Goal: Task Accomplishment & Management: Manage account settings

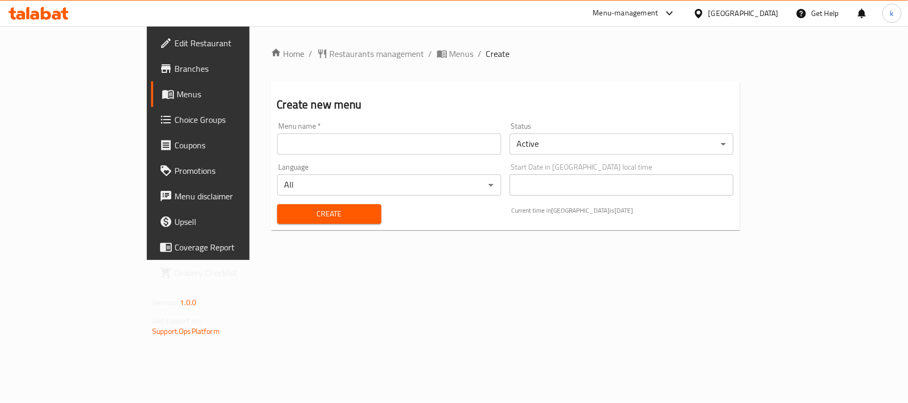
drag, startPoint x: 278, startPoint y: 140, endPoint x: 271, endPoint y: 155, distance: 16.4
click at [278, 140] on input "text" at bounding box center [389, 144] width 224 height 21
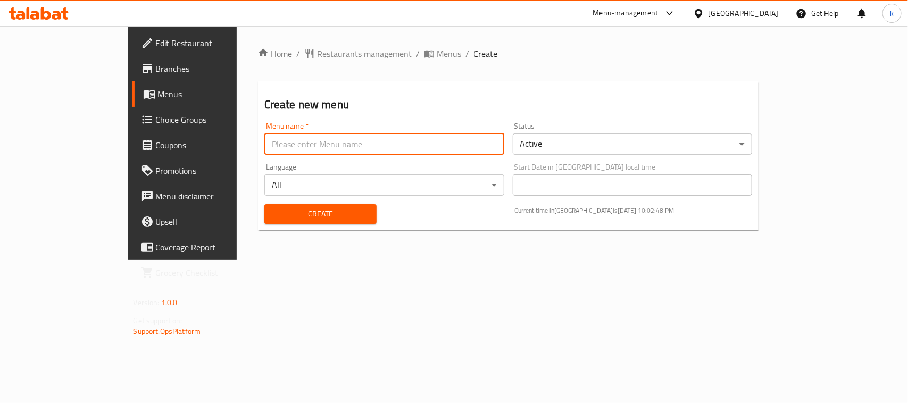
click at [264, 144] on input "text" at bounding box center [384, 144] width 240 height 21
type input "Kanar"
click at [273, 211] on span "Create" at bounding box center [320, 213] width 95 height 13
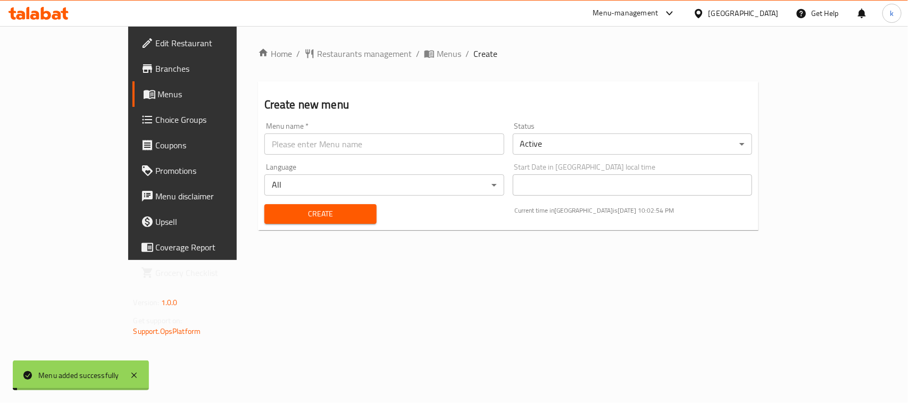
click at [158, 96] on span "Menus" at bounding box center [214, 94] width 113 height 13
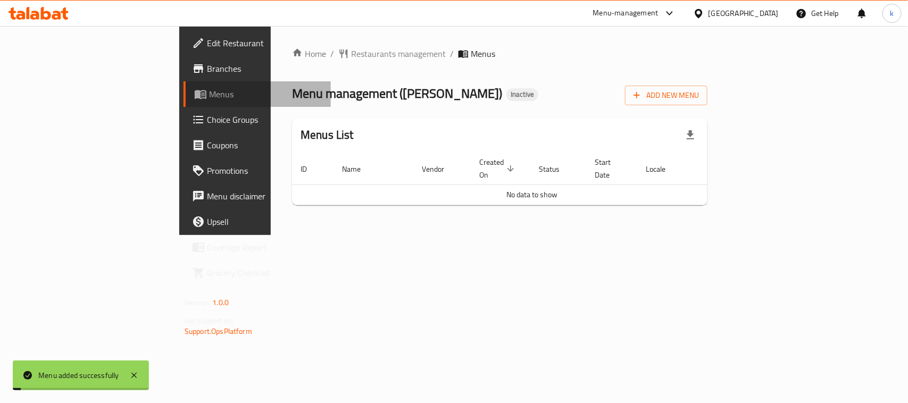
click at [209, 96] on span "Menus" at bounding box center [265, 94] width 113 height 13
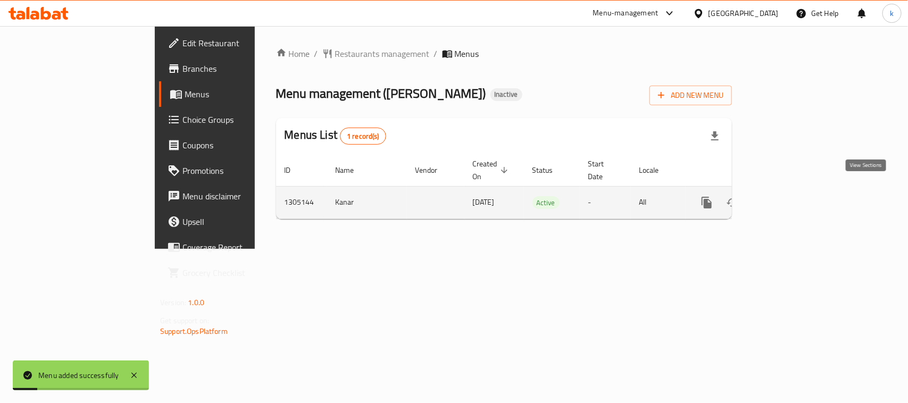
click at [790, 196] on icon "enhanced table" at bounding box center [783, 202] width 13 height 13
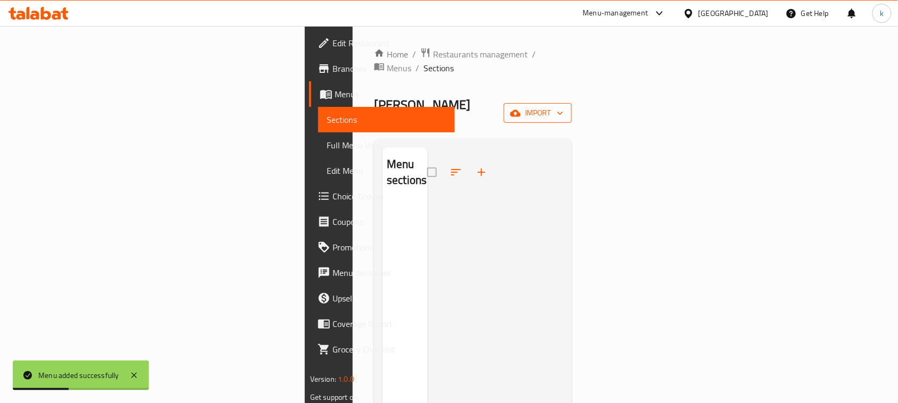
click at [572, 103] on button "import" at bounding box center [538, 113] width 68 height 20
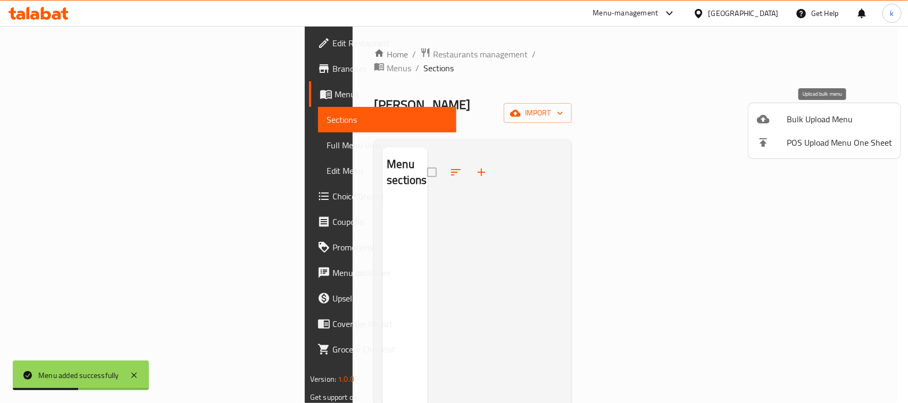
click at [794, 115] on span "Bulk Upload Menu" at bounding box center [839, 119] width 105 height 13
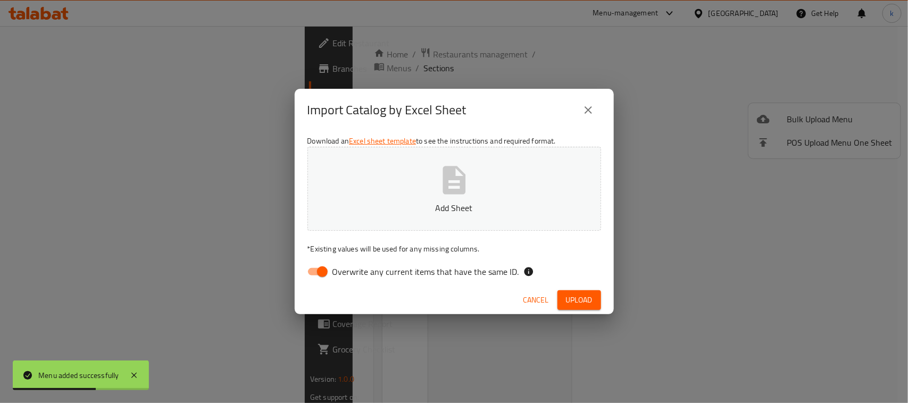
click at [320, 278] on input "Overwrite any current items that have the same ID." at bounding box center [322, 272] width 61 height 20
checkbox input "false"
click at [386, 185] on button "Add Sheet" at bounding box center [454, 189] width 294 height 84
click at [581, 294] on span "Upload" at bounding box center [579, 300] width 27 height 13
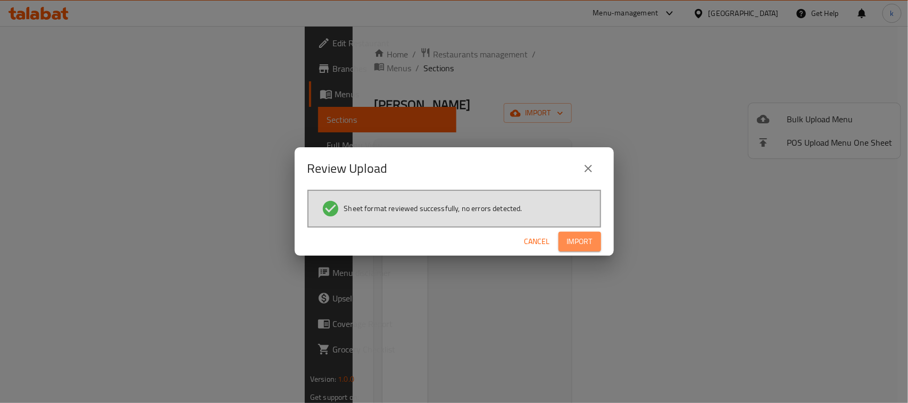
click at [584, 240] on span "Import" at bounding box center [580, 241] width 26 height 13
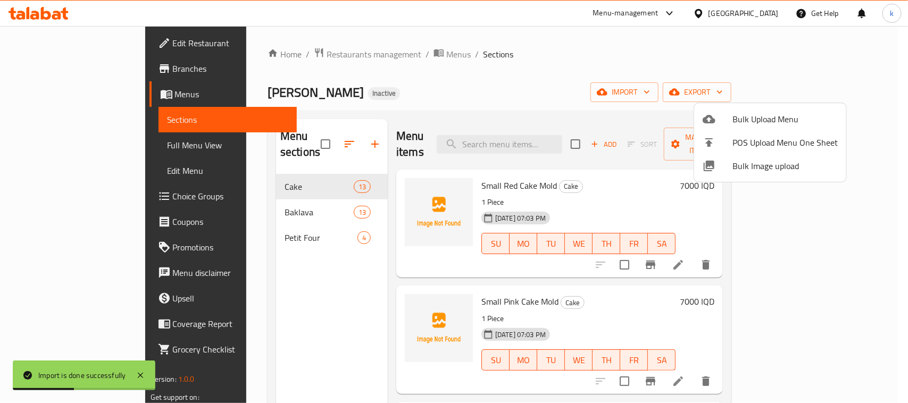
drag, startPoint x: 469, startPoint y: 113, endPoint x: 422, endPoint y: 71, distance: 62.9
click at [469, 112] on div at bounding box center [454, 201] width 908 height 403
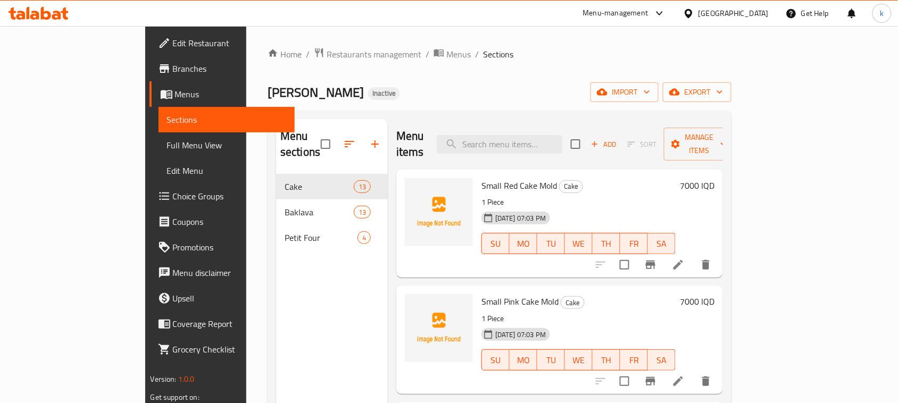
click at [292, 280] on div "Menu sections Cake 13 Baklava 13 Petit Four 4" at bounding box center [332, 320] width 112 height 403
click at [481, 178] on span "Small Red Cake Mold" at bounding box center [519, 186] width 76 height 16
copy h6 "Small Red Cake Mold"
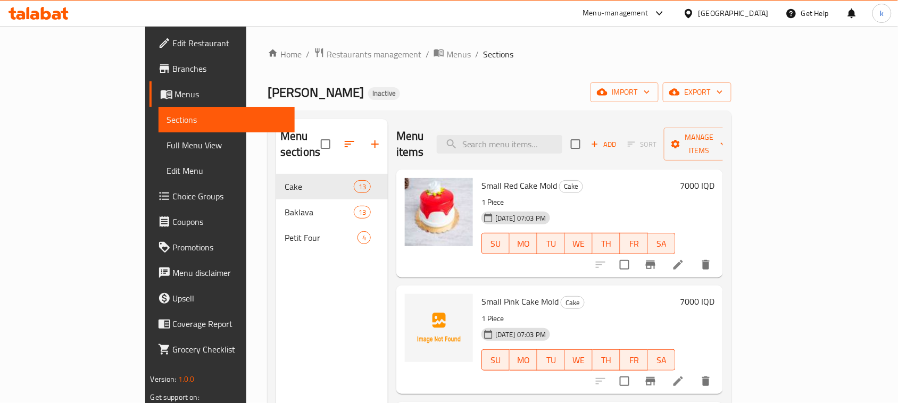
click at [493, 294] on span "Small Pink Cake Mold" at bounding box center [519, 302] width 77 height 16
click at [494, 294] on span "Small Pink Cake Mold" at bounding box center [519, 302] width 77 height 16
copy h6 "Small Pink Cake Mold"
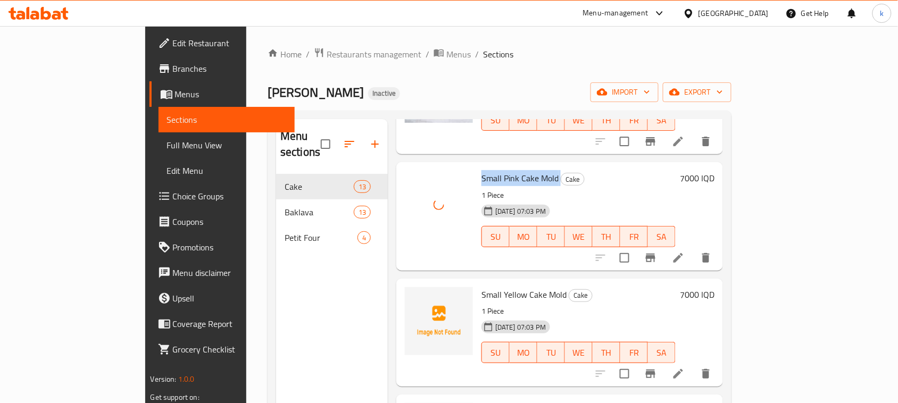
scroll to position [133, 0]
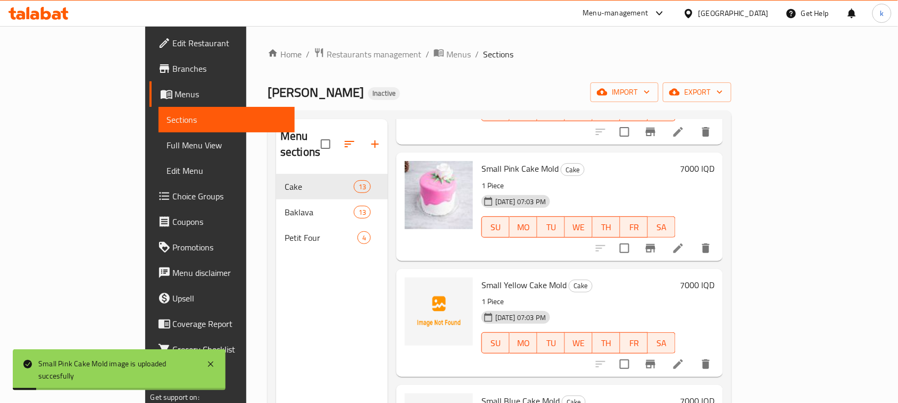
click at [481, 277] on span "Small Yellow Cake Mold" at bounding box center [523, 285] width 85 height 16
copy h6 "Small Yellow Cake Mold"
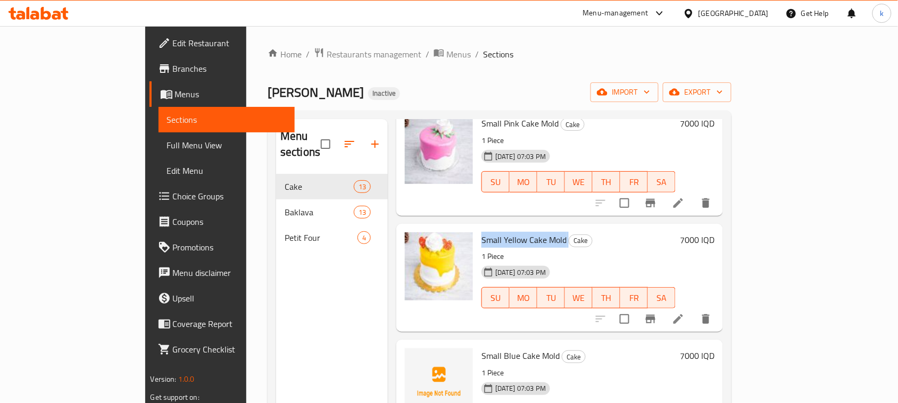
scroll to position [199, 0]
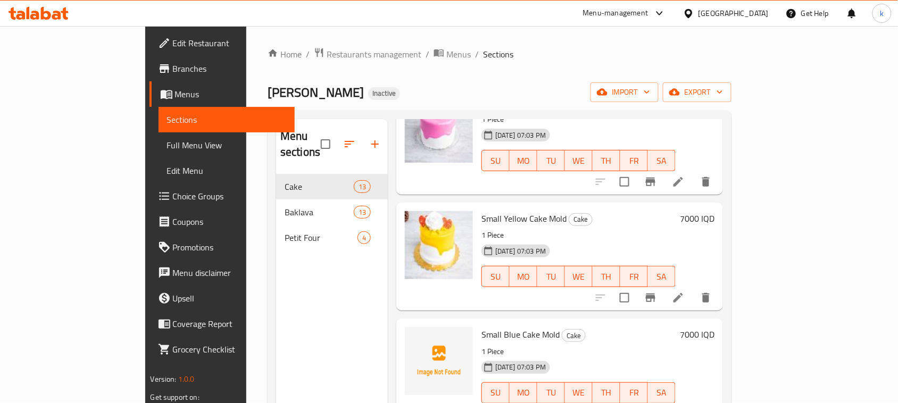
click at [499, 327] on span "Small Blue Cake Mold" at bounding box center [520, 335] width 78 height 16
copy h6 "Small Blue Cake Mold"
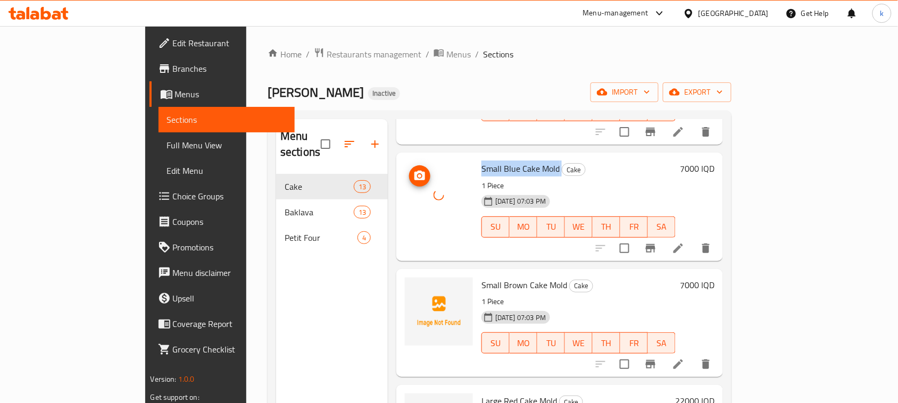
scroll to position [399, 0]
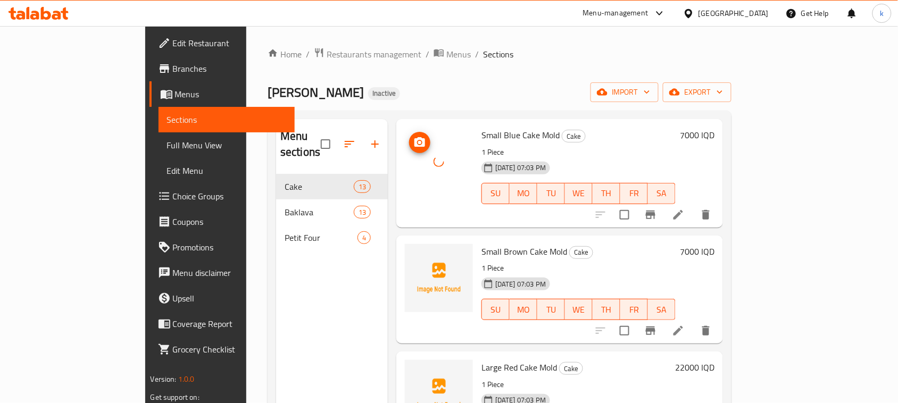
click at [482, 244] on span "Small Brown Cake Mold" at bounding box center [524, 252] width 86 height 16
copy h6 "Small Brown Cake Mold"
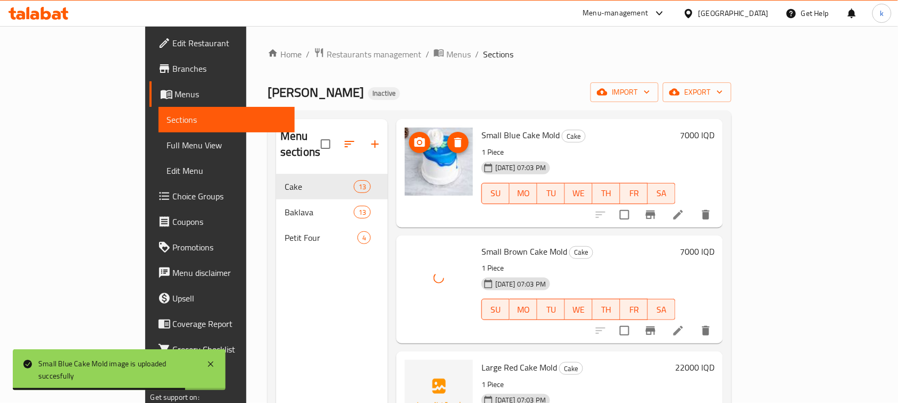
click at [481, 360] on span "Large Red Cake Mold" at bounding box center [519, 368] width 76 height 16
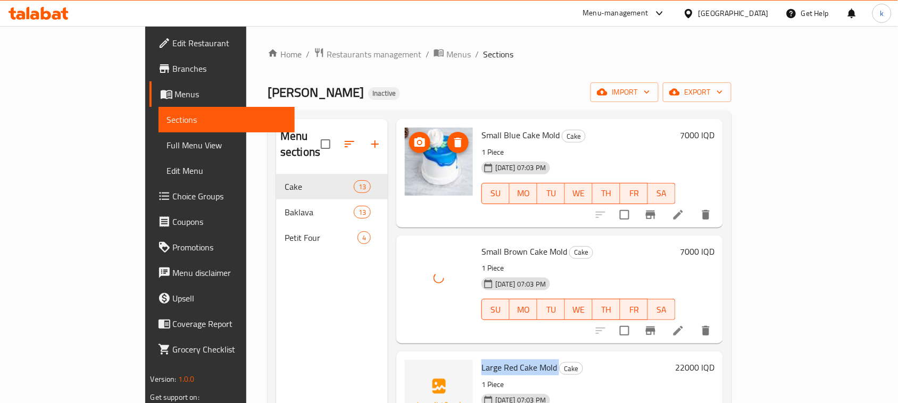
copy h6 "Large Red Cake Mold"
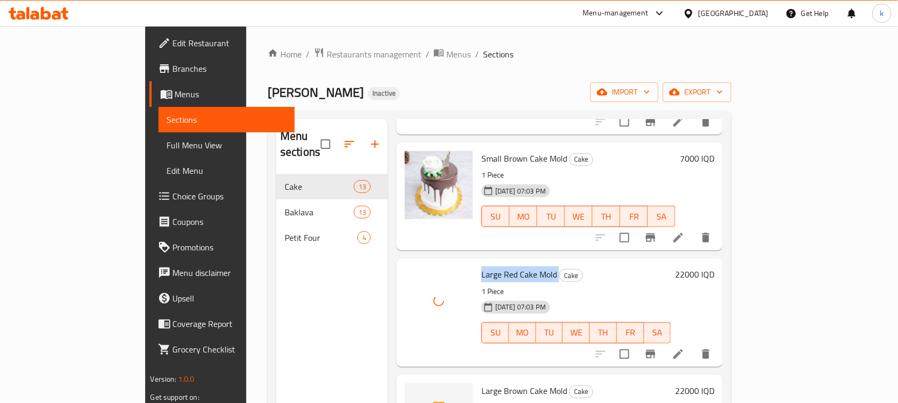
scroll to position [532, 0]
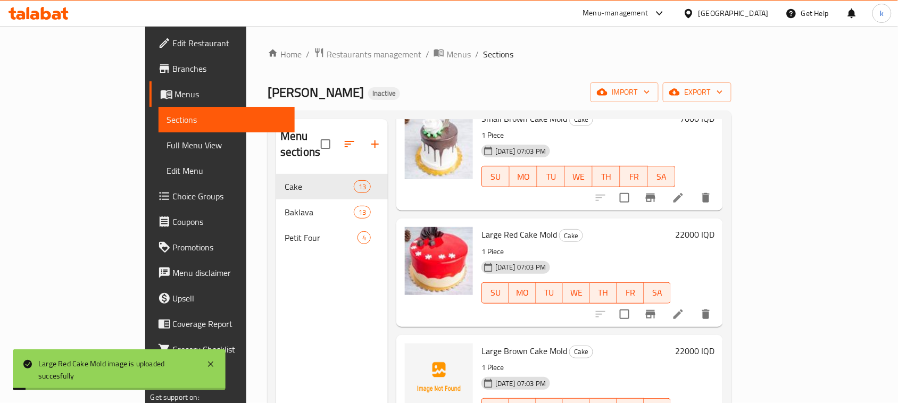
click at [481, 343] on span "Large Brown Cake Mold" at bounding box center [524, 351] width 86 height 16
copy h6 "Large Brown Cake Mold"
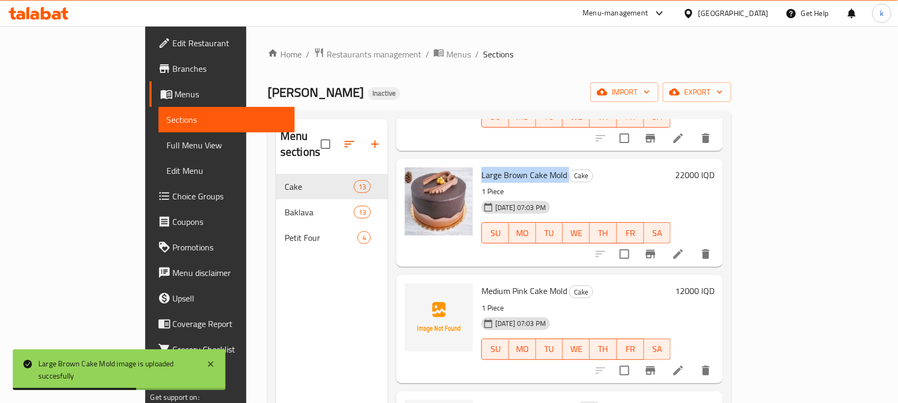
scroll to position [731, 0]
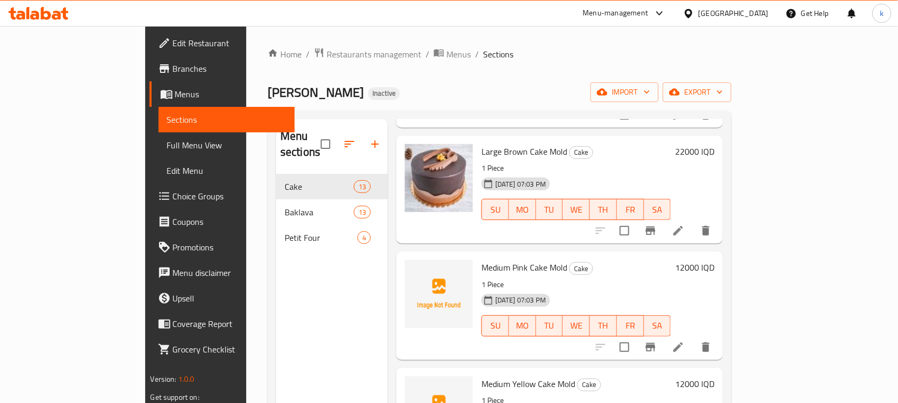
click at [481, 260] on span "Medium Pink Cake Mold" at bounding box center [524, 268] width 86 height 16
copy h6 "Medium Pink Cake Mold"
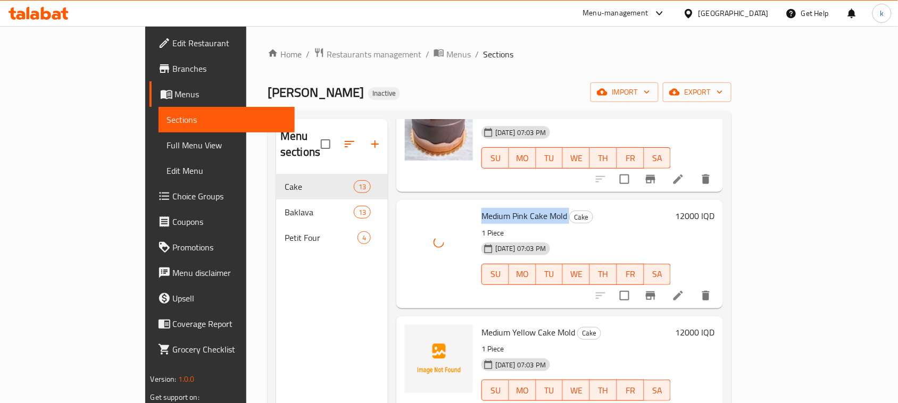
scroll to position [798, 0]
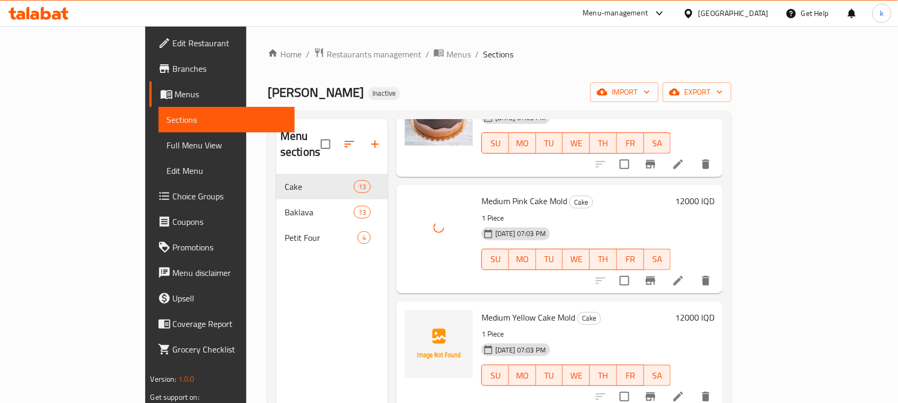
click at [481, 310] on span "Medium Yellow Cake Mold" at bounding box center [528, 318] width 94 height 16
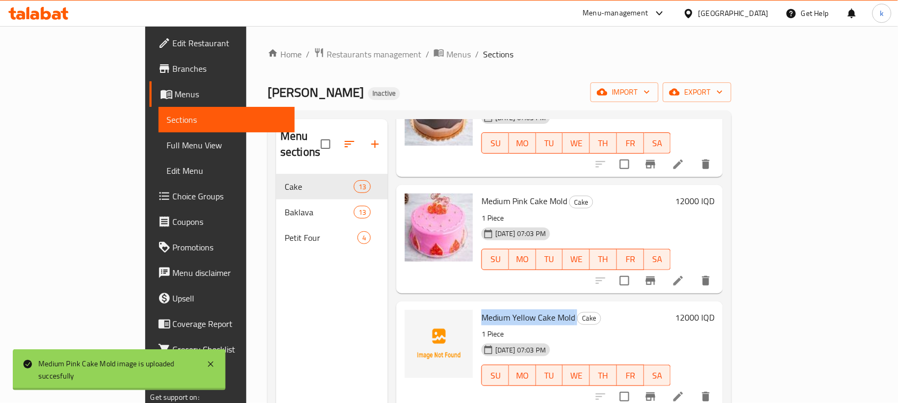
copy h6 "Medium Yellow Cake Mold"
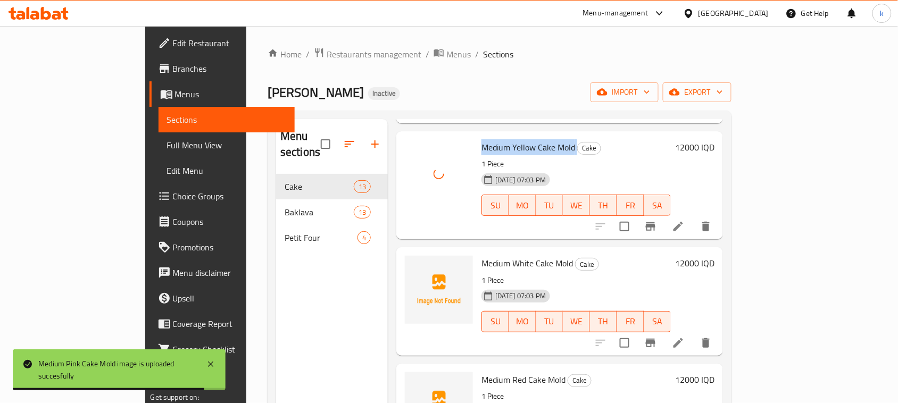
scroll to position [997, 0]
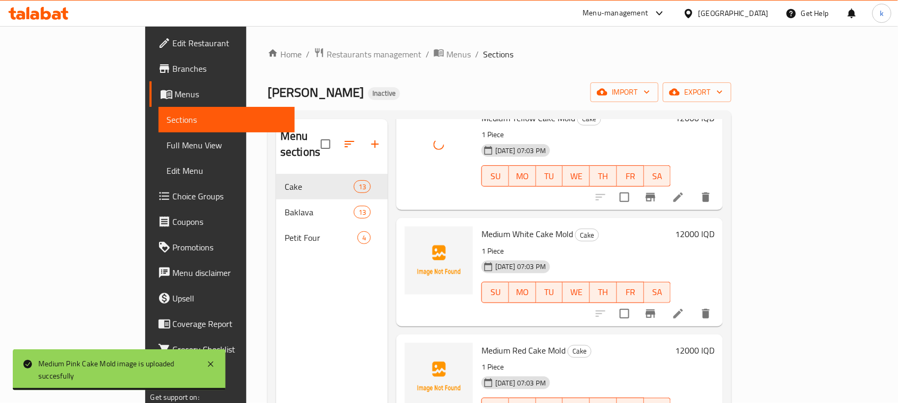
click at [488, 226] on span "Medium White Cake Mold" at bounding box center [526, 234] width 91 height 16
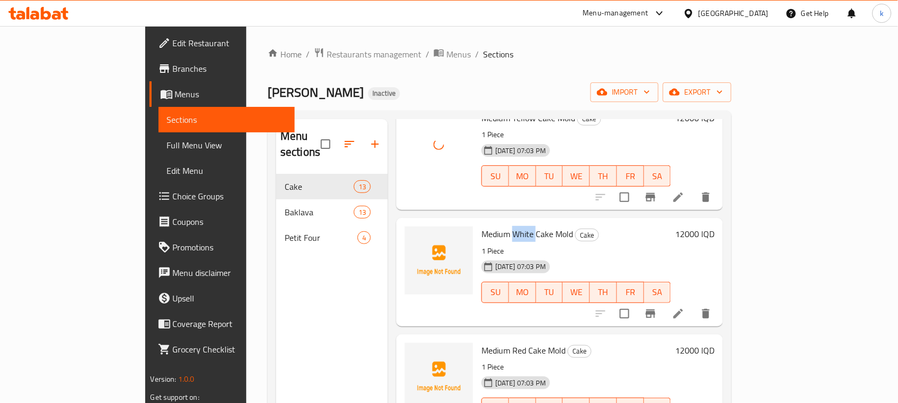
click at [488, 226] on span "Medium White Cake Mold" at bounding box center [526, 234] width 91 height 16
copy h6 "Medium White Cake Mold"
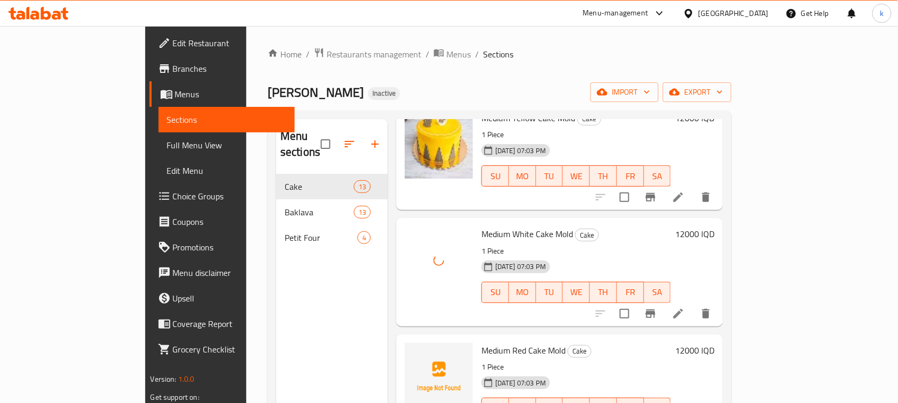
click at [481, 343] on span "Medium Red Cake Mold" at bounding box center [523, 351] width 84 height 16
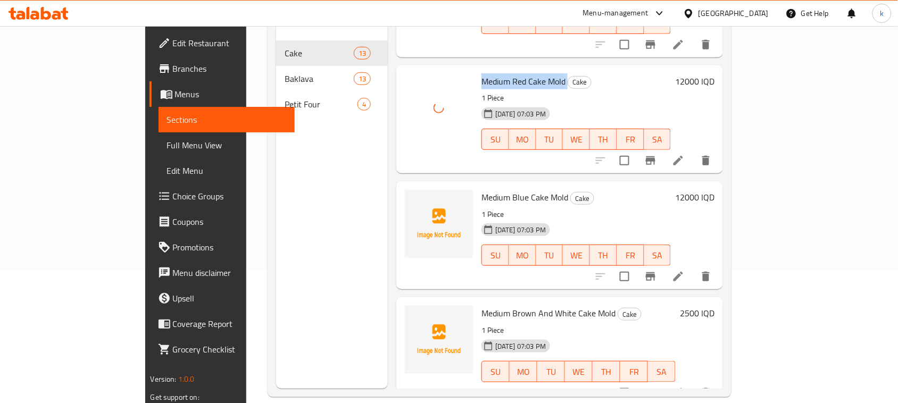
scroll to position [149, 0]
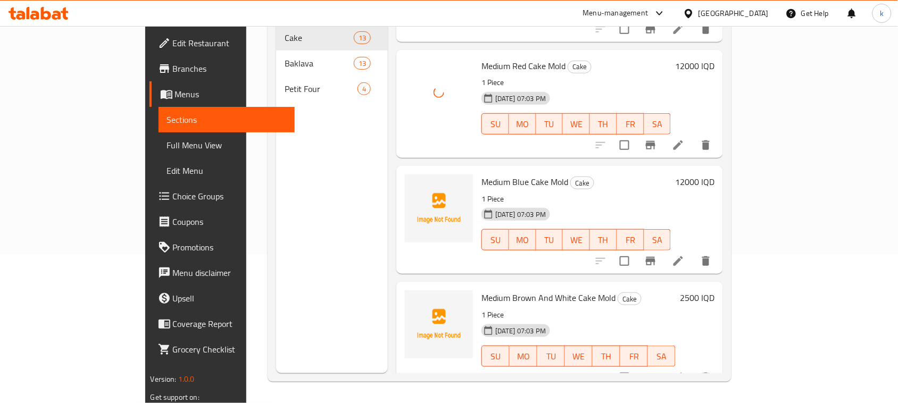
click at [481, 174] on span "Medium Blue Cake Mold" at bounding box center [524, 182] width 87 height 16
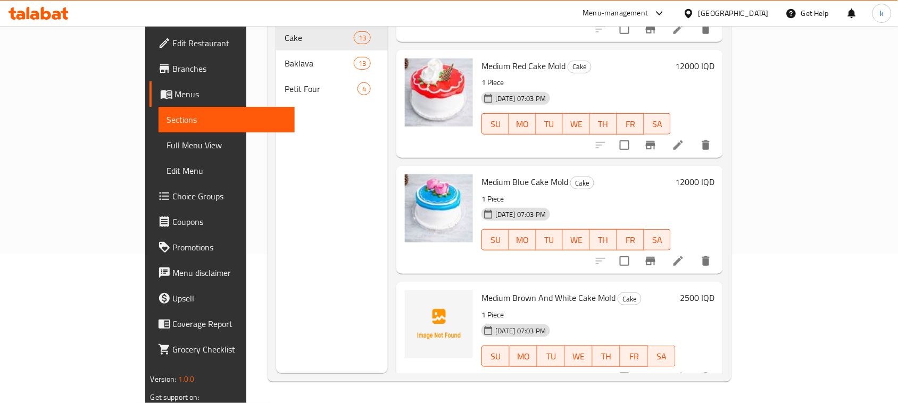
click at [493, 286] on div "Medium Brown And White Cake Mold Cake 1 Piece 11-08-2025 07:03 PM SU MO TU WE T…" at bounding box center [578, 335] width 203 height 99
click at [494, 290] on span "Medium Brown And White Cake Mold" at bounding box center [548, 298] width 134 height 16
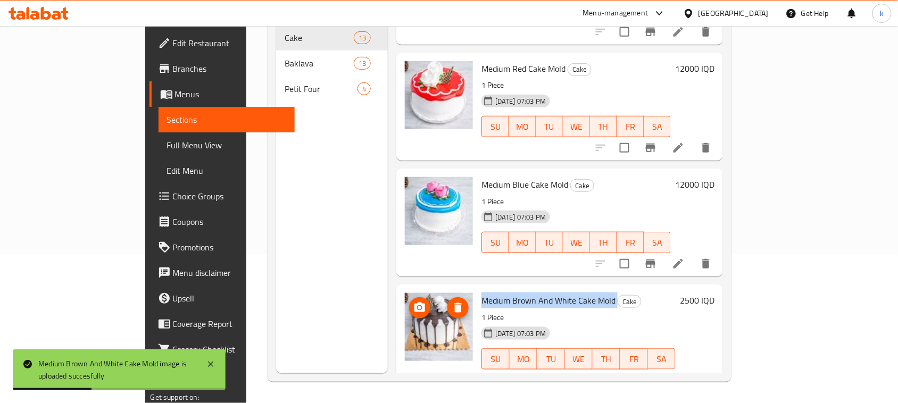
scroll to position [1133, 0]
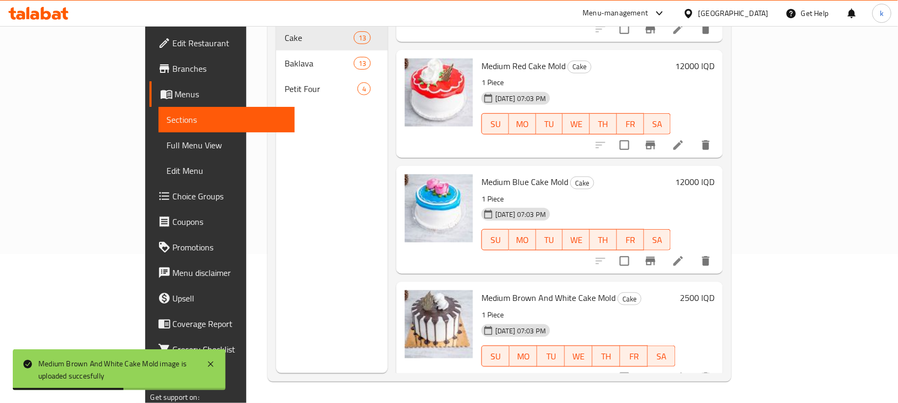
click at [282, 235] on div "Menu sections Cake 13 Baklava 13 Petit Four 4" at bounding box center [332, 171] width 112 height 403
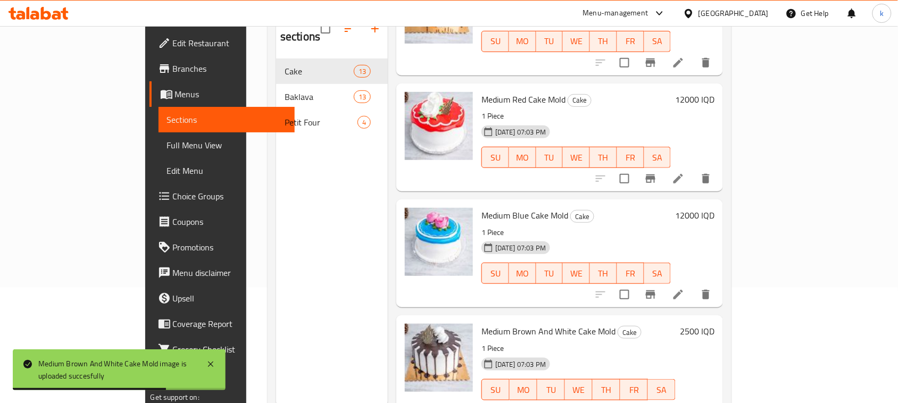
scroll to position [83, 0]
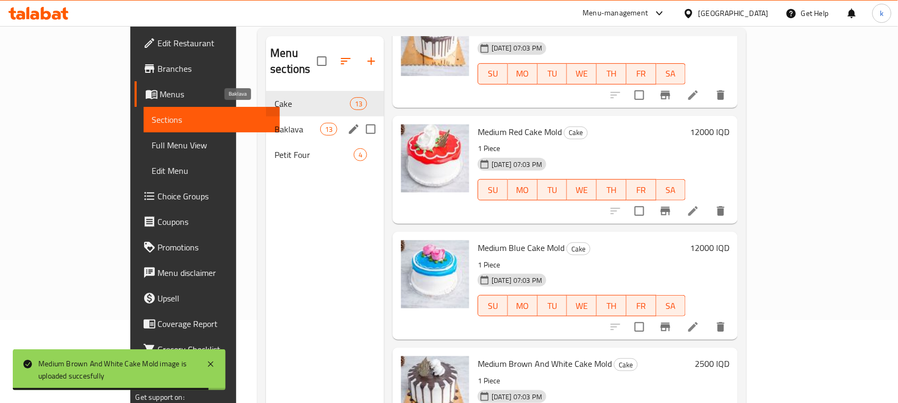
click at [274, 123] on span "Baklava" at bounding box center [296, 129] width 45 height 13
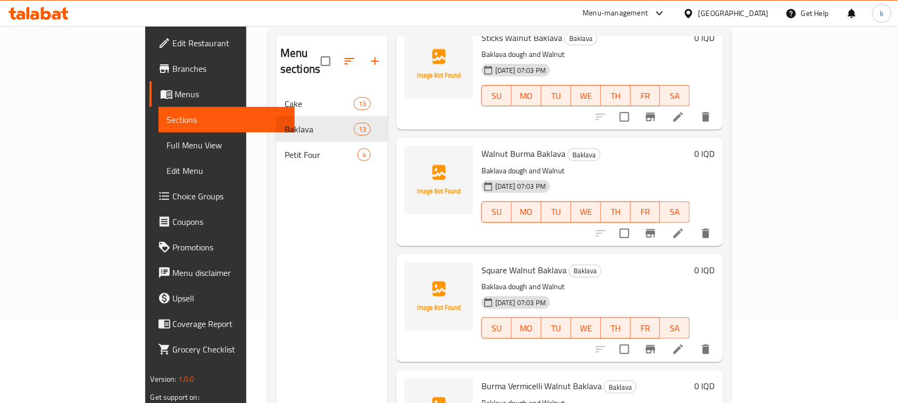
scroll to position [402, 0]
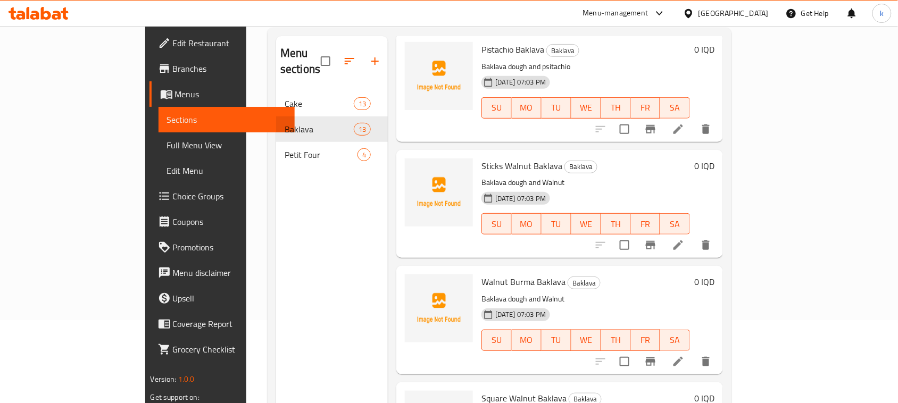
drag, startPoint x: 277, startPoint y: 216, endPoint x: 387, endPoint y: 180, distance: 115.9
click at [278, 216] on div "Menu sections Cake 13 Baklava 13 Petit Four 4" at bounding box center [332, 237] width 112 height 403
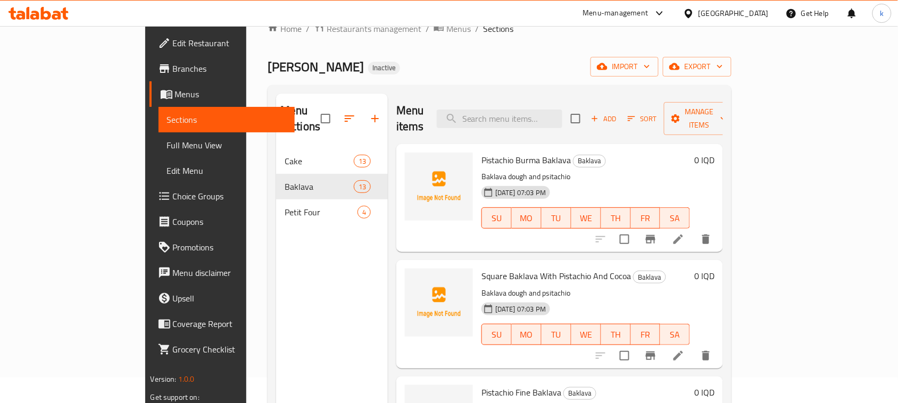
scroll to position [0, 0]
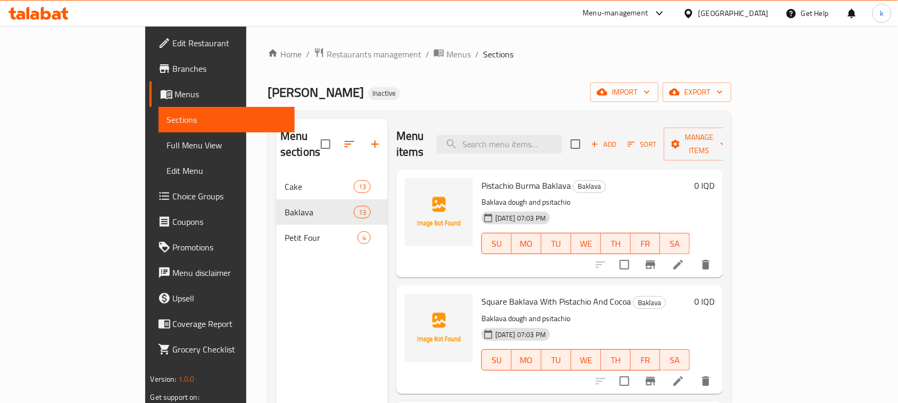
click at [481, 178] on span "Pistachio Burma Baklava" at bounding box center [525, 186] width 89 height 16
click at [507, 294] on span "Square Baklava With Pistachio And Cocoa" at bounding box center [555, 302] width 149 height 16
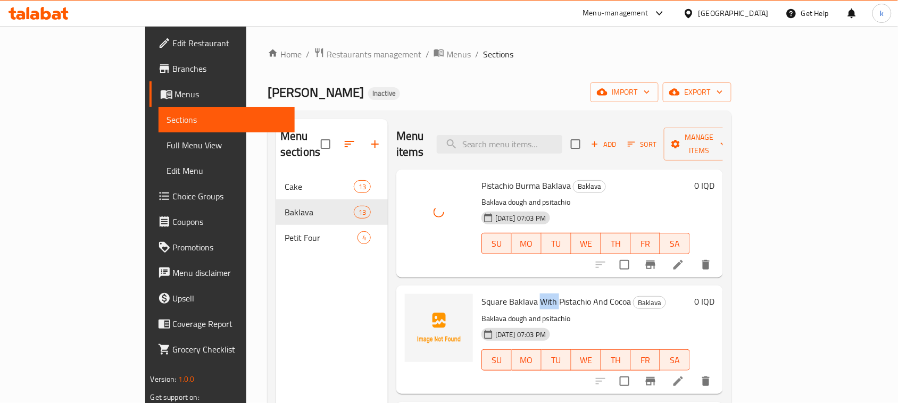
click at [507, 294] on span "Square Baklava With Pistachio And Cocoa" at bounding box center [555, 302] width 149 height 16
click at [508, 294] on span "Square Baklava With Pistachio And Cocoa" at bounding box center [555, 302] width 149 height 16
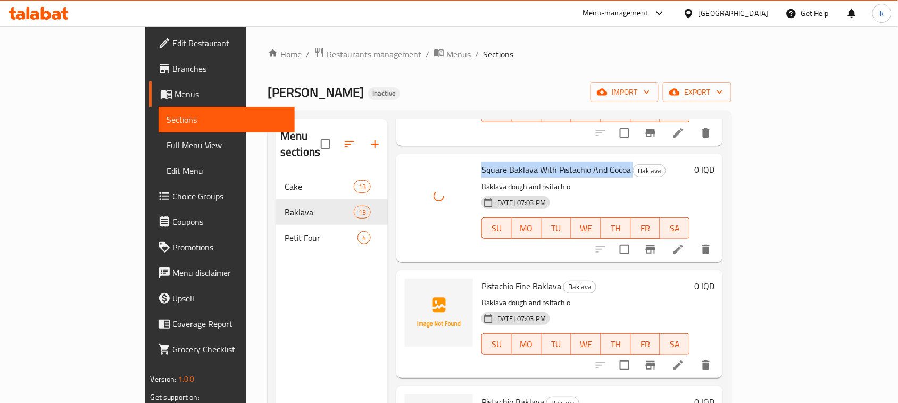
scroll to position [133, 0]
click at [676, 179] on p "Baklava dough and psitachio" at bounding box center [585, 185] width 209 height 13
click at [501, 277] on span "Pistachio Fine Baklava" at bounding box center [521, 285] width 80 height 16
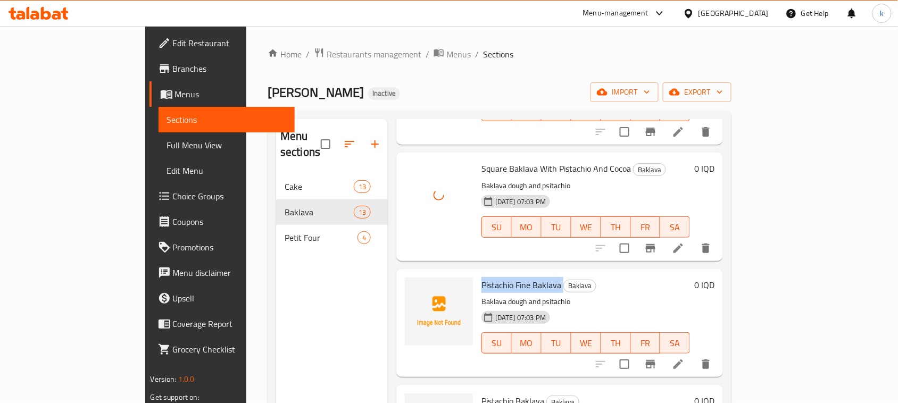
click at [501, 277] on span "Pistachio Fine Baklava" at bounding box center [521, 285] width 80 height 16
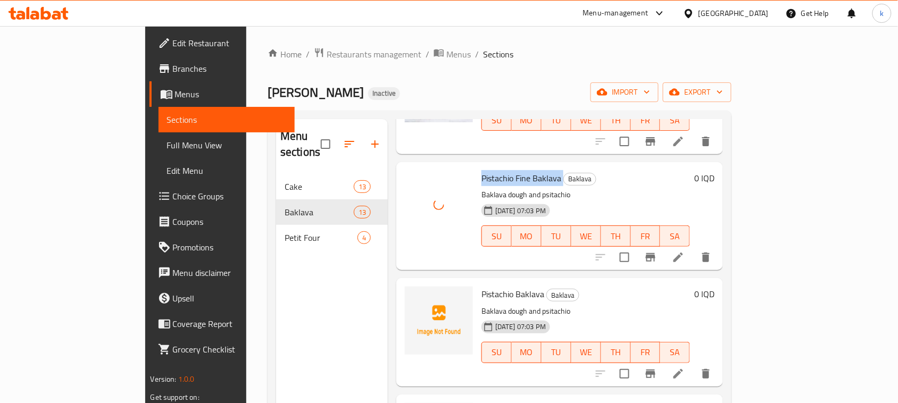
scroll to position [266, 0]
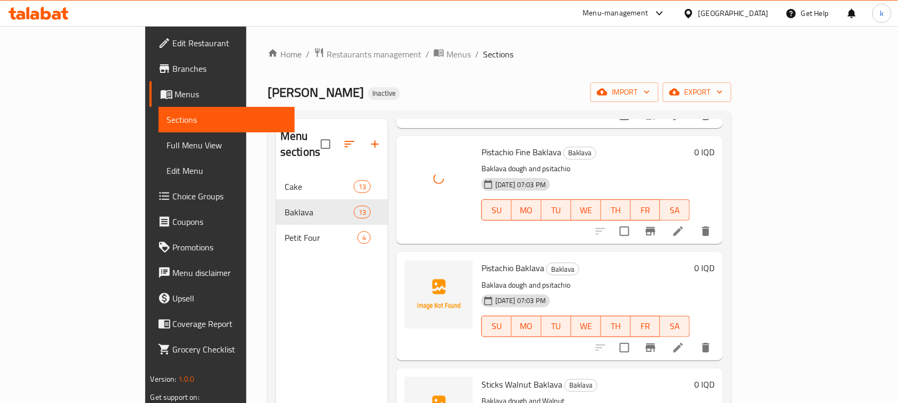
click at [481, 260] on span "Pistachio Baklava" at bounding box center [512, 268] width 63 height 16
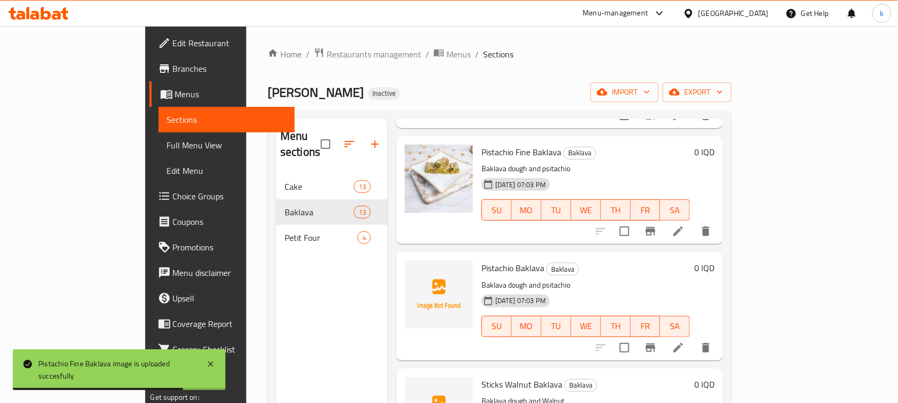
drag, startPoint x: 423, startPoint y: 80, endPoint x: 431, endPoint y: 94, distance: 15.5
click at [423, 80] on div "Home / Restaurants management / Menus / Sections Hadi Sweet Inactive import exp…" at bounding box center [500, 289] width 464 height 484
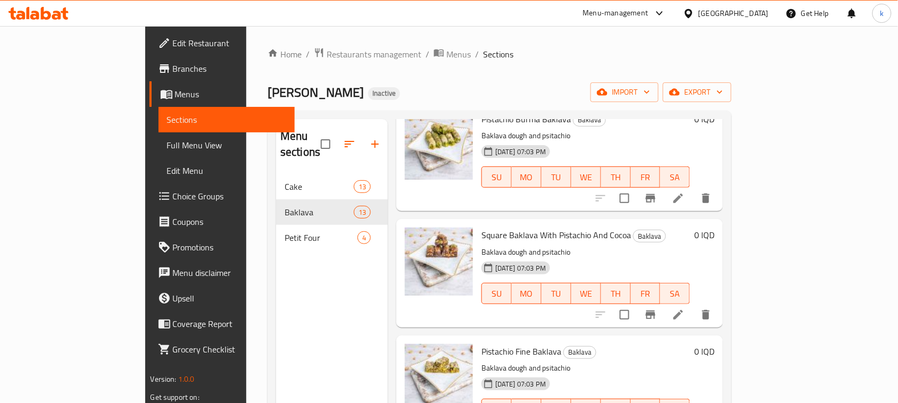
scroll to position [0, 0]
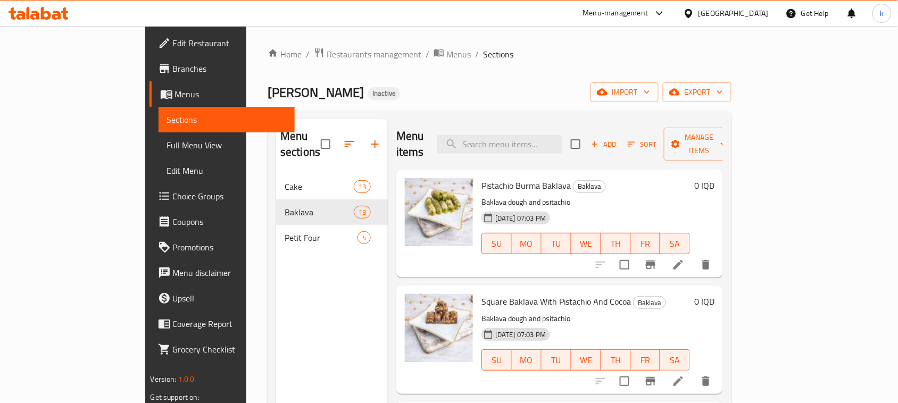
click at [467, 64] on div "Home / Restaurants management / Menus / Sections Hadi Sweet Inactive import exp…" at bounding box center [500, 289] width 464 height 484
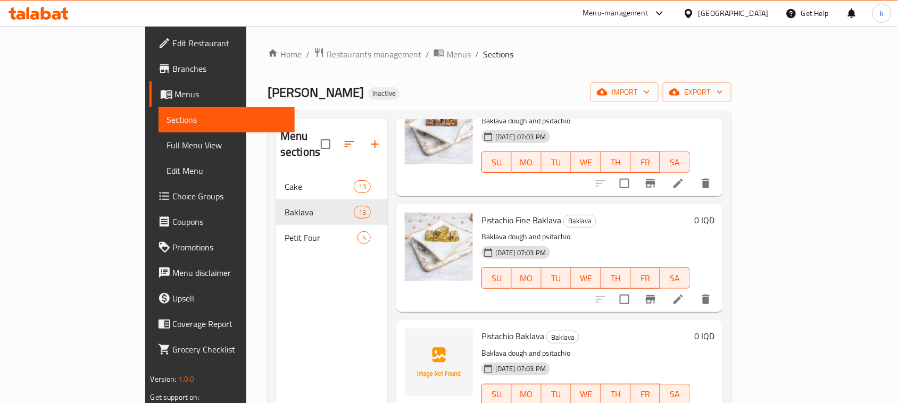
scroll to position [332, 0]
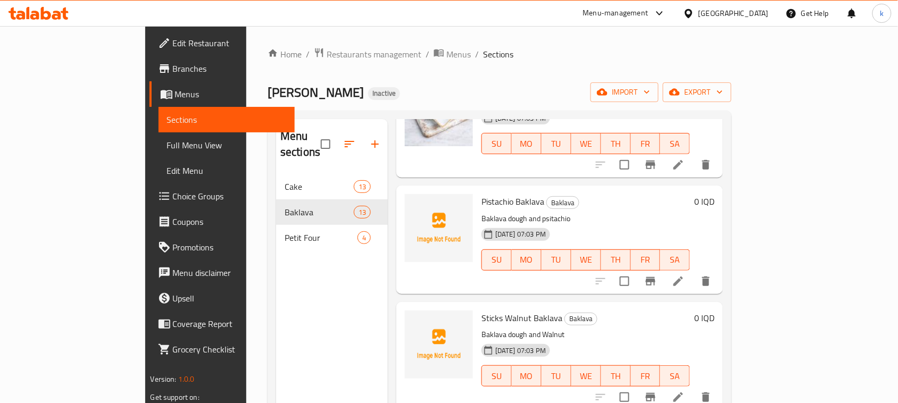
click at [481, 194] on span "Pistachio Baklava" at bounding box center [512, 202] width 63 height 16
click at [481, 310] on span "Sticks Walnut Baklava" at bounding box center [521, 318] width 81 height 16
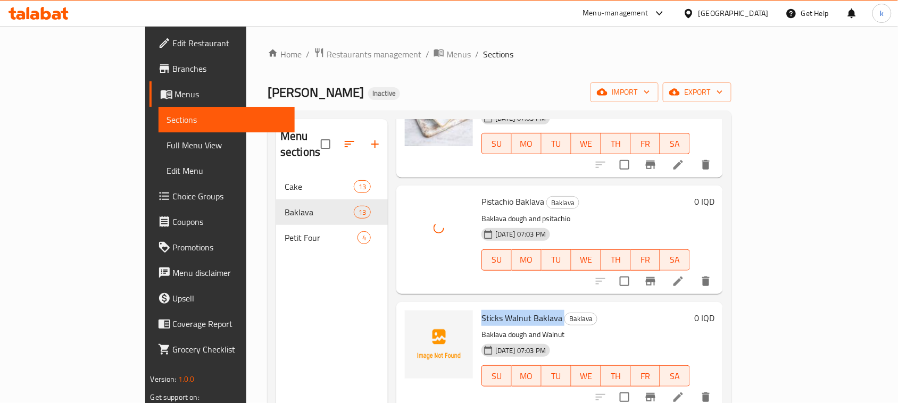
click at [481, 310] on span "Sticks Walnut Baklava" at bounding box center [521, 318] width 81 height 16
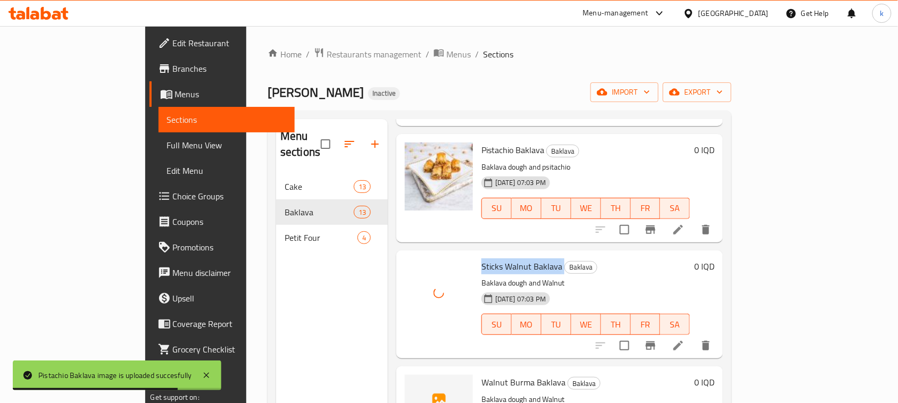
scroll to position [465, 0]
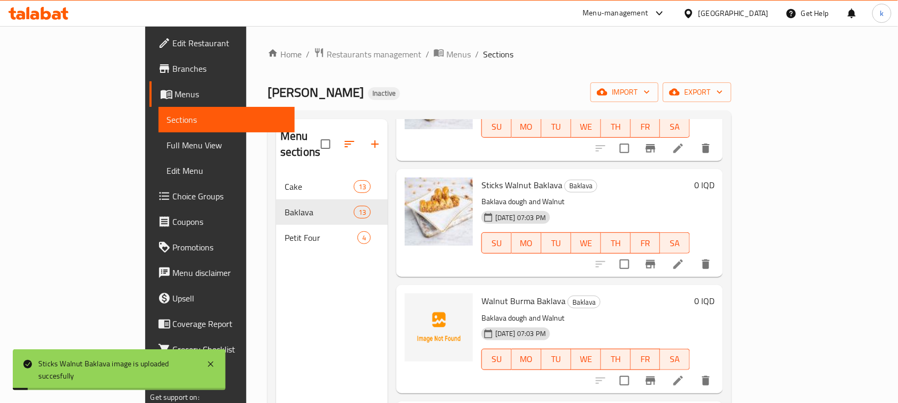
click at [492, 293] on span "Walnut Burma Baklava" at bounding box center [523, 301] width 84 height 16
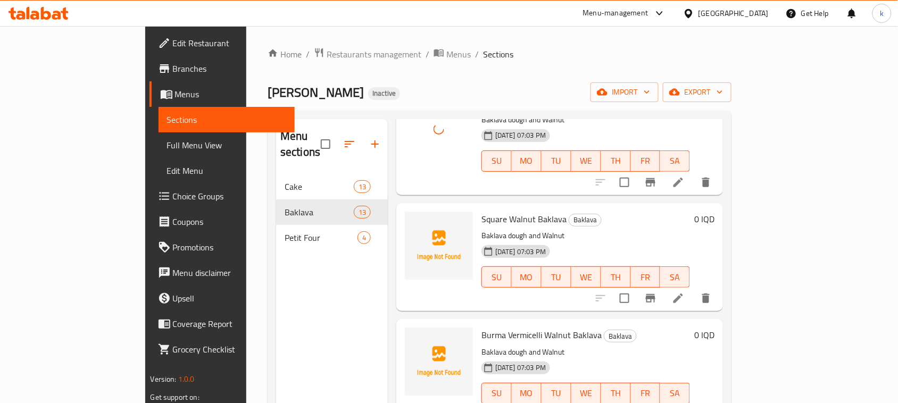
scroll to position [665, 0]
click at [481, 210] on span "Square Walnut Baklava" at bounding box center [523, 218] width 85 height 16
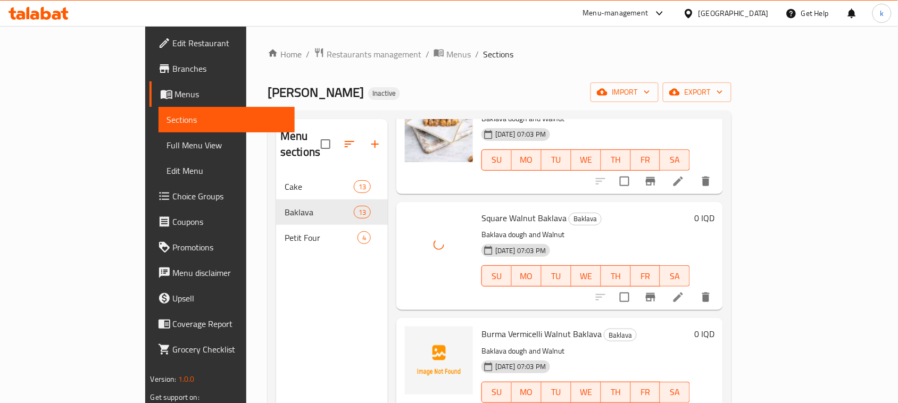
click at [481, 326] on span "Burma Vermicelli Walnut Baklava" at bounding box center [541, 334] width 120 height 16
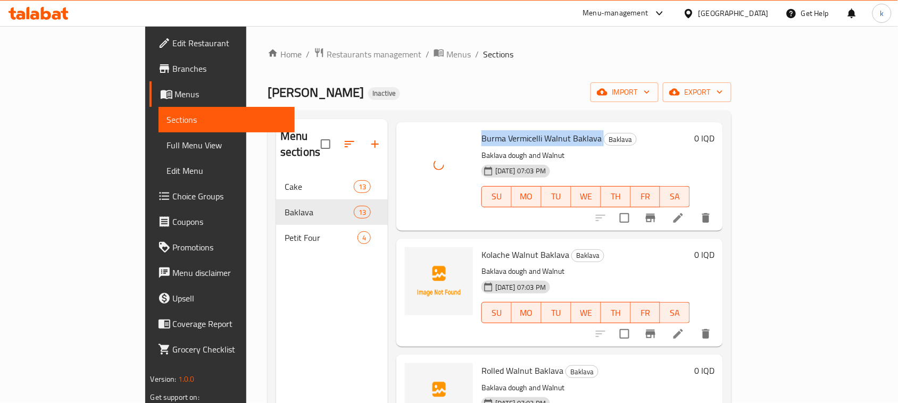
scroll to position [864, 0]
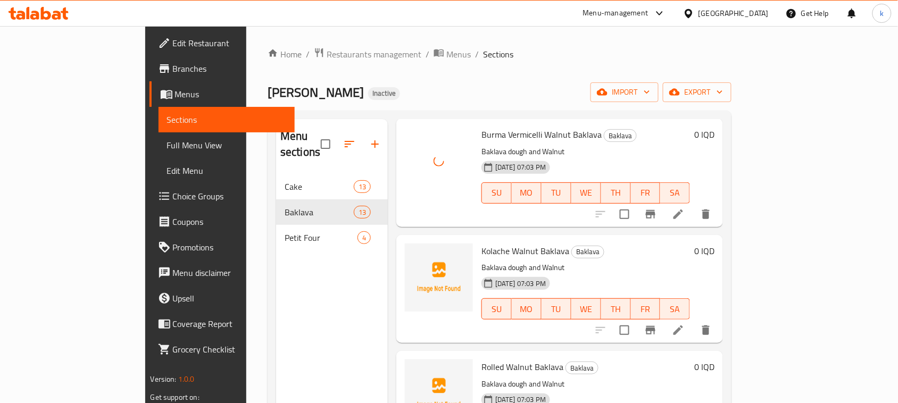
click at [481, 243] on span "Kolache Walnut Baklava" at bounding box center [525, 251] width 88 height 16
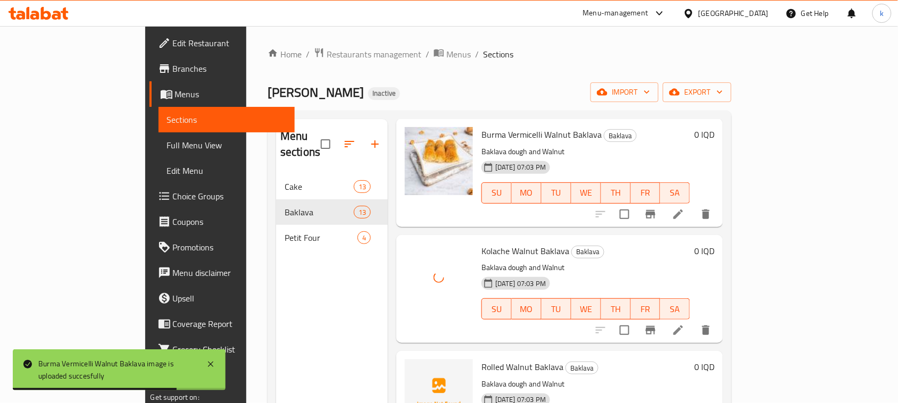
click at [481, 359] on span "Rolled Walnut Baklava" at bounding box center [522, 367] width 82 height 16
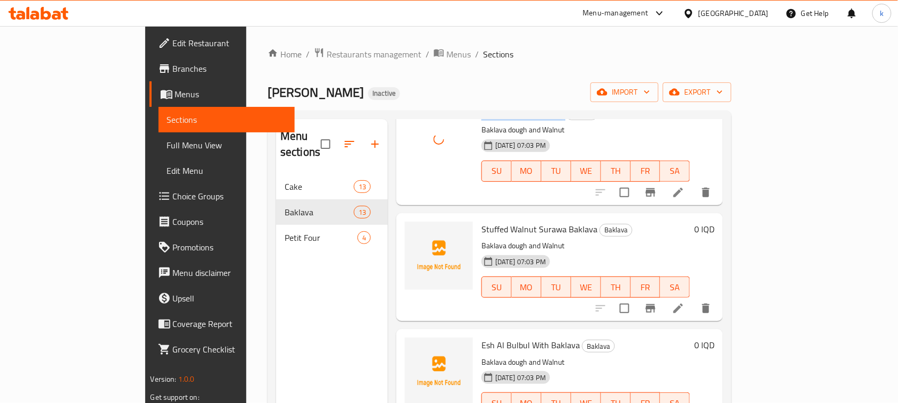
scroll to position [1130, 0]
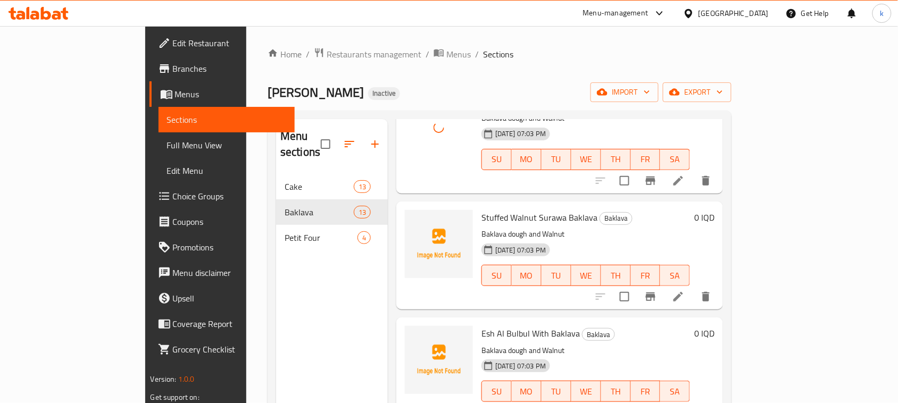
click at [481, 210] on span "Stuffed Walnut Surawa Baklava" at bounding box center [539, 218] width 116 height 16
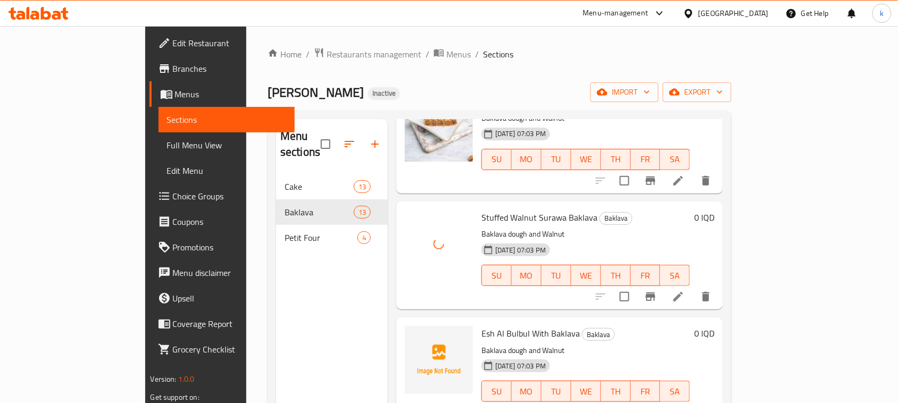
click at [493, 322] on div "Esh Al Bulbul With Baklava Baklava Baklava dough and Walnut 11-08-2025 07:03 PM…" at bounding box center [585, 371] width 217 height 99
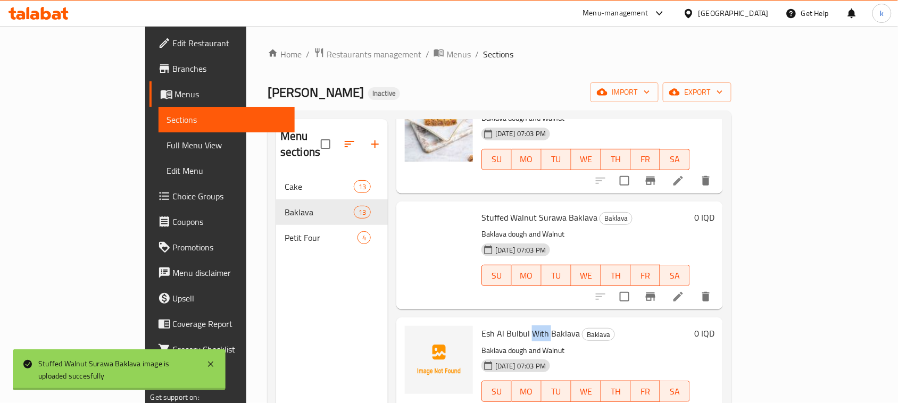
click at [493, 322] on div "Esh Al Bulbul With Baklava Baklava Baklava dough and Walnut 11-08-2025 07:03 PM…" at bounding box center [585, 371] width 217 height 99
click at [494, 322] on div "Esh Al Bulbul With Baklava Baklava Baklava dough and Walnut 11-08-2025 07:03 PM…" at bounding box center [585, 371] width 217 height 99
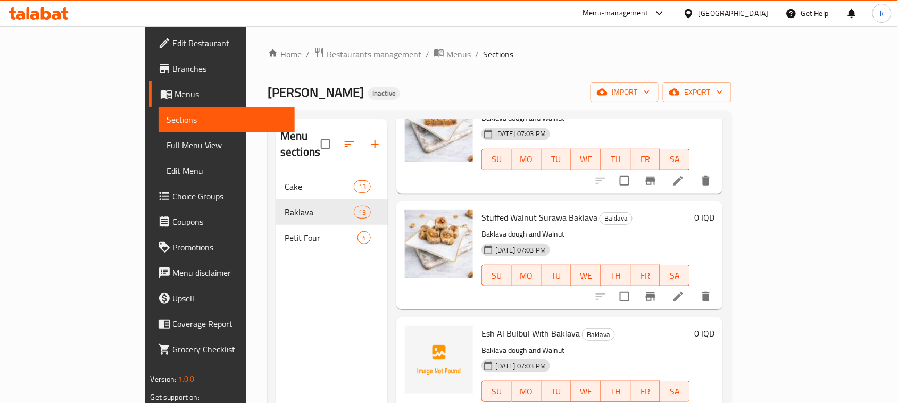
click at [504, 62] on div "Home / Restaurants management / Menus / Sections Hadi Sweet Inactive import exp…" at bounding box center [500, 289] width 464 height 484
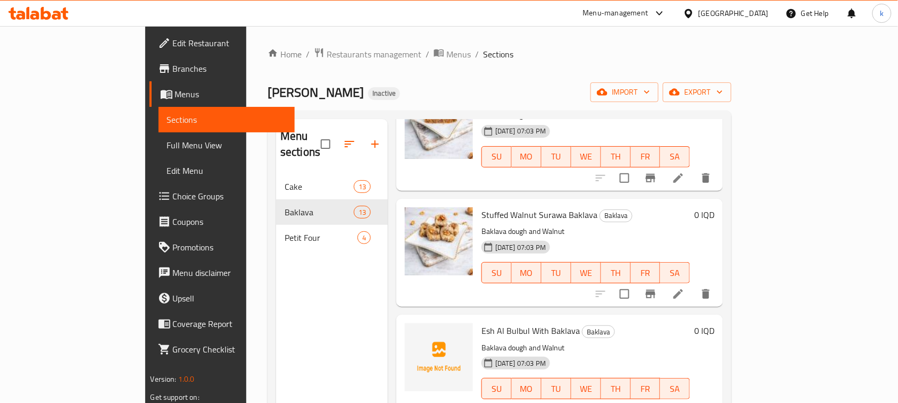
click at [523, 323] on span "Esh Al Bulbul With Baklava" at bounding box center [530, 331] width 98 height 16
drag, startPoint x: 493, startPoint y: 313, endPoint x: 543, endPoint y: 317, distance: 50.2
click at [543, 323] on h6 "Esh Al Bulbul With Baklava Baklava" at bounding box center [585, 330] width 209 height 15
type button "0"
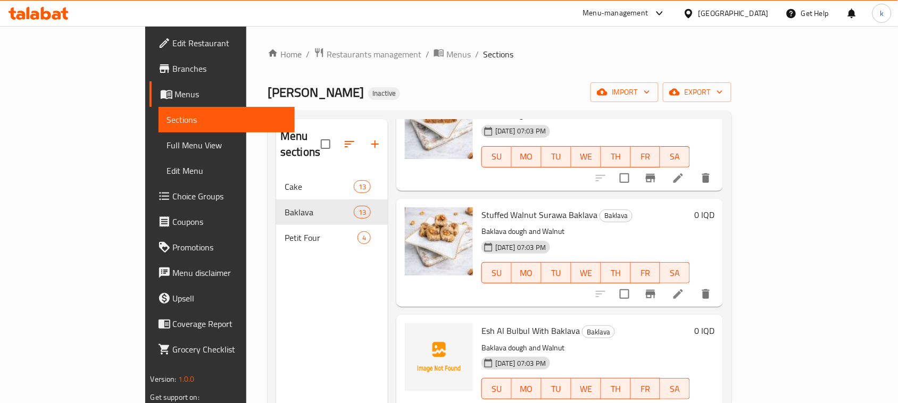
click at [482, 323] on span "Esh Al Bulbul With Baklava" at bounding box center [530, 331] width 98 height 16
click at [481, 323] on span "Esh Al Bulbul With Baklava" at bounding box center [530, 331] width 98 height 16
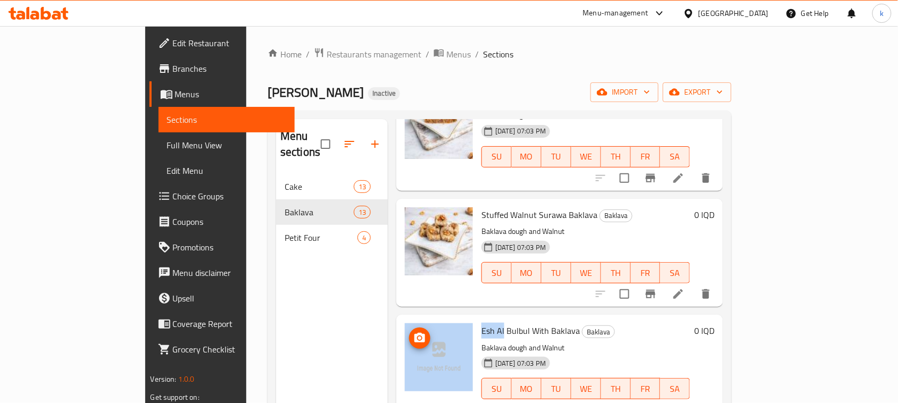
drag, startPoint x: 467, startPoint y: 317, endPoint x: 421, endPoint y: 322, distance: 45.5
click at [421, 322] on div "Esh Al Bulbul With Baklava Baklava Baklava dough and Walnut 11-08-2025 07:03 PM…" at bounding box center [560, 368] width 318 height 99
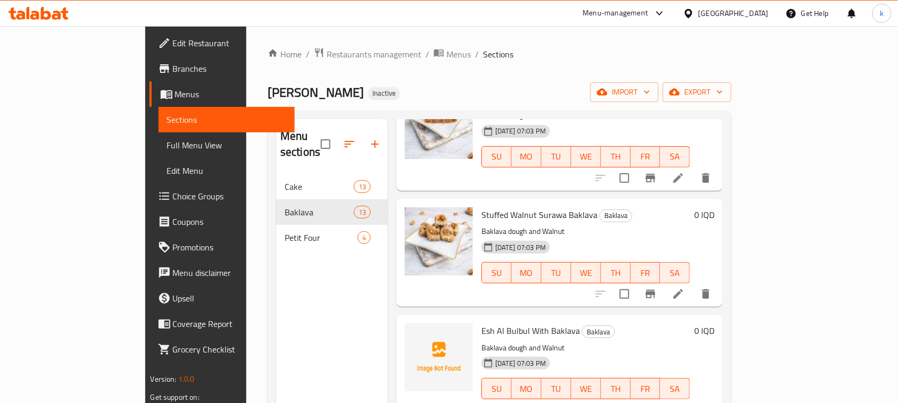
click at [620, 353] on div "11-08-2025 07:03 PM SU MO TU WE TH FR SA" at bounding box center [585, 381] width 217 height 57
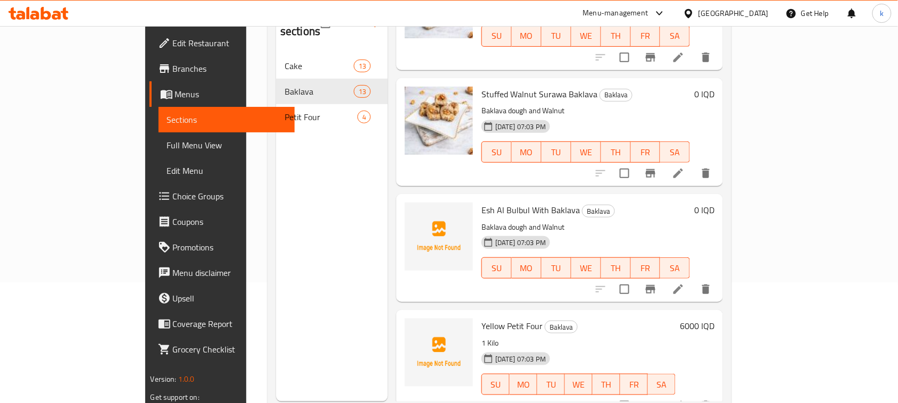
scroll to position [149, 0]
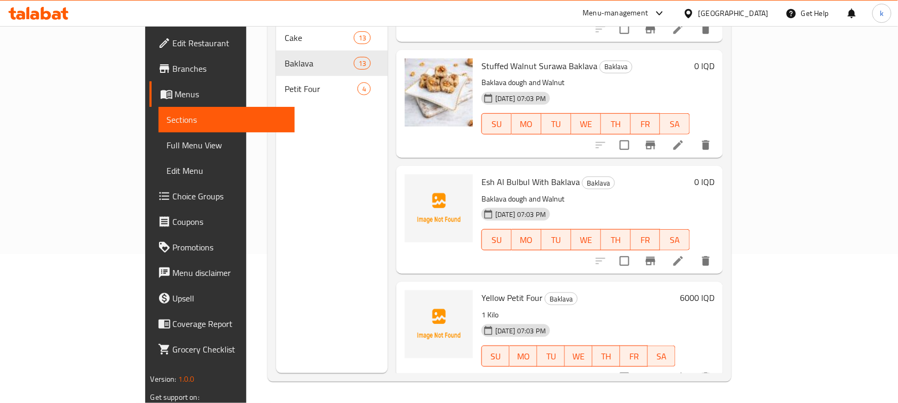
click at [481, 290] on span "Yellow Petit Four" at bounding box center [511, 298] width 61 height 16
click at [654, 309] on p "1 Kilo" at bounding box center [578, 315] width 194 height 13
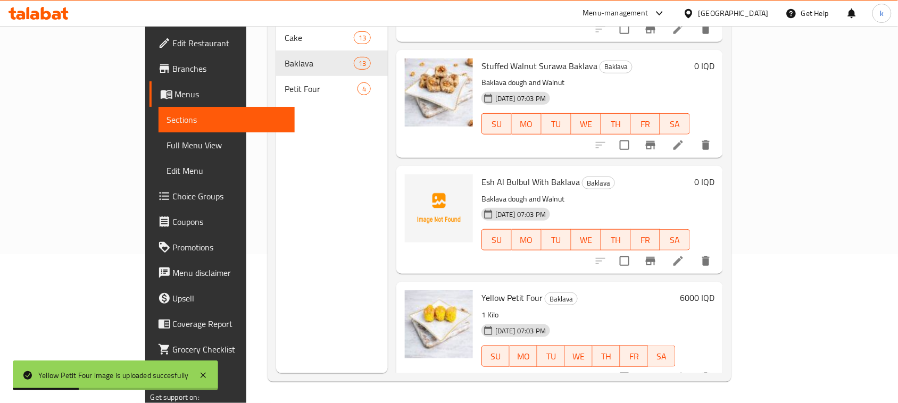
drag, startPoint x: 626, startPoint y: 182, endPoint x: 606, endPoint y: 177, distance: 20.4
click at [620, 193] on p "Baklava dough and Walnut" at bounding box center [585, 199] width 209 height 13
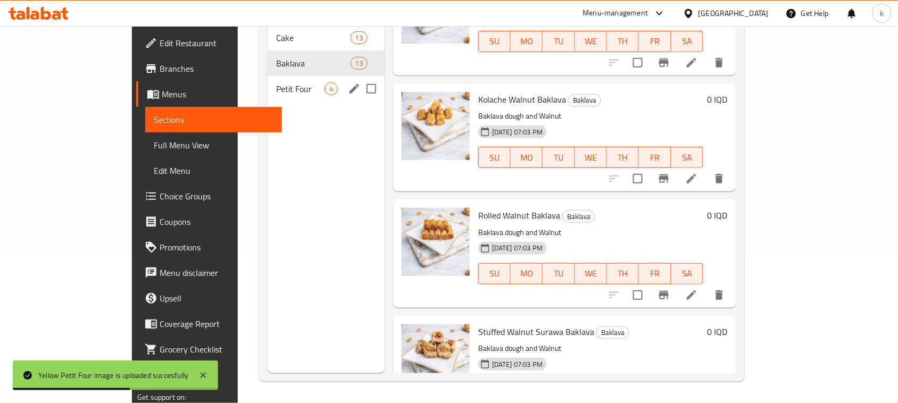
click at [276, 82] on span "Petit Four" at bounding box center [300, 88] width 48 height 13
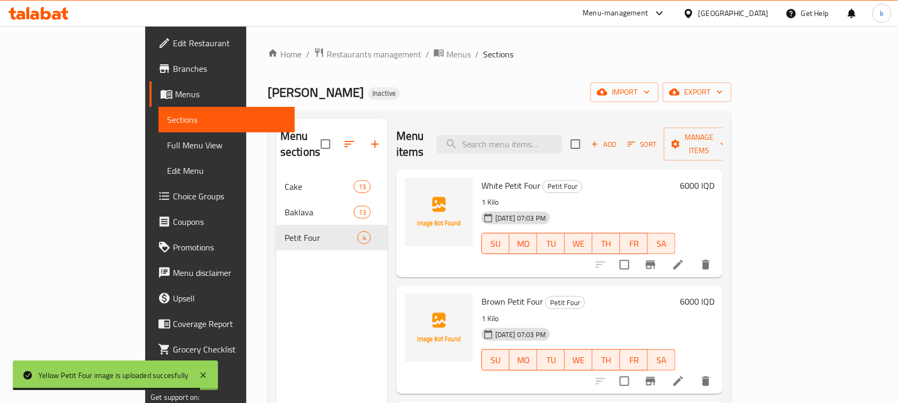
click at [486, 178] on span "White Petit Four" at bounding box center [510, 186] width 59 height 16
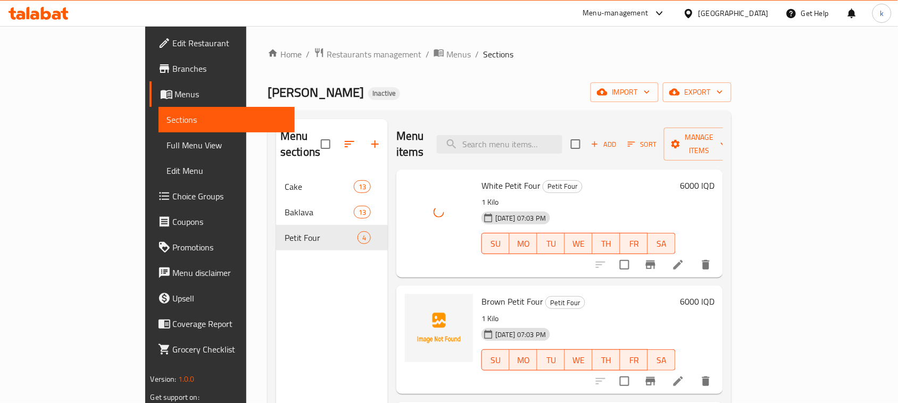
click at [481, 294] on span "Brown Petit Four" at bounding box center [512, 302] width 62 height 16
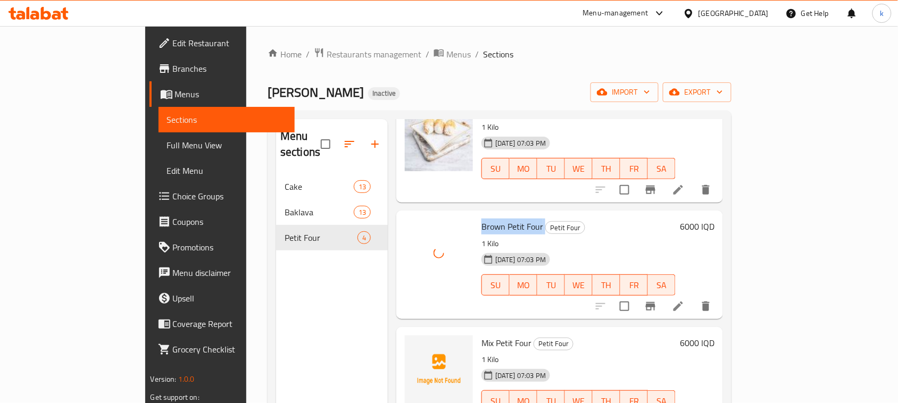
scroll to position [88, 0]
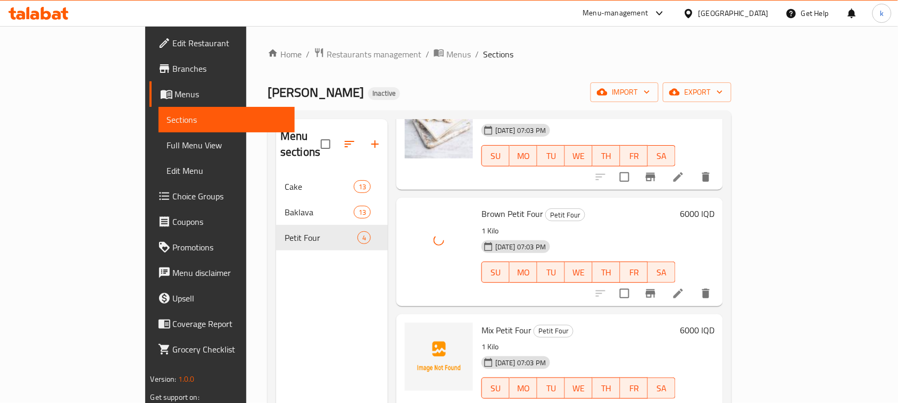
click at [481, 322] on span "Mix Petit Four" at bounding box center [506, 330] width 50 height 16
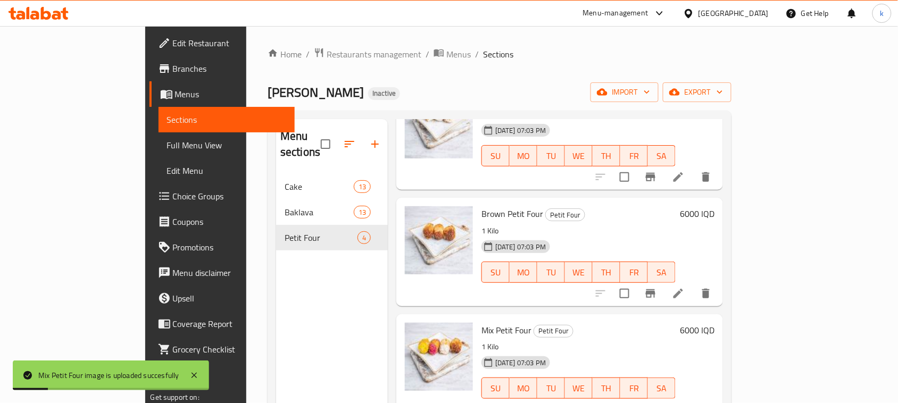
click at [458, 65] on div "Home / Restaurants management / Menus / Sections Hadi Sweet Inactive import exp…" at bounding box center [500, 289] width 464 height 484
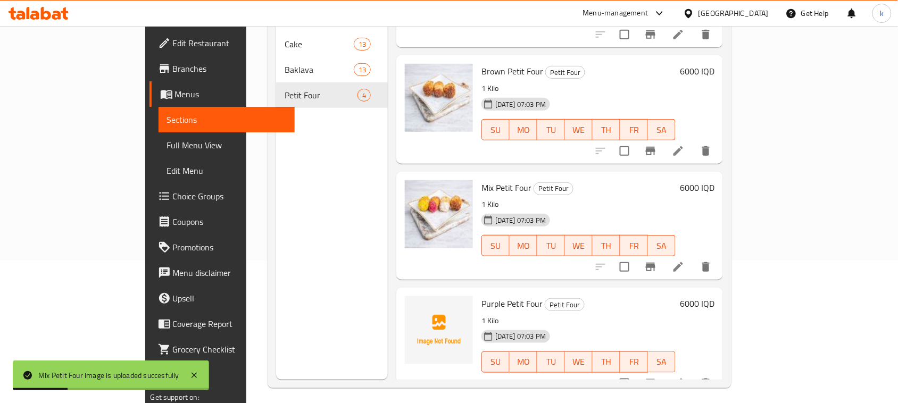
scroll to position [149, 0]
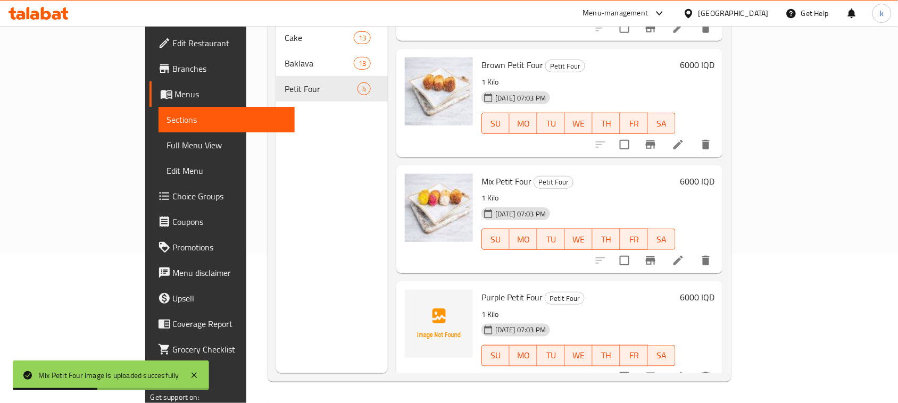
click at [490, 289] on span "Purple Petit Four" at bounding box center [511, 297] width 61 height 16
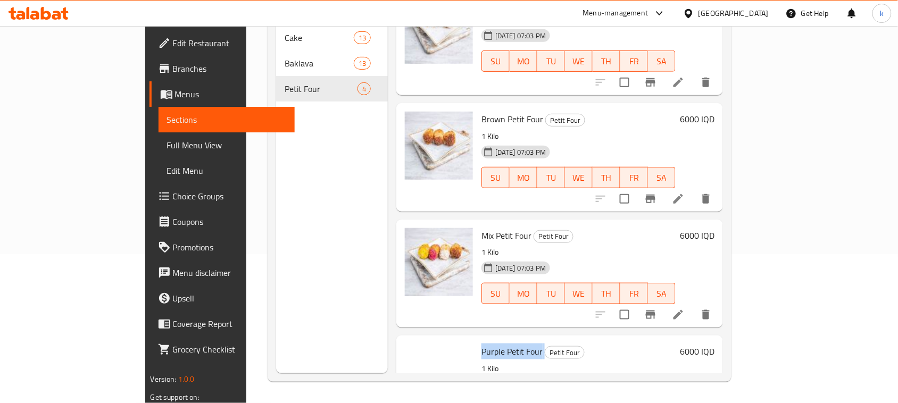
scroll to position [88, 0]
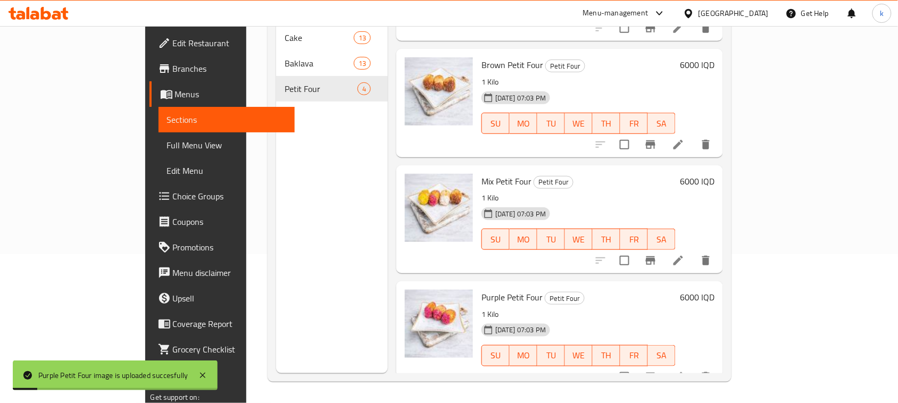
click at [298, 199] on div "Menu sections Cake 13 Baklava 13 Petit Four 4" at bounding box center [332, 171] width 112 height 403
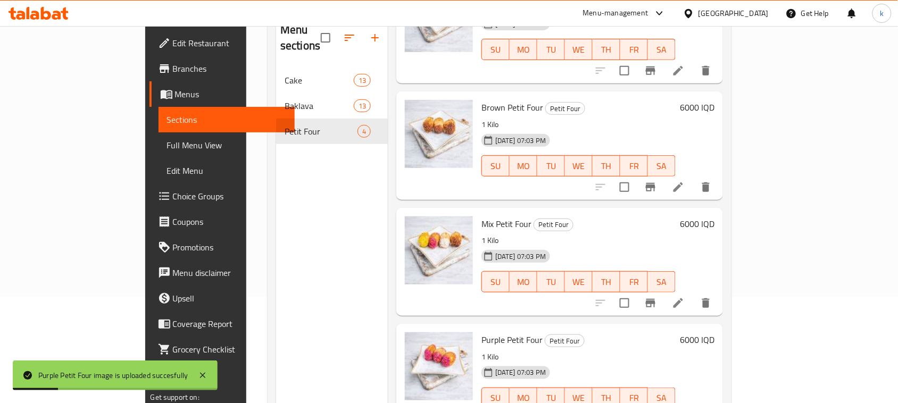
scroll to position [83, 0]
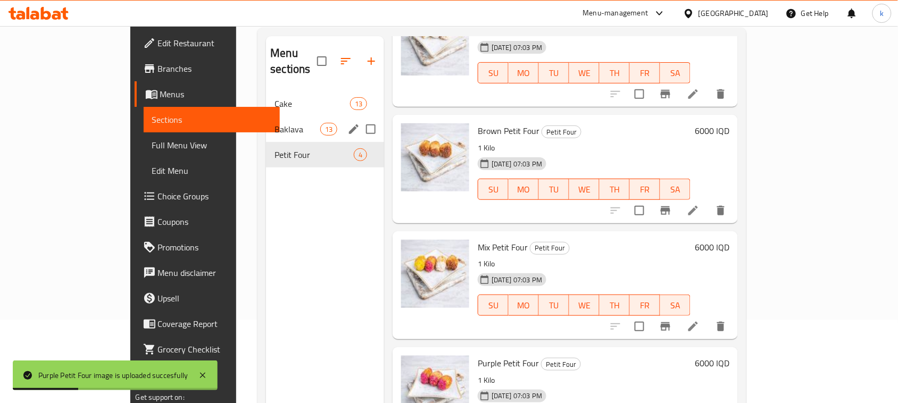
click at [274, 123] on span "Baklava" at bounding box center [296, 129] width 45 height 13
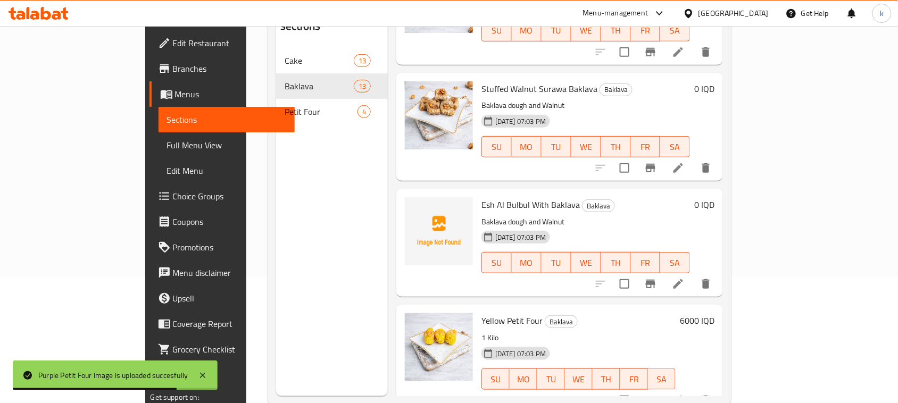
scroll to position [149, 0]
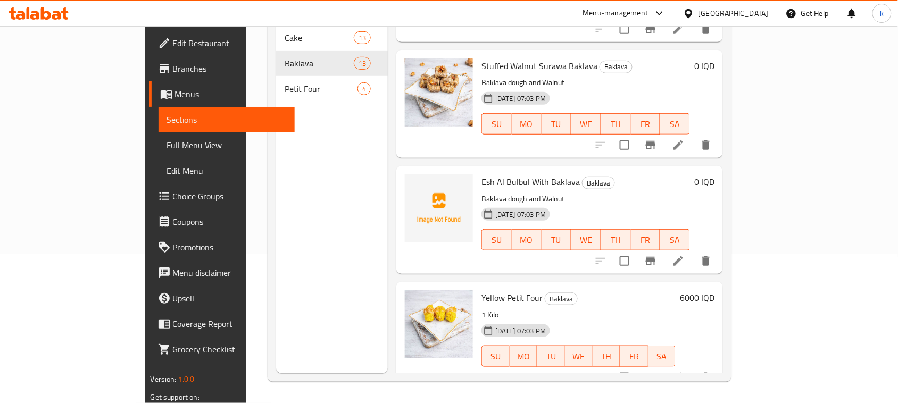
drag, startPoint x: 643, startPoint y: 304, endPoint x: 444, endPoint y: 193, distance: 227.4
click at [643, 320] on div "11-08-2025 07:03 PM SU MO TU WE TH FR SA" at bounding box center [578, 348] width 203 height 57
click at [289, 211] on div "Menu sections Cake 13 Baklava 13 Petit Four 4" at bounding box center [332, 171] width 112 height 403
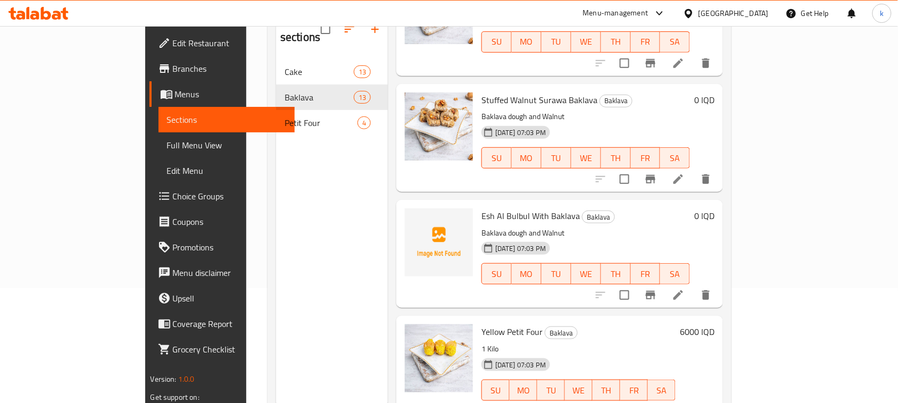
scroll to position [83, 0]
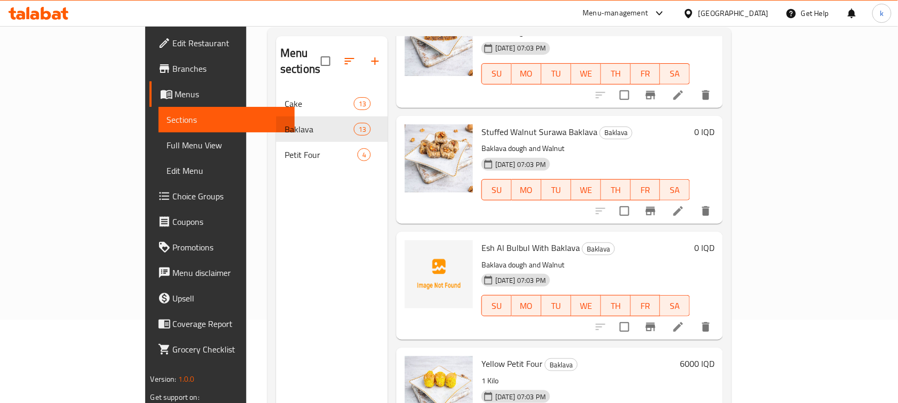
click at [173, 40] on span "Edit Restaurant" at bounding box center [230, 43] width 114 height 13
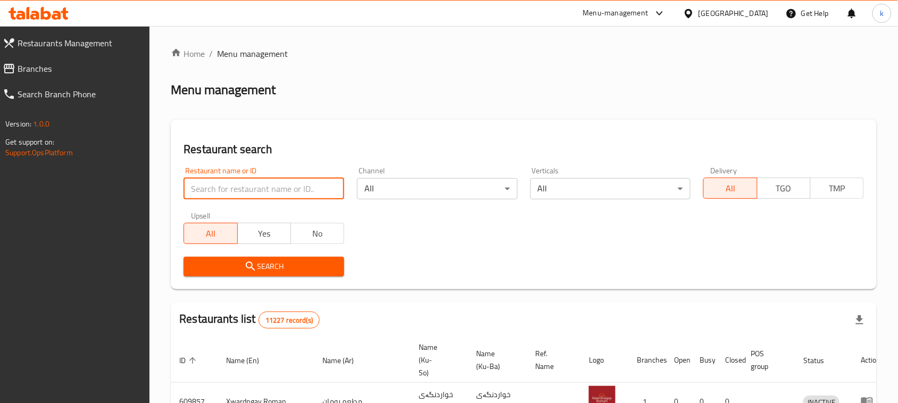
click at [235, 187] on input "search" at bounding box center [264, 188] width 161 height 21
paste input "[PERSON_NAME]"
click at [221, 187] on input "[PERSON_NAME]" at bounding box center [264, 188] width 161 height 21
click button "Search" at bounding box center [264, 267] width 161 height 20
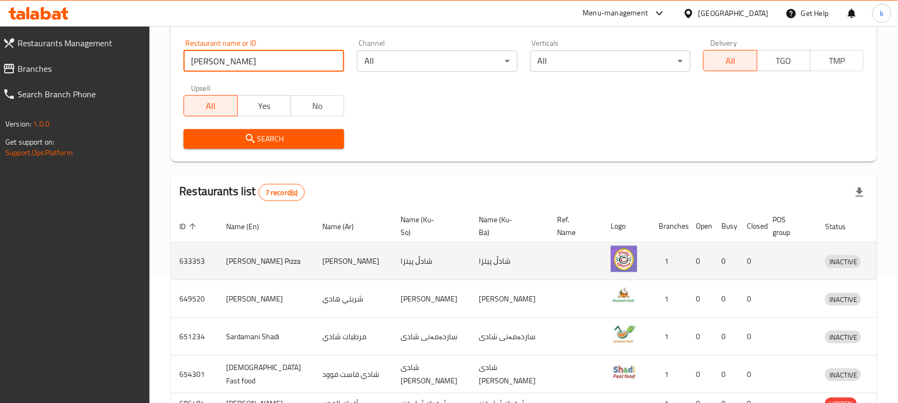
scroll to position [133, 0]
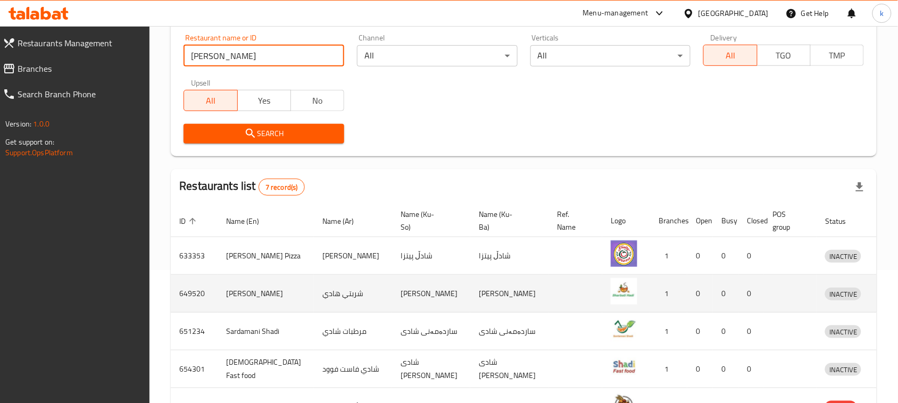
click at [470, 294] on td "شەربەتی هادی" at bounding box center [509, 294] width 78 height 38
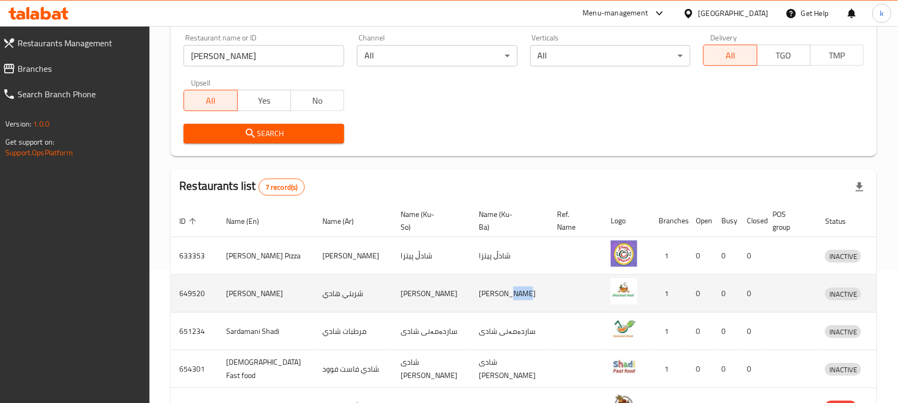
click at [470, 294] on td "شەربەتی هادی" at bounding box center [509, 294] width 78 height 38
copy td "هادی"
click at [314, 296] on td "شربتي هادي" at bounding box center [353, 294] width 78 height 38
copy td "هادي"
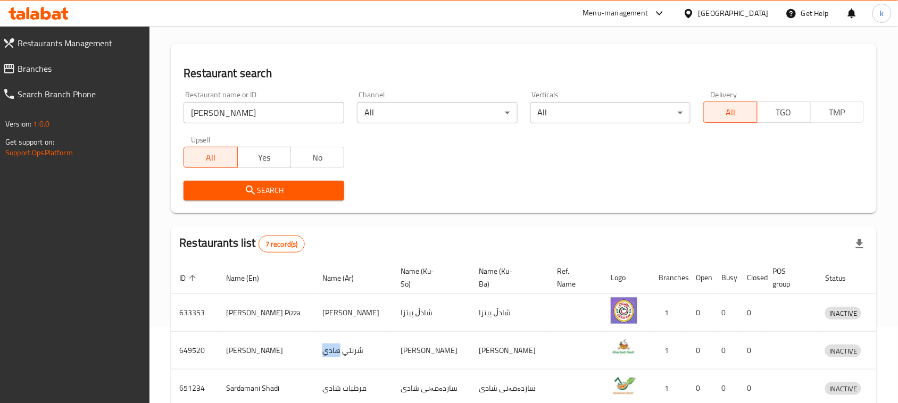
scroll to position [0, 0]
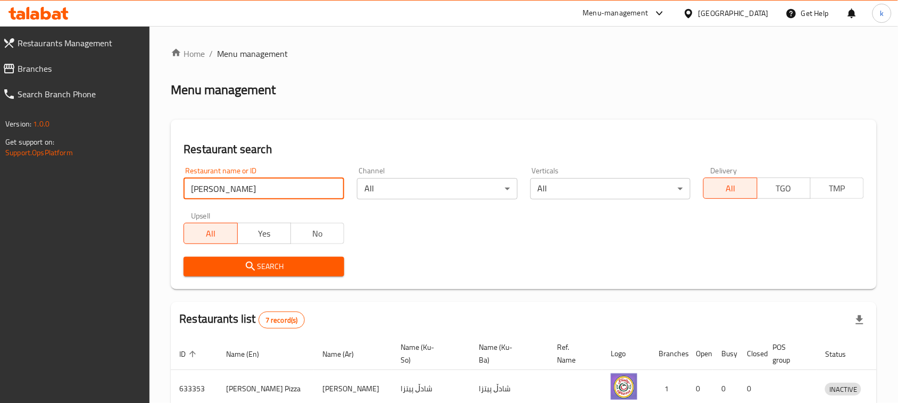
drag, startPoint x: 225, startPoint y: 190, endPoint x: 130, endPoint y: 199, distance: 95.1
click at [131, 199] on div "Restaurants Management Branches Search Branch Phone Version: 1.0.0 Get support …" at bounding box center [449, 350] width 898 height 649
paste input "Sweet"
click at [209, 186] on input "[PERSON_NAME]" at bounding box center [264, 188] width 161 height 21
type input "Sweet"
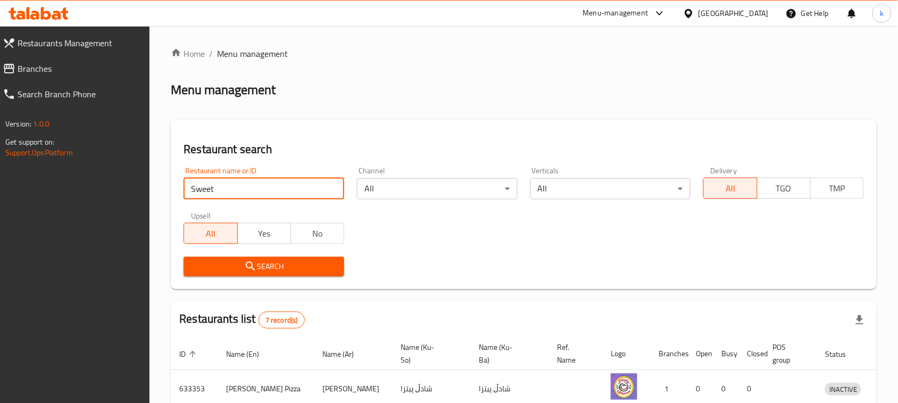
click at [259, 263] on span "Search" at bounding box center [264, 266] width 144 height 13
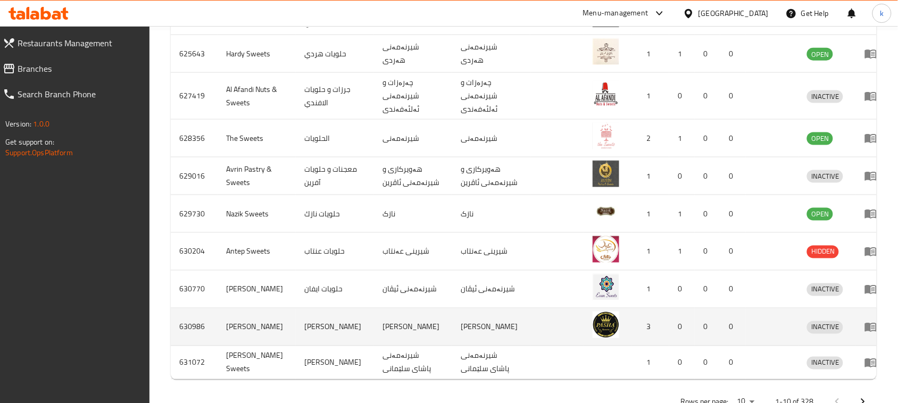
scroll to position [403, 0]
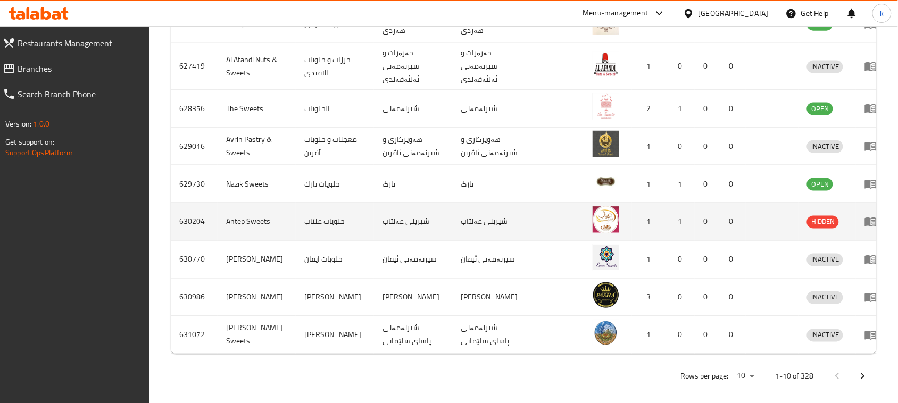
click at [329, 219] on td "حلويات عنتاب" at bounding box center [335, 222] width 78 height 38
copy td "حلويات"
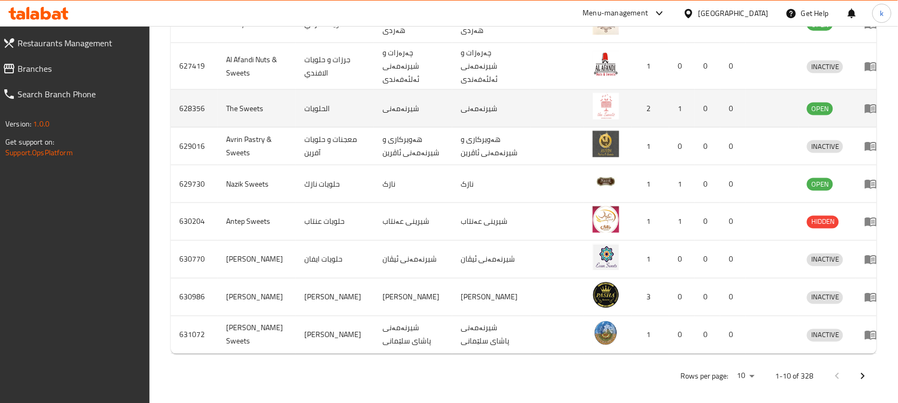
click at [458, 106] on td "شیرنەمەنی" at bounding box center [491, 109] width 78 height 38
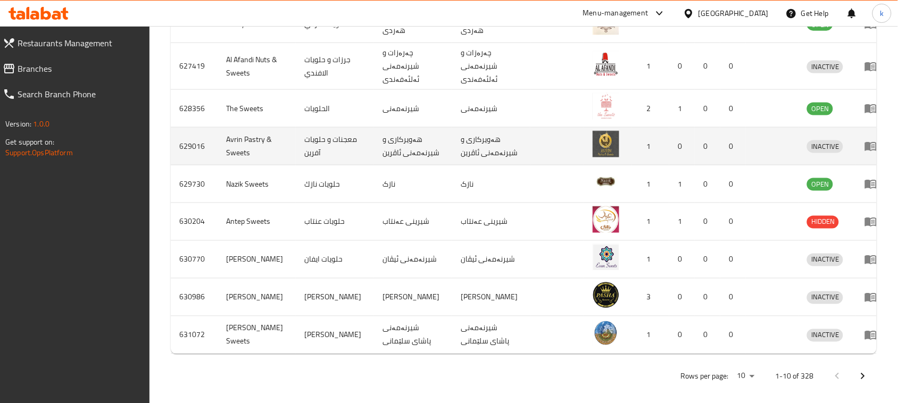
click at [475, 154] on td "هەویرکاری و شیرنەمەنی ئاڤرین" at bounding box center [491, 147] width 78 height 38
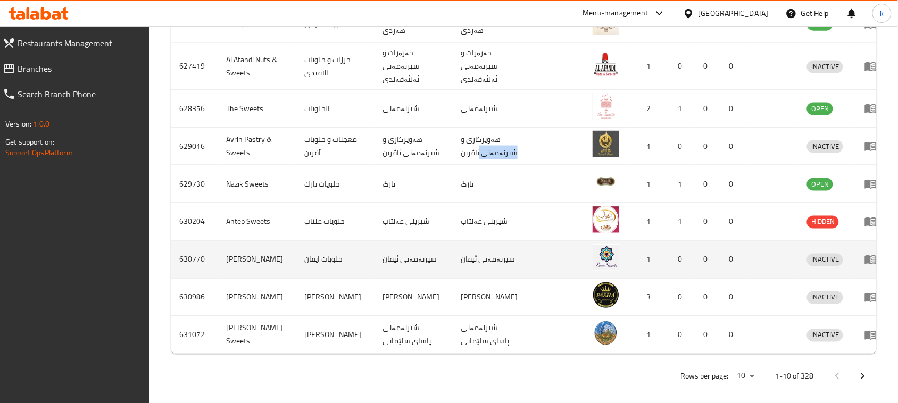
copy td "شیرنەمەنی"
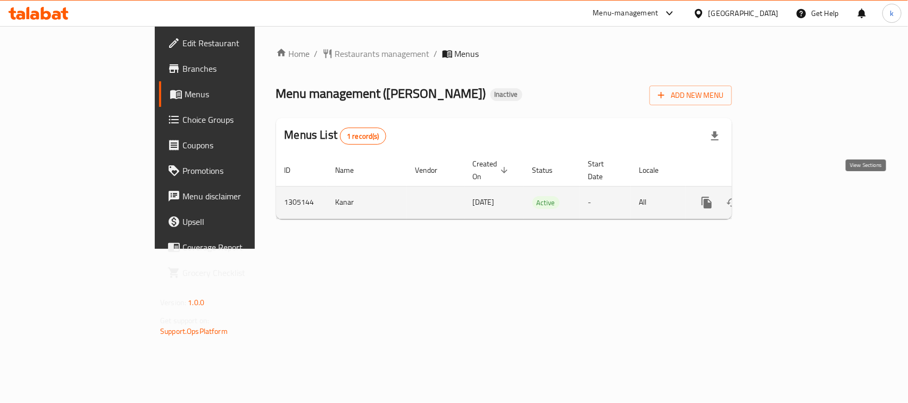
click at [788, 198] on icon "enhanced table" at bounding box center [784, 203] width 10 height 10
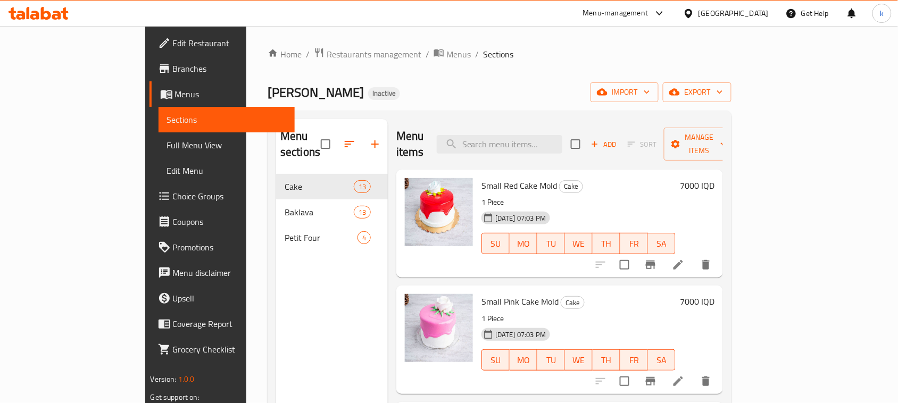
click at [167, 141] on span "Full Menu View" at bounding box center [227, 145] width 120 height 13
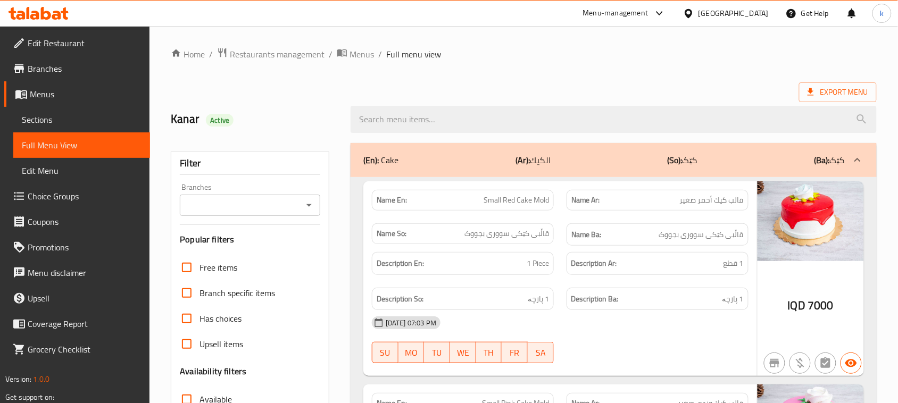
click at [315, 206] on div "Branches" at bounding box center [250, 205] width 140 height 21
click at [303, 202] on icon "Open" at bounding box center [309, 205] width 13 height 13
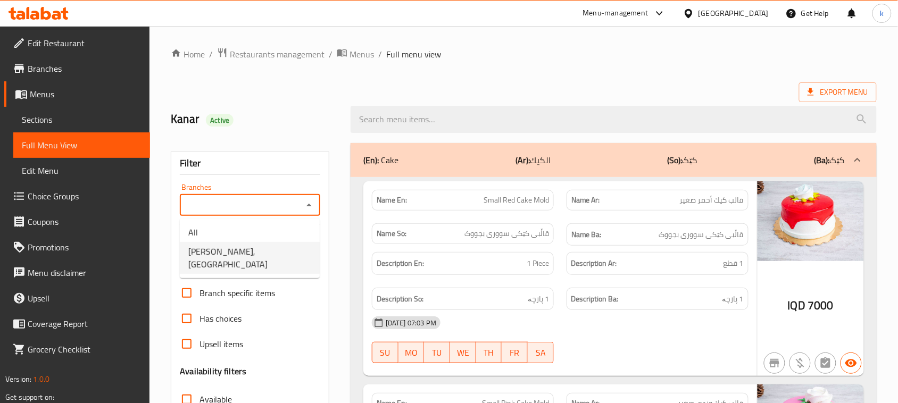
click at [260, 245] on span "[PERSON_NAME], [GEOGRAPHIC_DATA]" at bounding box center [249, 258] width 123 height 26
type input "[PERSON_NAME], [GEOGRAPHIC_DATA]"
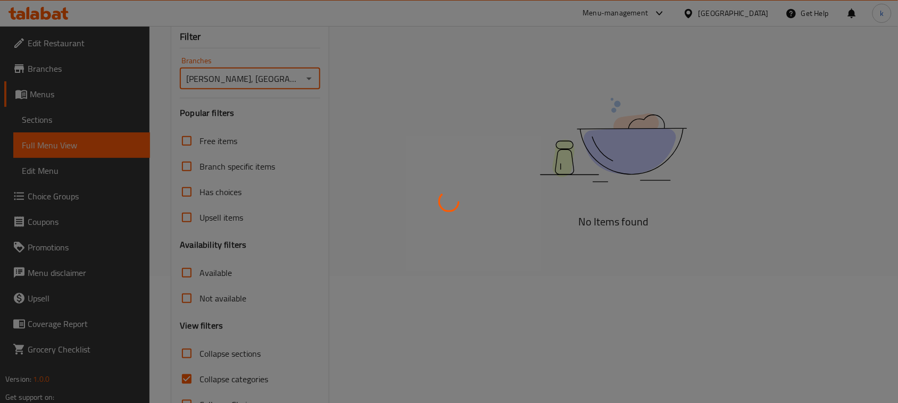
scroll to position [133, 0]
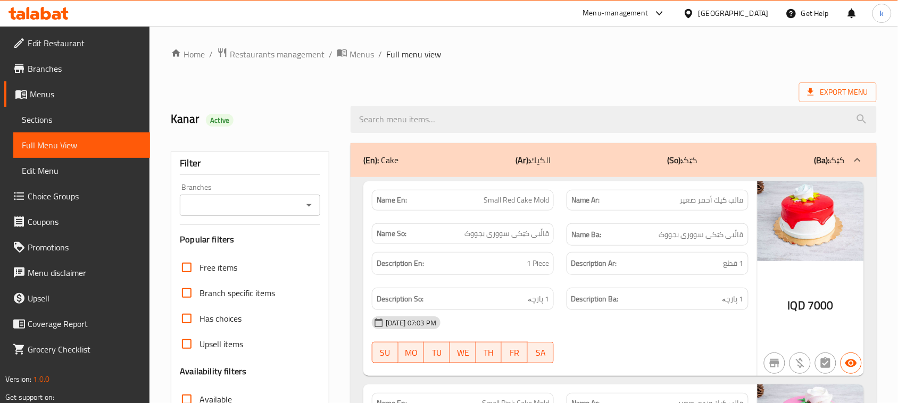
click at [311, 118] on h2 "Kanar Active" at bounding box center [254, 119] width 167 height 16
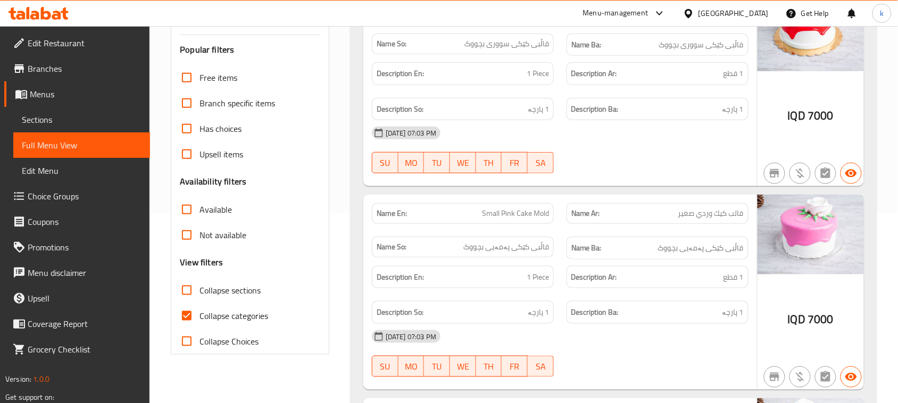
scroll to position [266, 0]
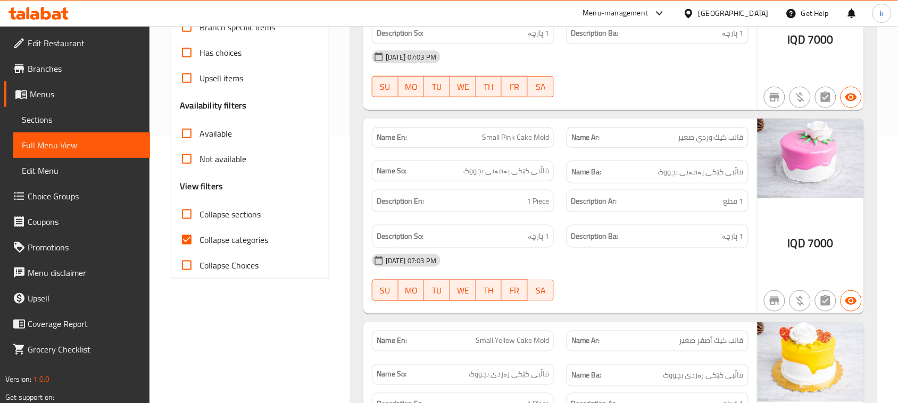
click at [188, 237] on input "Collapse categories" at bounding box center [187, 240] width 26 height 26
checkbox input "false"
click at [51, 190] on span "Choice Groups" at bounding box center [85, 196] width 114 height 13
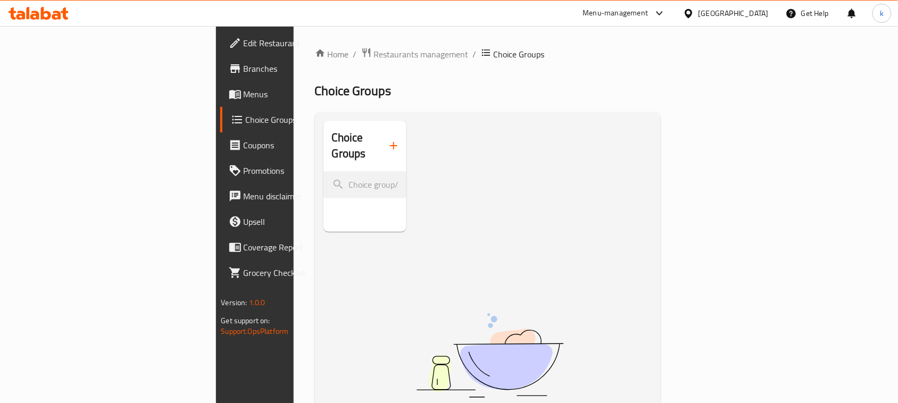
click at [390, 142] on icon "button" at bounding box center [393, 145] width 7 height 7
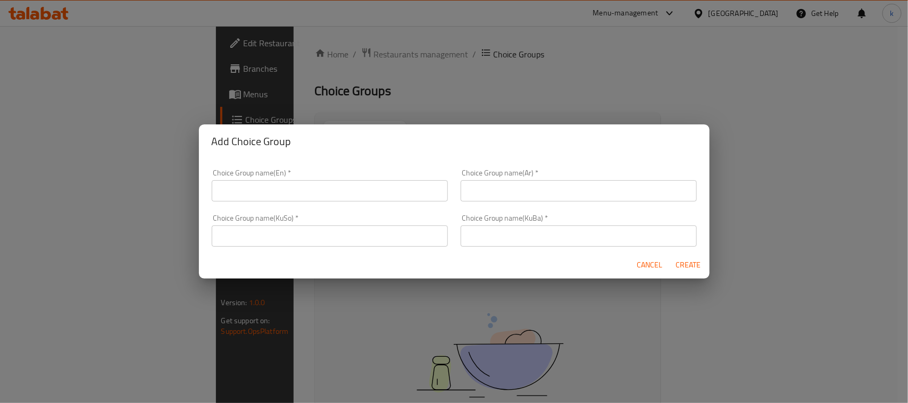
click at [329, 176] on div "Choice Group name(En)   * Choice Group name(En) *" at bounding box center [330, 185] width 236 height 32
drag, startPoint x: 336, startPoint y: 193, endPoint x: 339, endPoint y: 198, distance: 6.2
click at [336, 193] on input "text" at bounding box center [330, 190] width 236 height 21
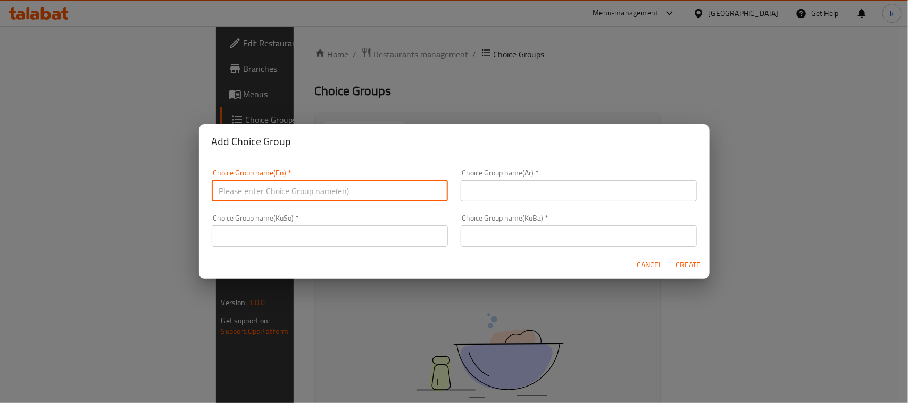
click at [511, 189] on input "text" at bounding box center [579, 190] width 236 height 21
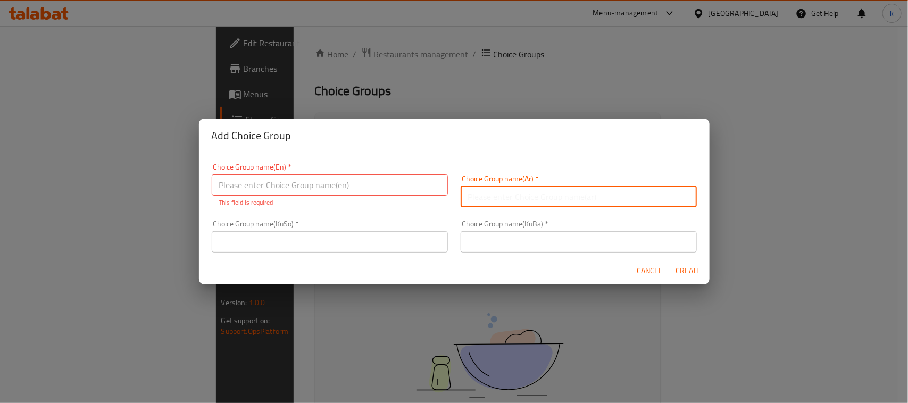
type input "إختيارك من:"
click at [357, 179] on input "text" at bounding box center [330, 184] width 236 height 21
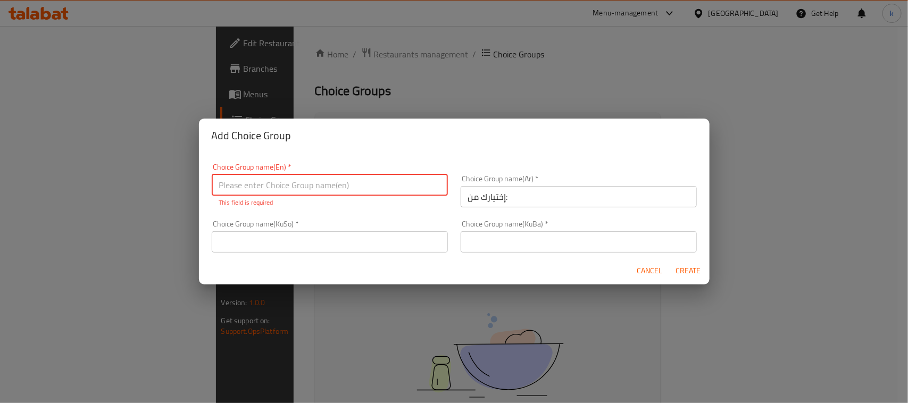
type input "Your Choice Of:"
click at [406, 242] on input "text" at bounding box center [330, 241] width 236 height 21
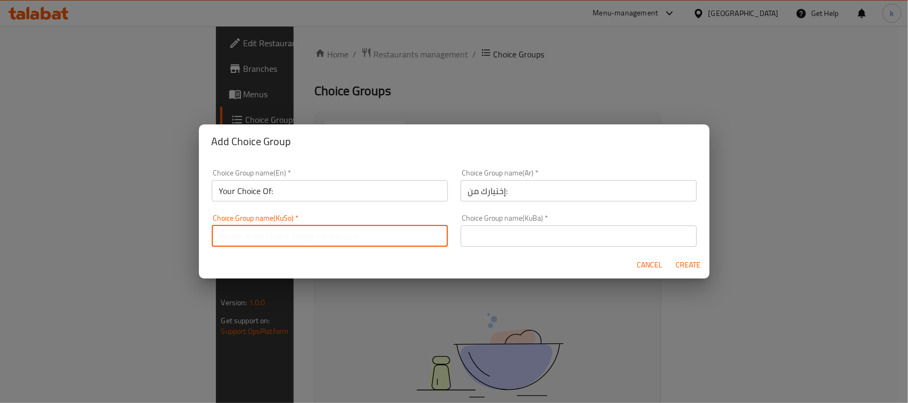
type input "هەڵبژاردنت لە:"
click at [517, 236] on input "text" at bounding box center [579, 236] width 236 height 21
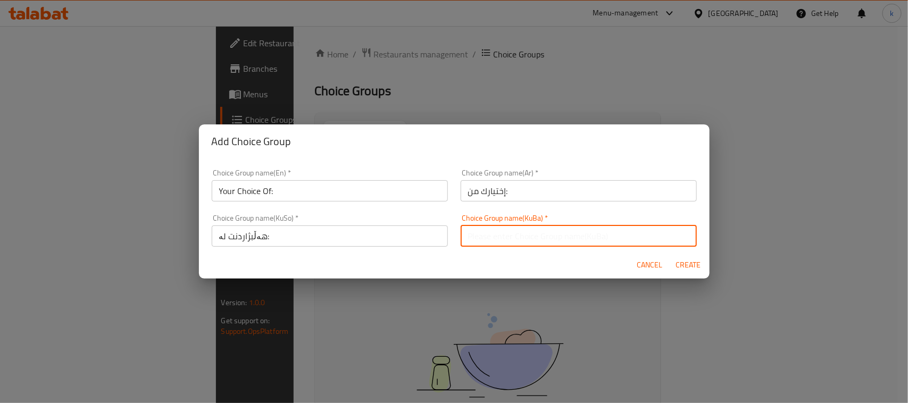
type input "هەڵبژاردنت لە:"
click at [688, 262] on span "Create" at bounding box center [689, 265] width 26 height 13
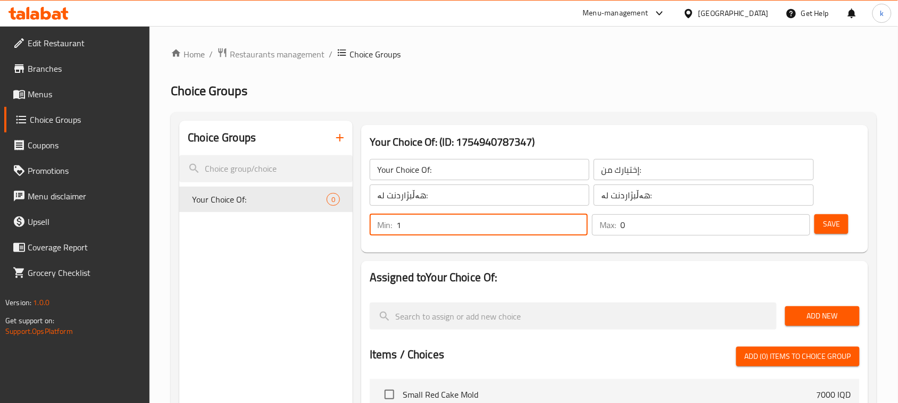
type input "1"
click at [577, 220] on input "1" at bounding box center [491, 224] width 191 height 21
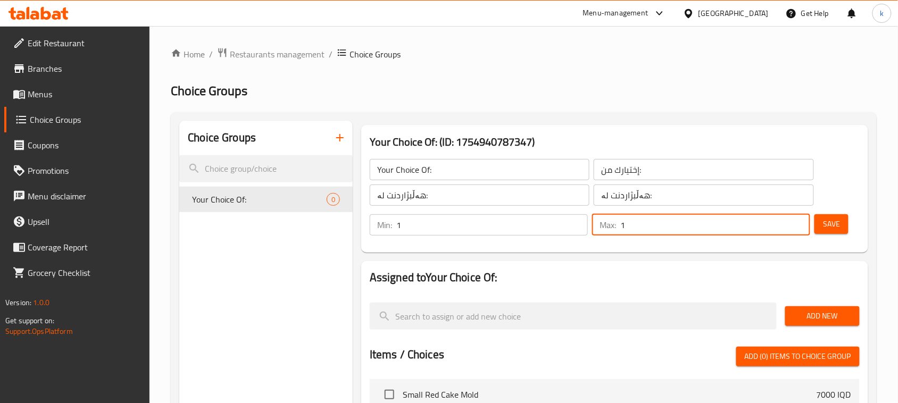
type input "1"
click at [800, 221] on input "1" at bounding box center [715, 224] width 190 height 21
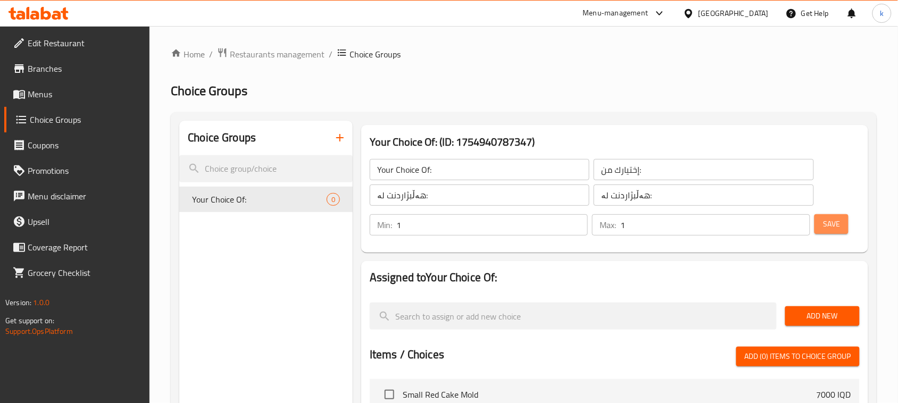
click at [836, 223] on span "Save" at bounding box center [831, 224] width 17 height 13
click at [809, 315] on span "Add New" at bounding box center [822, 316] width 57 height 13
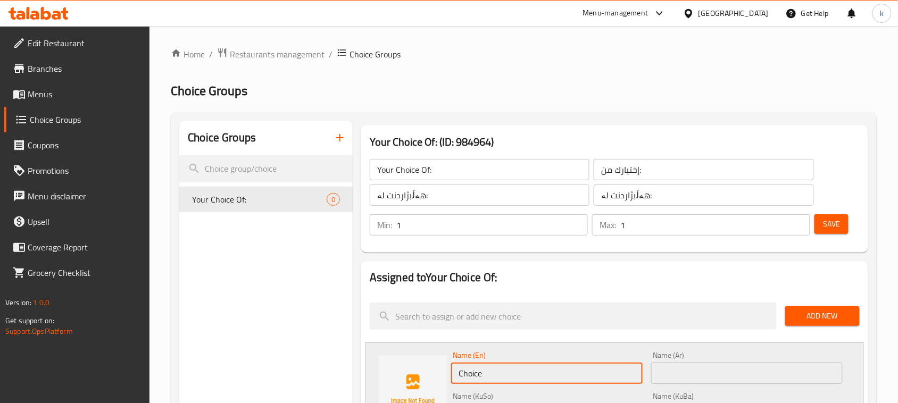
drag, startPoint x: 503, startPoint y: 370, endPoint x: 451, endPoint y: 375, distance: 51.8
click at [451, 375] on input "Choice" at bounding box center [546, 373] width 191 height 21
type input "1 Kilo"
click at [713, 379] on input "text" at bounding box center [746, 373] width 191 height 21
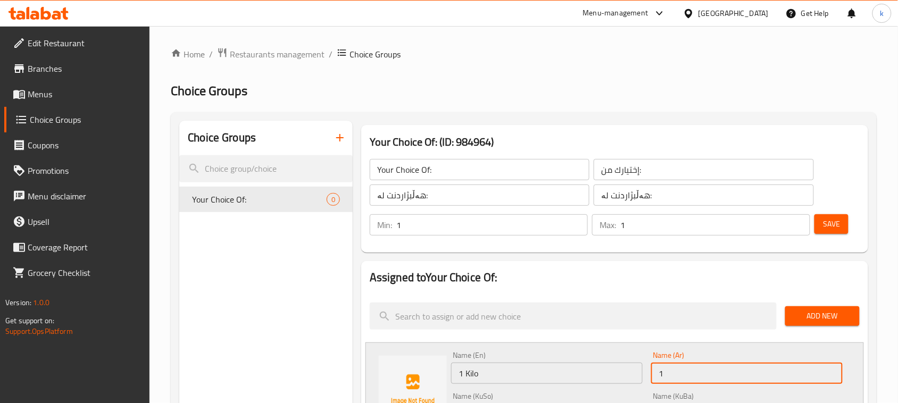
type input "1 كيلو"
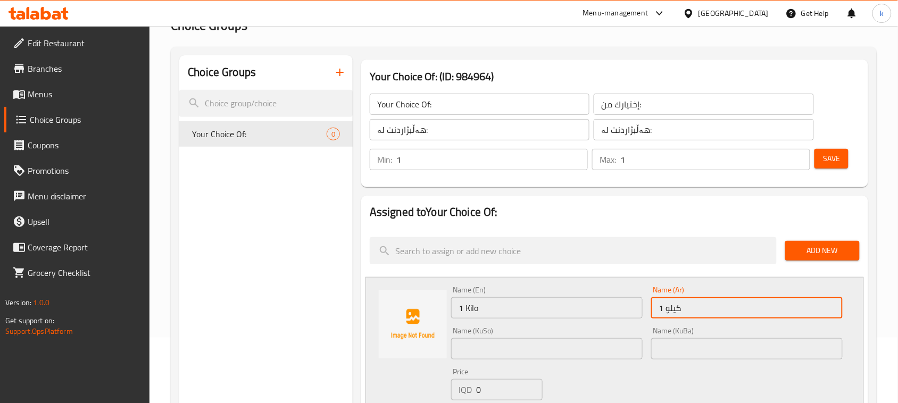
scroll to position [66, 0]
click at [777, 349] on input "text" at bounding box center [746, 347] width 191 height 21
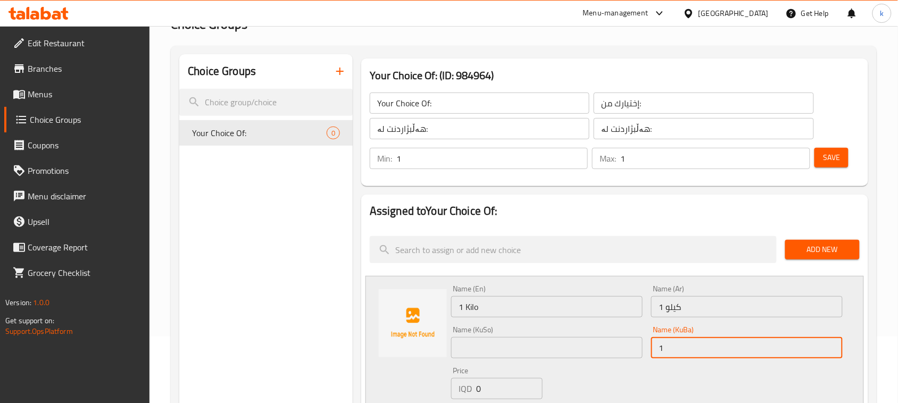
type input "1 کیلۆ"
drag, startPoint x: 698, startPoint y: 350, endPoint x: 631, endPoint y: 363, distance: 68.9
click at [631, 363] on div "Name (En) 1 Kilo Name (En) Name (Ar) 1 كيلو Name (Ar) Name (KuSo) Name (KuSo) N…" at bounding box center [647, 357] width 400 height 152
click at [469, 350] on input "text" at bounding box center [546, 347] width 191 height 21
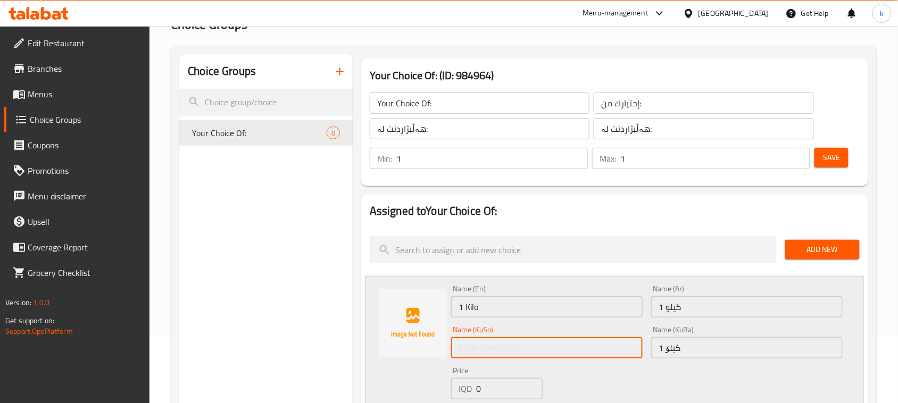
paste input "1 کیلۆ"
type input "1 کیلۆ"
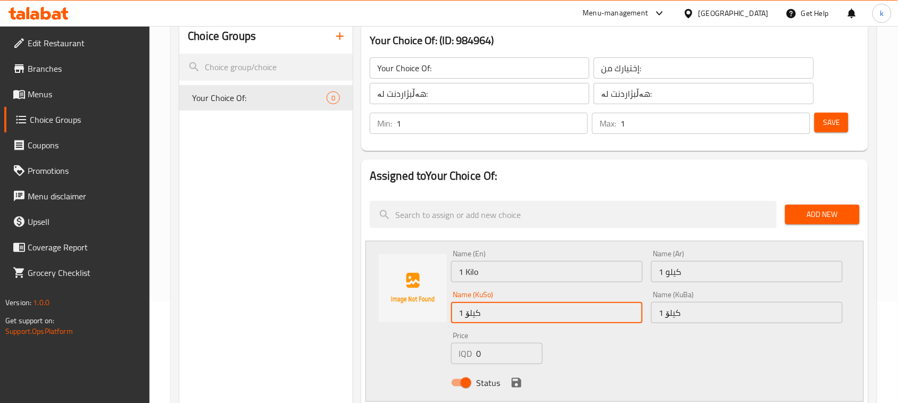
scroll to position [133, 0]
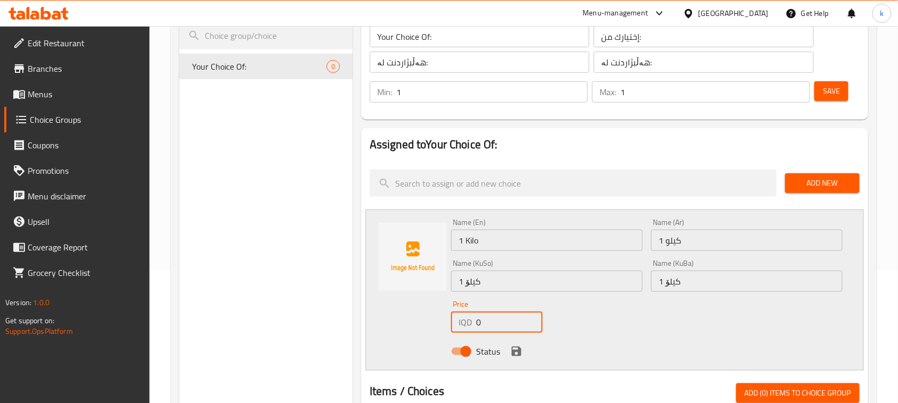
drag, startPoint x: 495, startPoint y: 324, endPoint x: 465, endPoint y: 330, distance: 30.3
click at [465, 330] on div "IQD 0 Price" at bounding box center [496, 322] width 91 height 21
type input "20000"
click at [512, 345] on icon "save" at bounding box center [516, 351] width 13 height 13
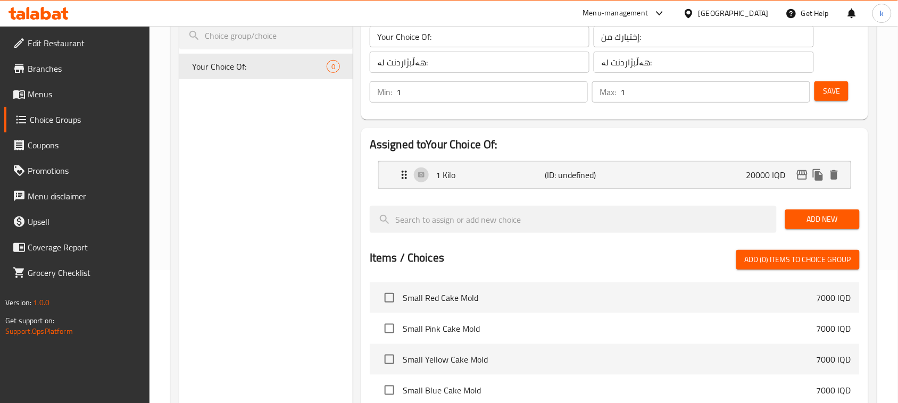
click at [830, 87] on span "Save" at bounding box center [831, 91] width 17 height 13
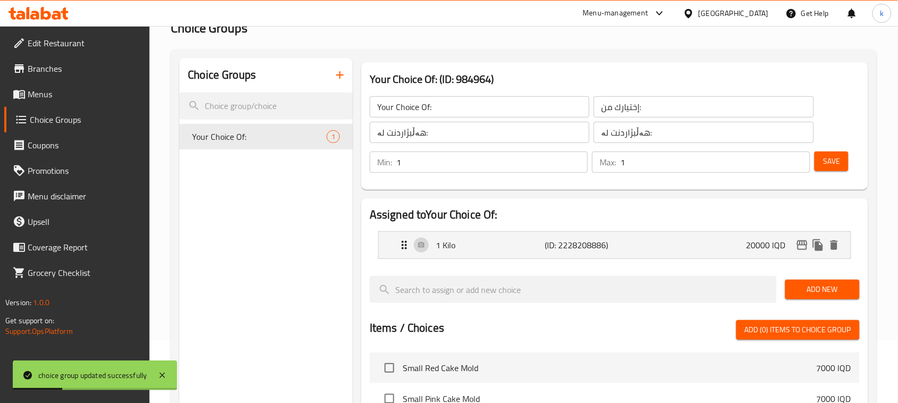
scroll to position [66, 0]
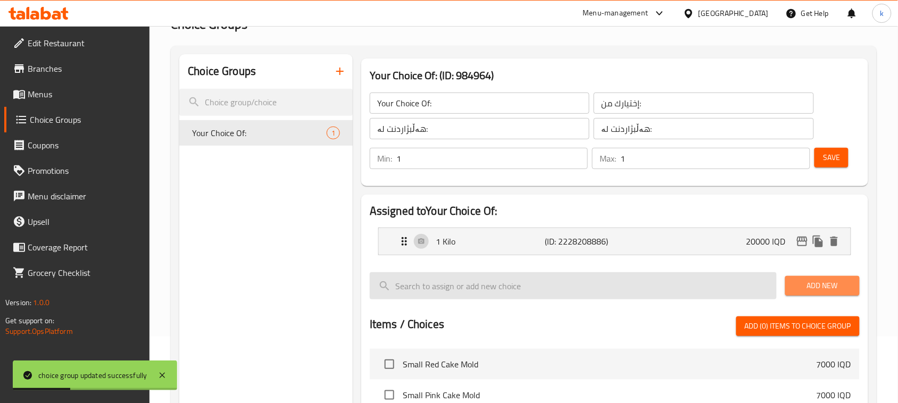
drag, startPoint x: 818, startPoint y: 288, endPoint x: 772, endPoint y: 286, distance: 46.4
click at [818, 288] on span "Add New" at bounding box center [822, 285] width 57 height 13
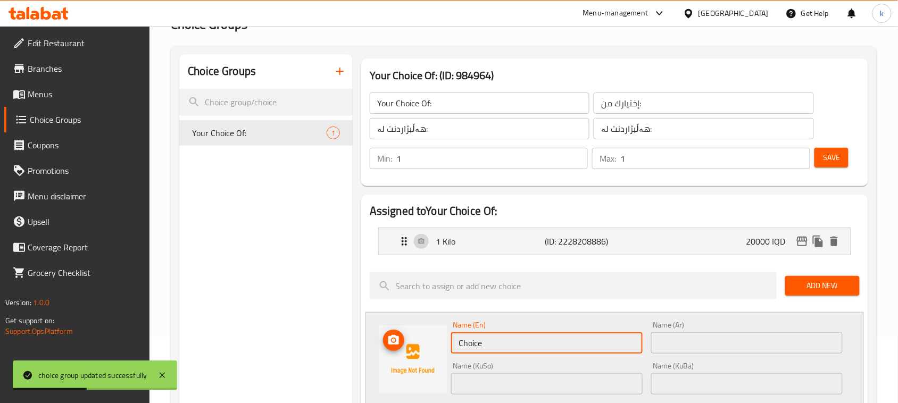
drag, startPoint x: 527, startPoint y: 345, endPoint x: 364, endPoint y: 352, distance: 162.4
type input "Half Kilo"
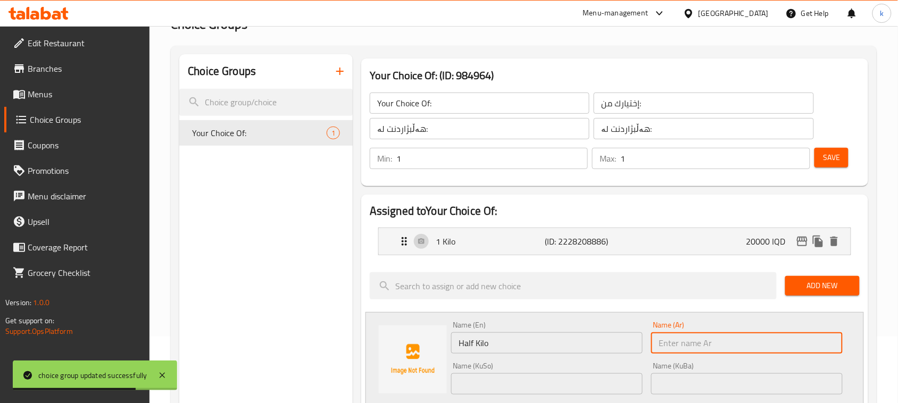
click at [665, 342] on input "text" at bounding box center [746, 342] width 191 height 21
type input "نصف كيلو"
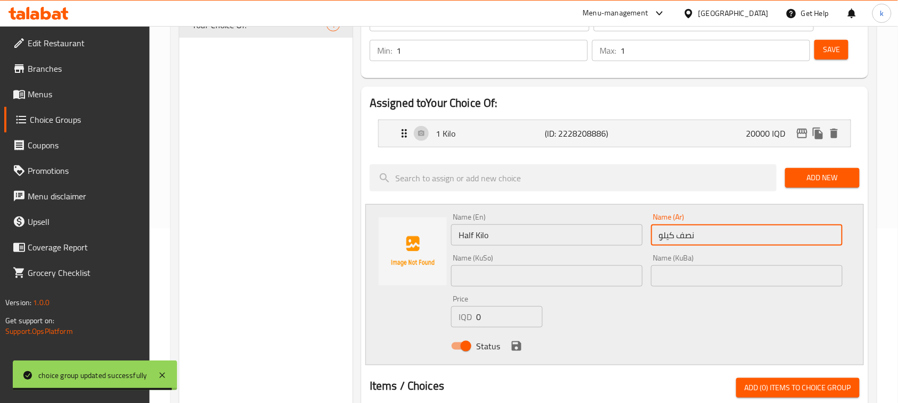
scroll to position [199, 0]
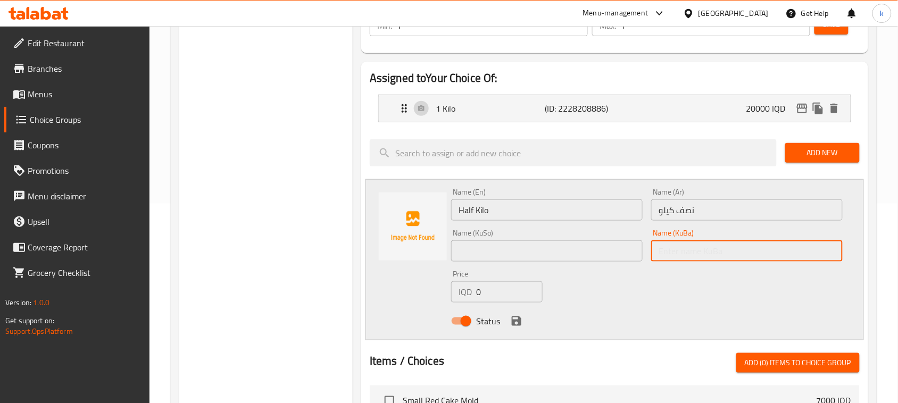
drag, startPoint x: 690, startPoint y: 249, endPoint x: 712, endPoint y: 263, distance: 25.7
click at [690, 249] on input "text" at bounding box center [746, 250] width 191 height 21
type input "نیو کیلۆ"
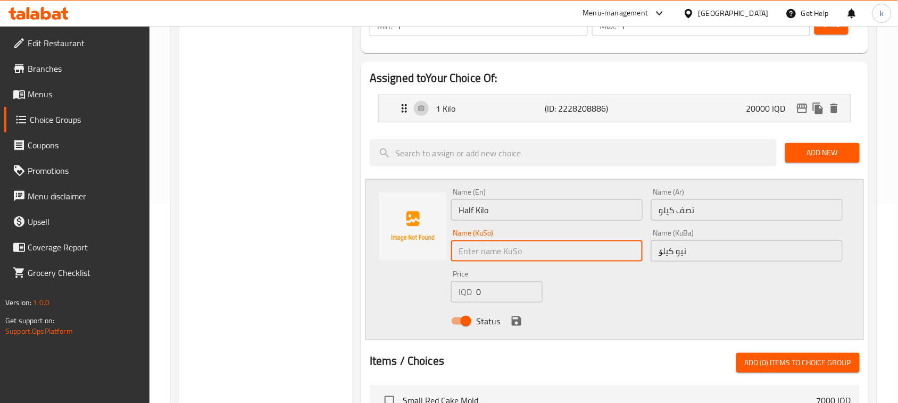
click at [594, 252] on input "text" at bounding box center [546, 250] width 191 height 21
type input "نیو کیلۆ"
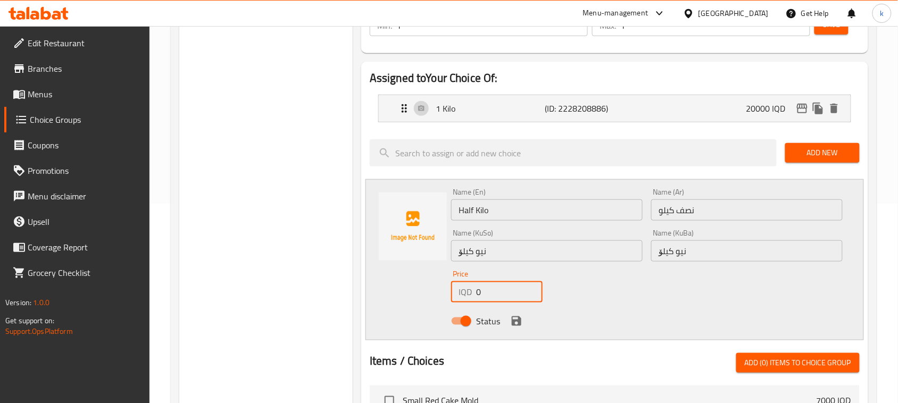
drag, startPoint x: 493, startPoint y: 283, endPoint x: 464, endPoint y: 293, distance: 29.9
click at [464, 293] on div "IQD 0 Price" at bounding box center [496, 291] width 91 height 21
type input "10000"
click at [519, 322] on icon "save" at bounding box center [517, 322] width 10 height 10
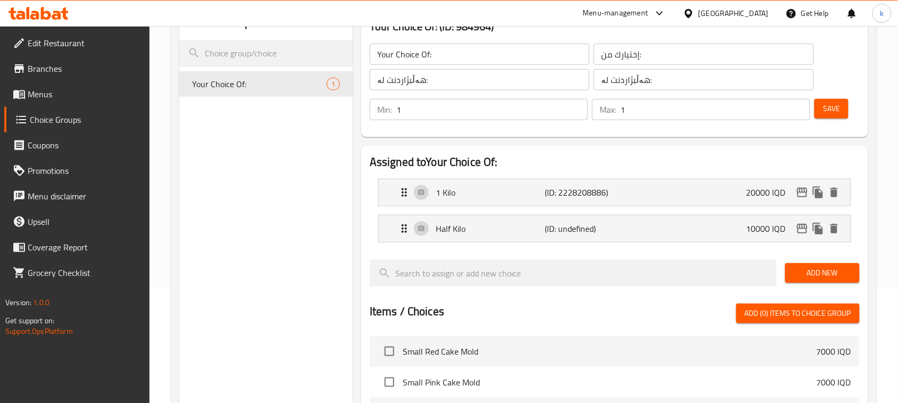
scroll to position [0, 0]
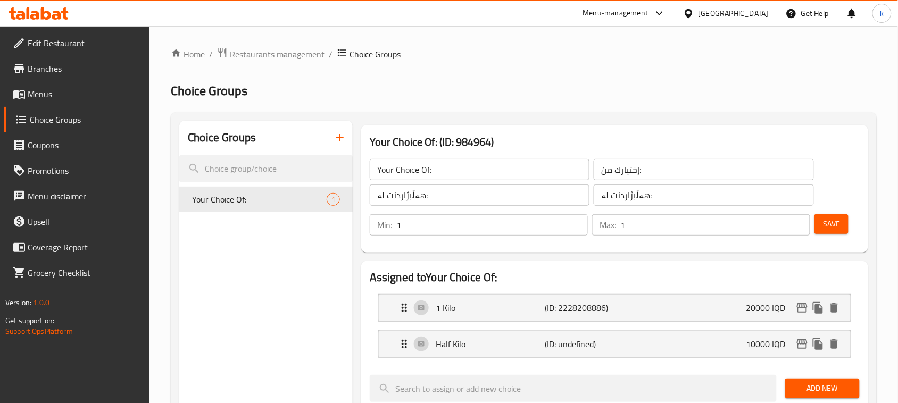
click at [845, 224] on button "Save" at bounding box center [831, 224] width 34 height 20
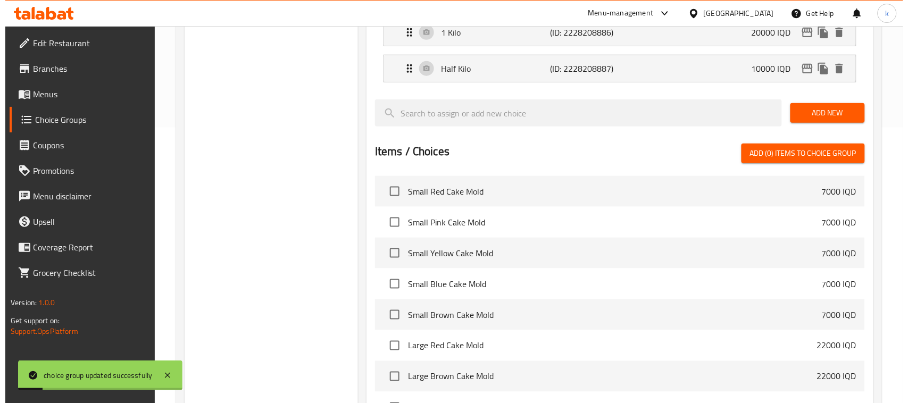
scroll to position [403, 0]
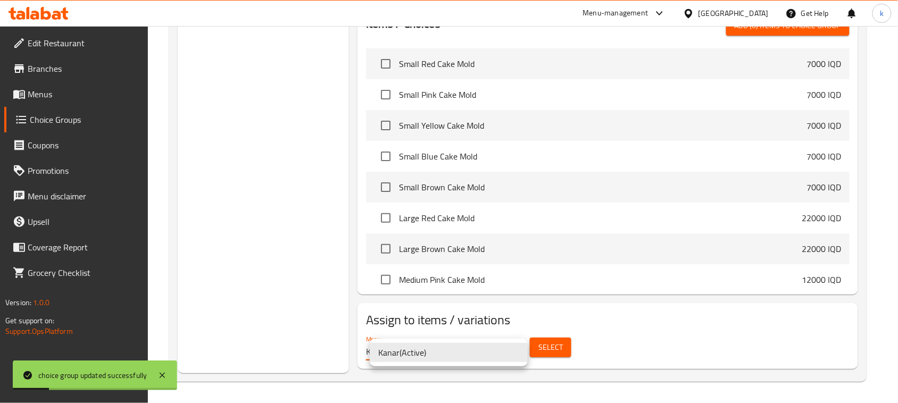
click at [452, 352] on li "Kanar ( Active )" at bounding box center [449, 352] width 158 height 19
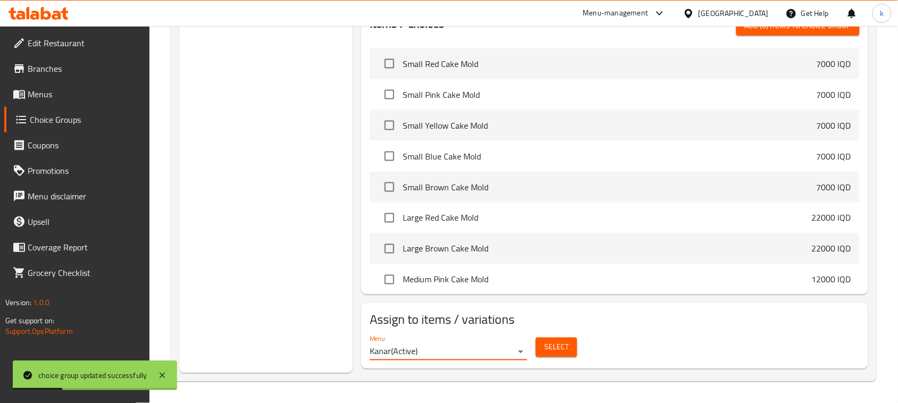
click at [568, 343] on button "Select" at bounding box center [556, 348] width 41 height 20
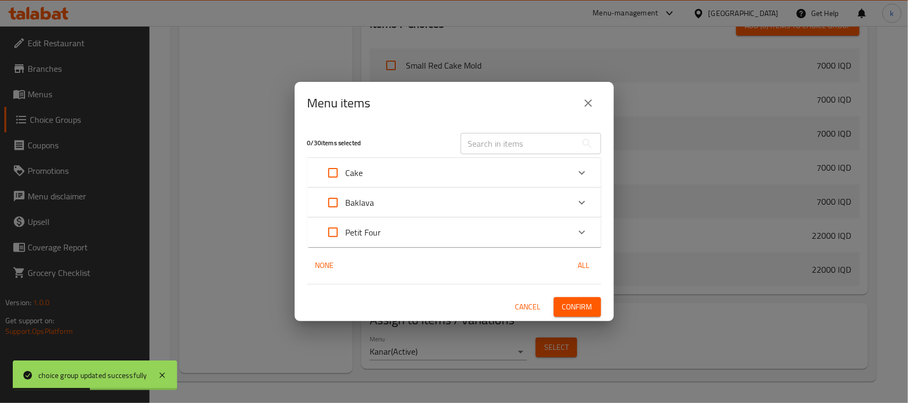
click at [447, 203] on div "Baklava" at bounding box center [444, 203] width 249 height 26
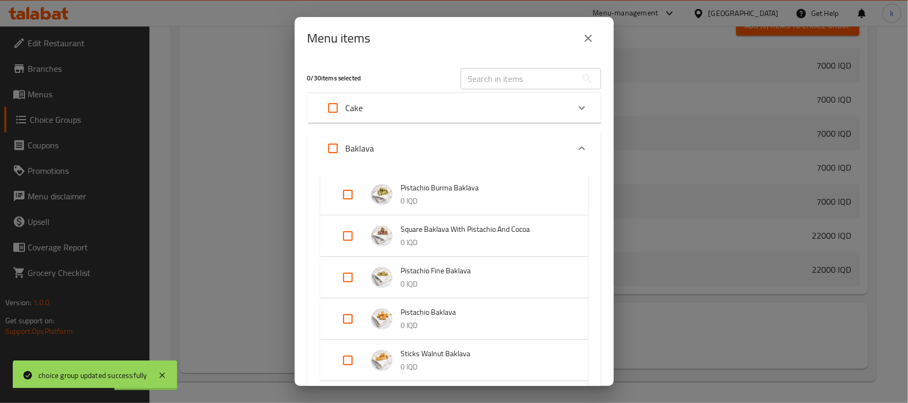
click at [346, 189] on input "Expand" at bounding box center [348, 195] width 26 height 26
checkbox input "true"
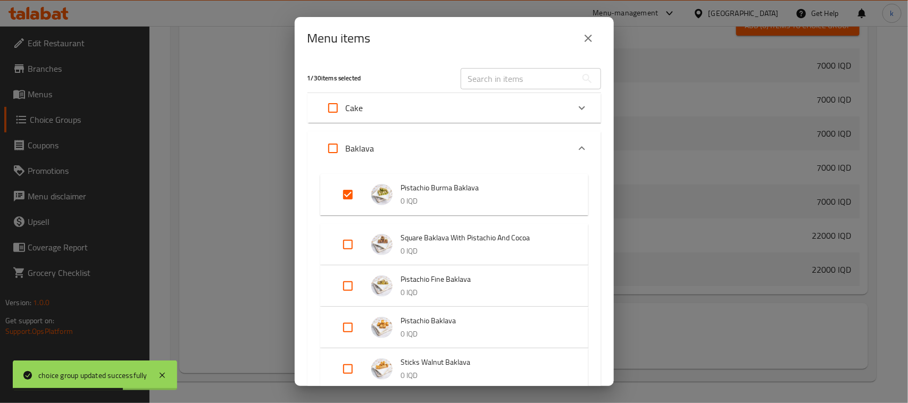
click at [348, 241] on input "Expand" at bounding box center [348, 245] width 26 height 26
checkbox input "true"
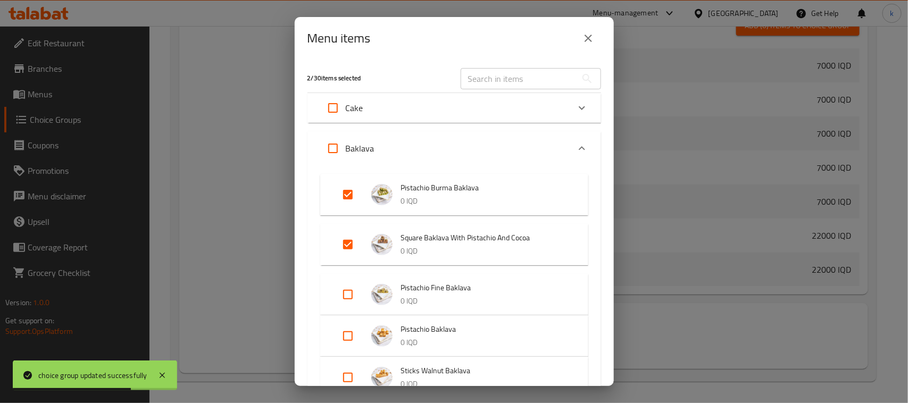
click at [346, 296] on input "Expand" at bounding box center [348, 295] width 26 height 26
checkbox input "true"
click at [351, 347] on input "Expand" at bounding box center [348, 345] width 26 height 26
checkbox input "true"
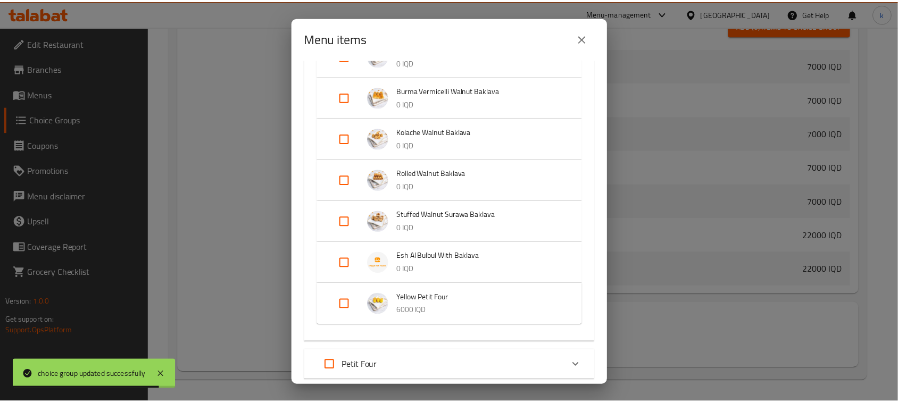
scroll to position [489, 0]
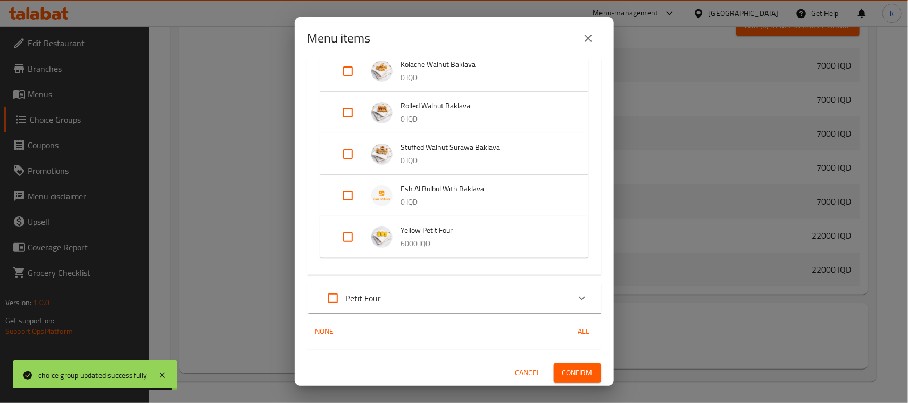
click at [567, 367] on span "Confirm" at bounding box center [577, 373] width 30 height 13
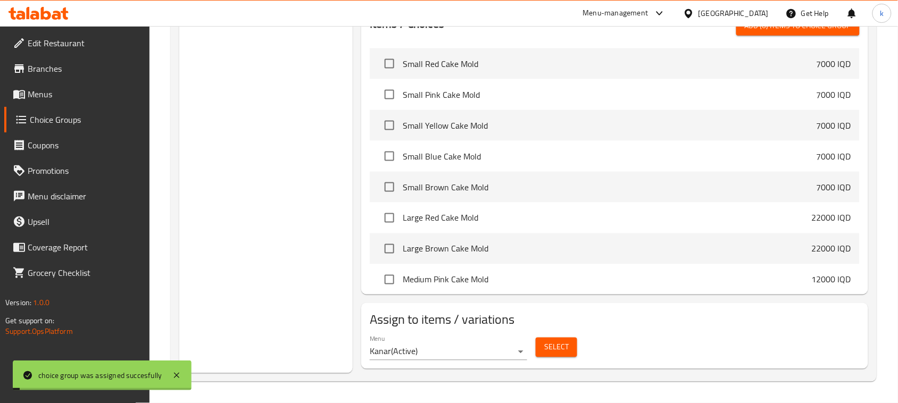
click at [238, 186] on div "Choice Groups Your Choice Of: 2" at bounding box center [265, 46] width 173 height 656
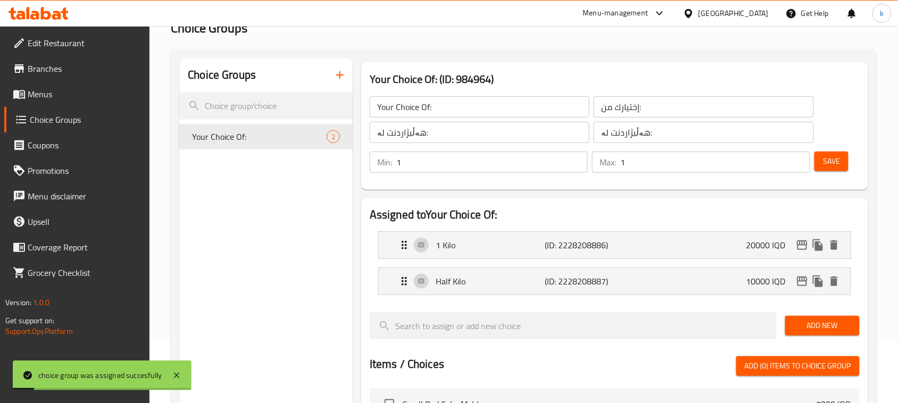
scroll to position [0, 0]
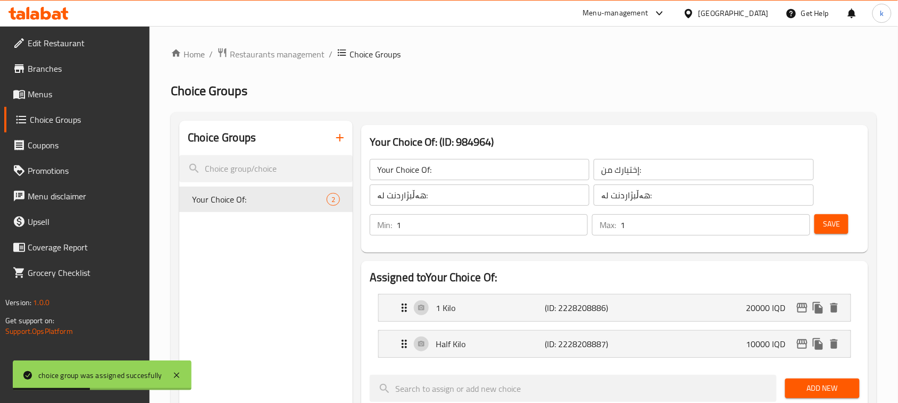
click at [345, 143] on icon "button" at bounding box center [340, 137] width 13 height 13
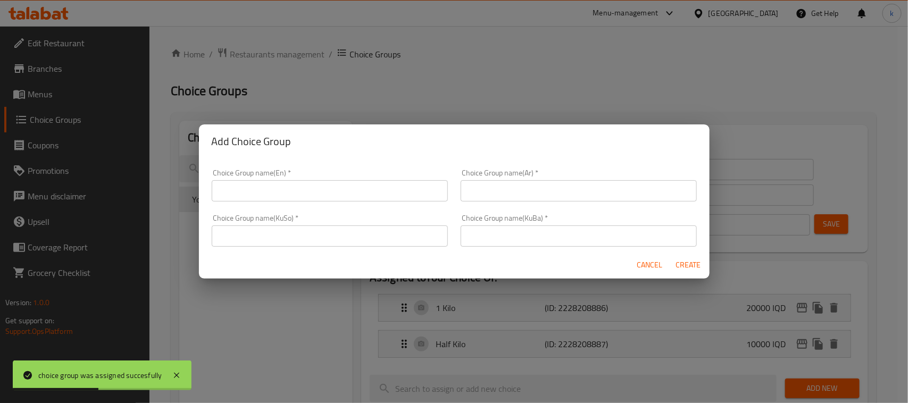
click at [331, 186] on input "text" at bounding box center [330, 190] width 236 height 21
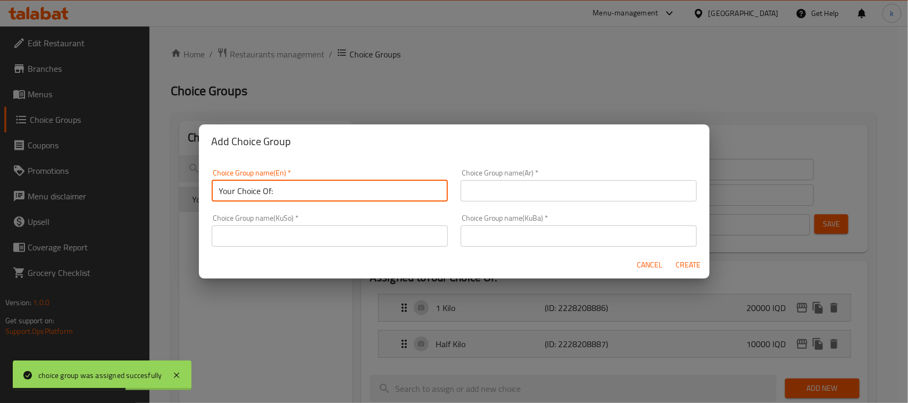
type input "Your Choice Of:"
click at [515, 193] on input "text" at bounding box center [579, 190] width 236 height 21
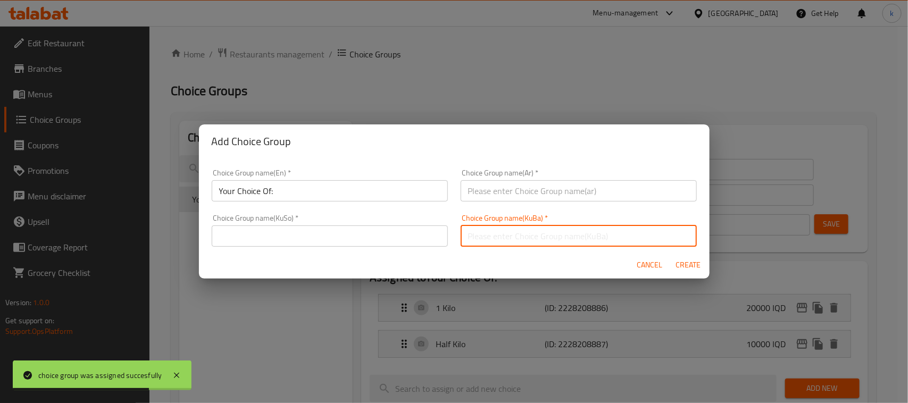
click at [501, 239] on input "text" at bounding box center [579, 236] width 236 height 21
type input "هەڵبژاردنت لە:"
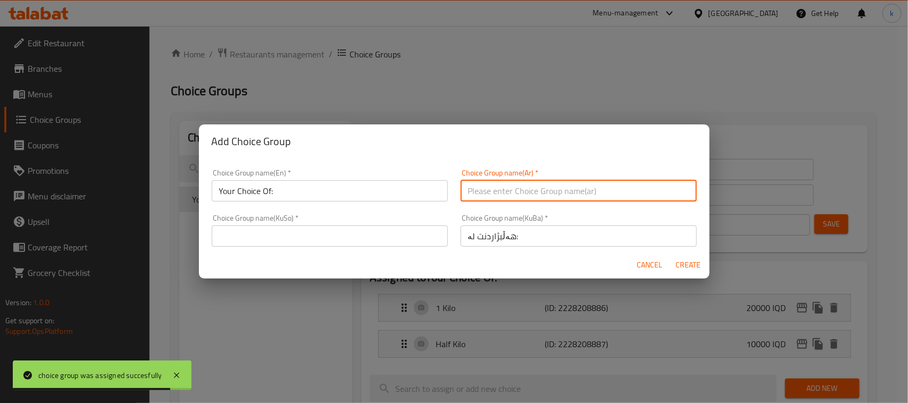
click at [482, 182] on input "text" at bounding box center [579, 190] width 236 height 21
type input "إختيارك من:"
click at [386, 230] on input "text" at bounding box center [330, 236] width 236 height 21
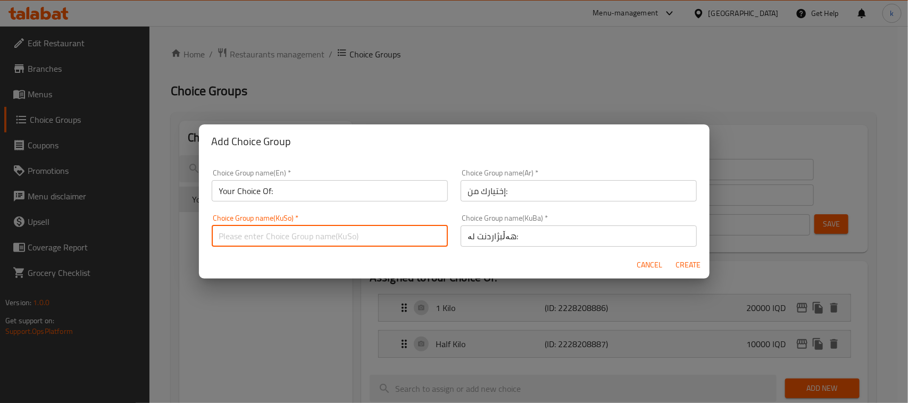
type input "هەڵبژاردنت لە:"
click at [685, 261] on span "Create" at bounding box center [689, 265] width 26 height 13
type input "Your Choice Of:"
type input "0"
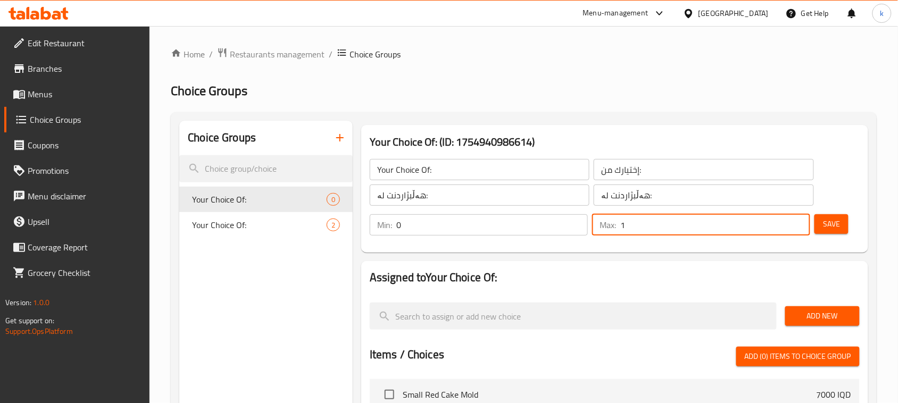
type input "1"
click at [801, 221] on input "1" at bounding box center [715, 224] width 190 height 21
type input "1"
click at [574, 222] on input "1" at bounding box center [491, 224] width 191 height 21
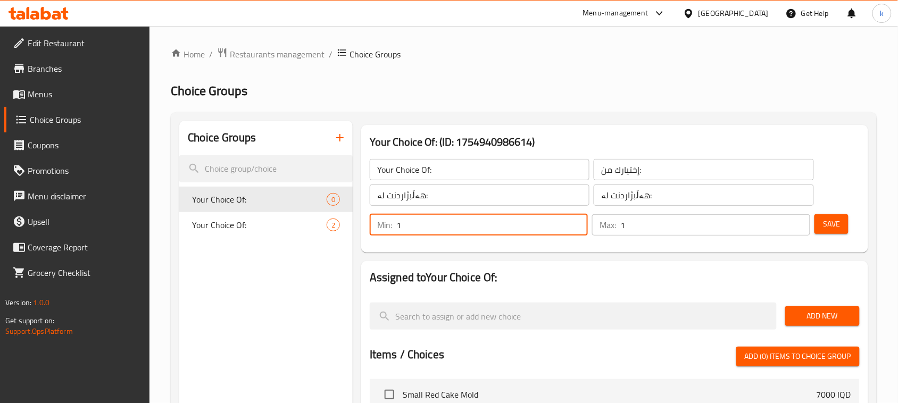
click at [823, 222] on span "Save" at bounding box center [831, 224] width 17 height 13
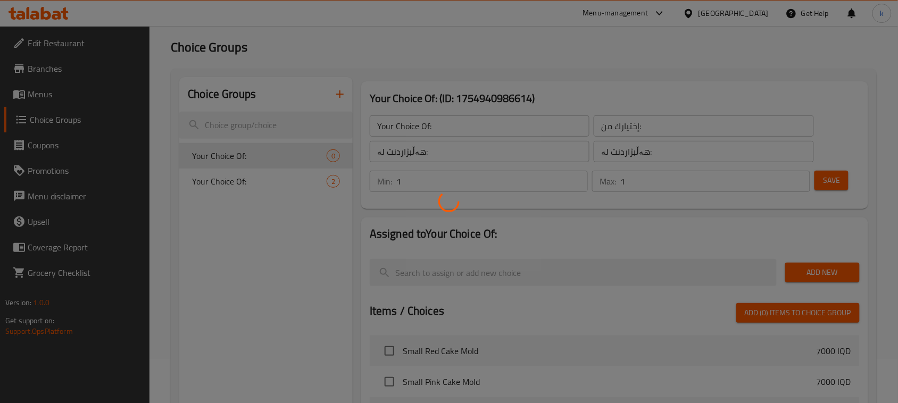
scroll to position [133, 0]
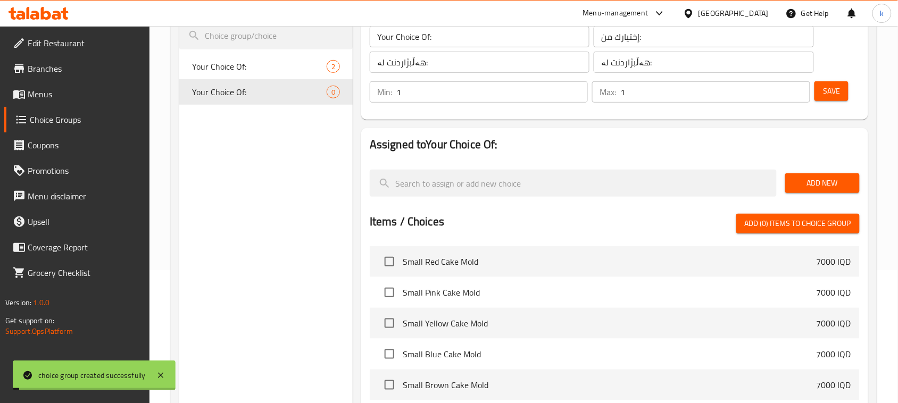
click at [817, 185] on span "Add New" at bounding box center [822, 183] width 57 height 13
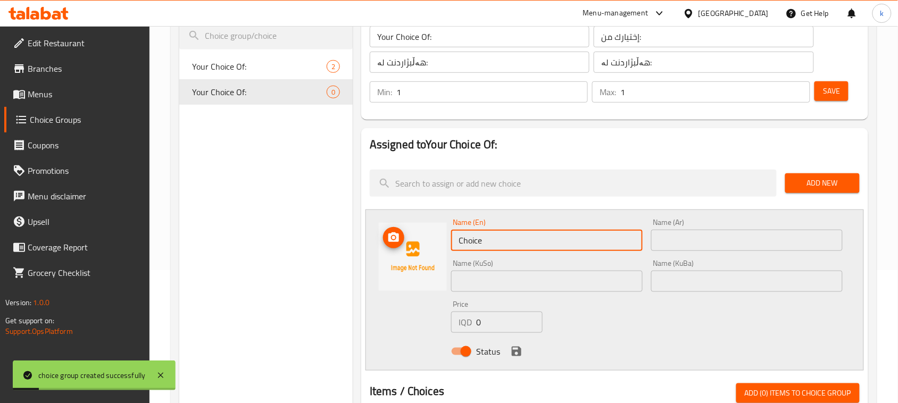
drag, startPoint x: 498, startPoint y: 242, endPoint x: 431, endPoint y: 243, distance: 67.0
click at [431, 243] on div "Name (En) Choice Name (En) Name (Ar) Name (Ar) Name (KuSo) Name (KuSo) Name (Ku…" at bounding box center [614, 290] width 498 height 161
type input "1 Kilo"
click at [676, 243] on input "text" at bounding box center [746, 240] width 191 height 21
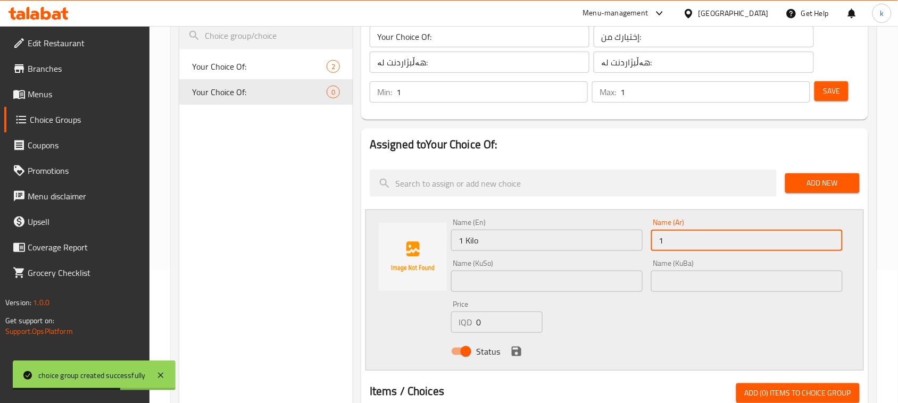
type input "1 كيلو"
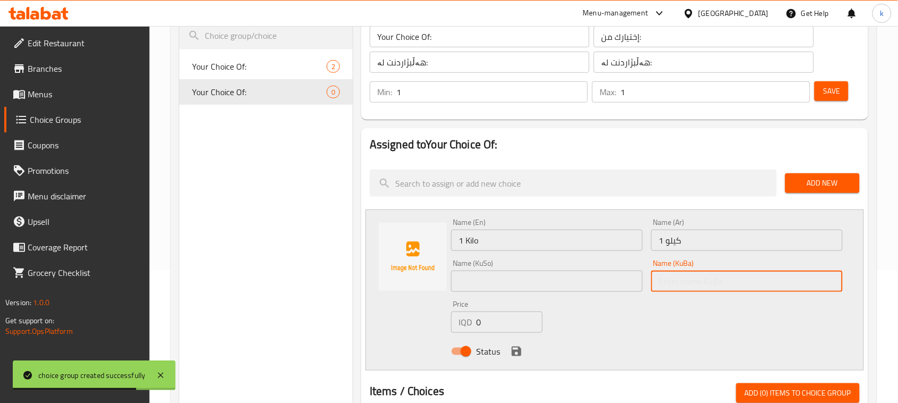
click at [714, 284] on input "text" at bounding box center [746, 281] width 191 height 21
type input "1 کیلۆ"
drag, startPoint x: 702, startPoint y: 285, endPoint x: 639, endPoint y: 289, distance: 63.4
click at [639, 289] on div "Name (En) 1 Kilo Name (En) Name (Ar) 1 كيلو Name (Ar) Name (KuSo) Name (KuSo) N…" at bounding box center [647, 290] width 400 height 152
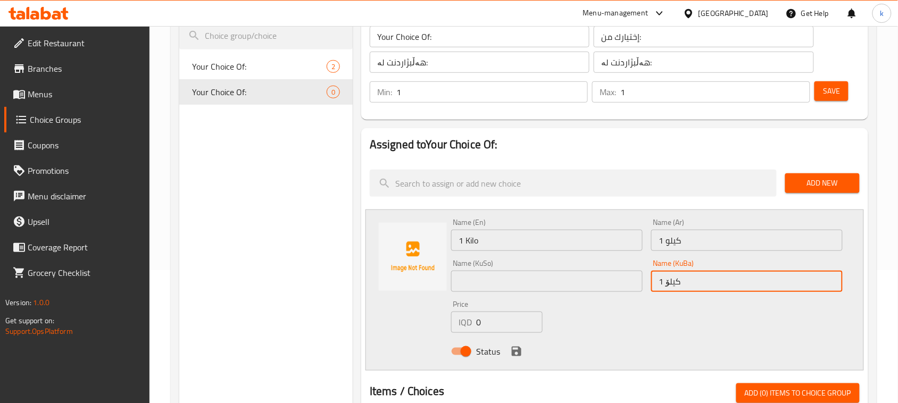
click at [545, 288] on input "text" at bounding box center [546, 281] width 191 height 21
paste input "1 کیلۆ"
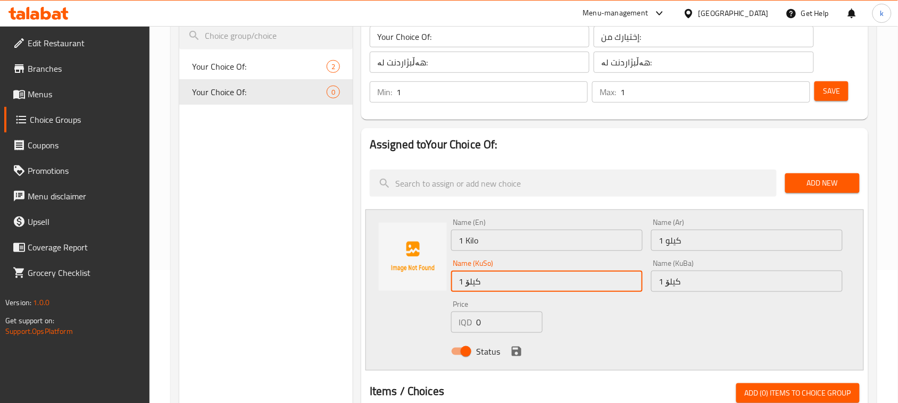
type input "1 کیلۆ"
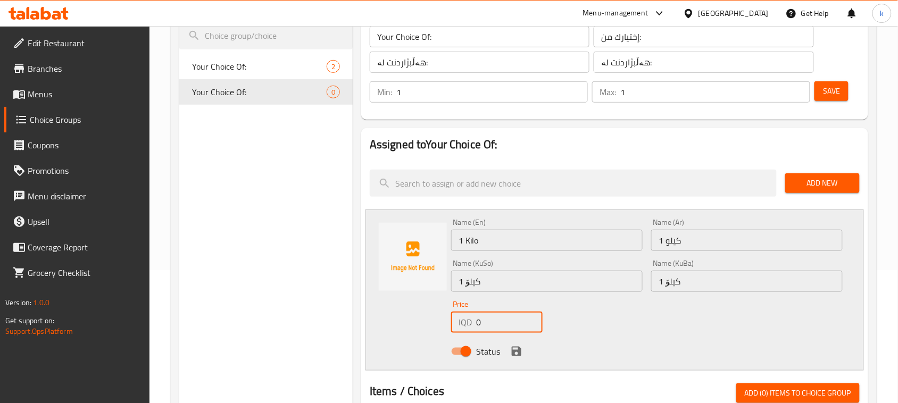
drag, startPoint x: 493, startPoint y: 323, endPoint x: 431, endPoint y: 324, distance: 62.3
click at [432, 324] on div "Name (En) 1 Kilo Name (En) Name (Ar) 1 كيلو Name (Ar) Name (KuSo) 1 کیلۆ Name (…" at bounding box center [614, 290] width 498 height 161
type input "12000"
click at [514, 350] on icon "save" at bounding box center [517, 352] width 10 height 10
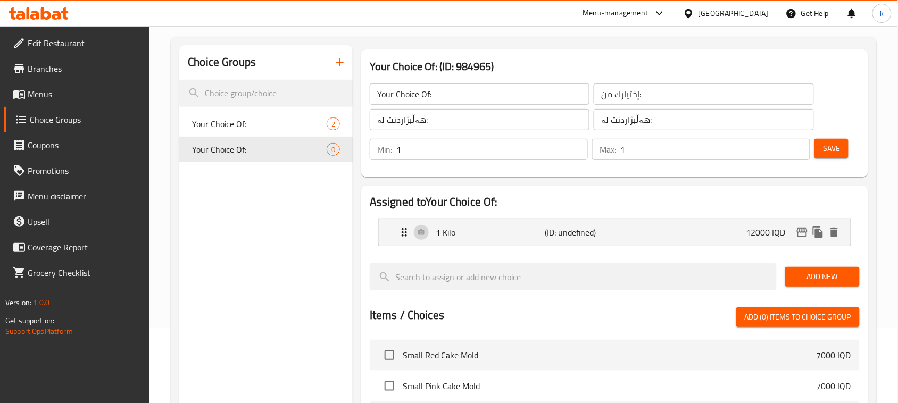
scroll to position [0, 0]
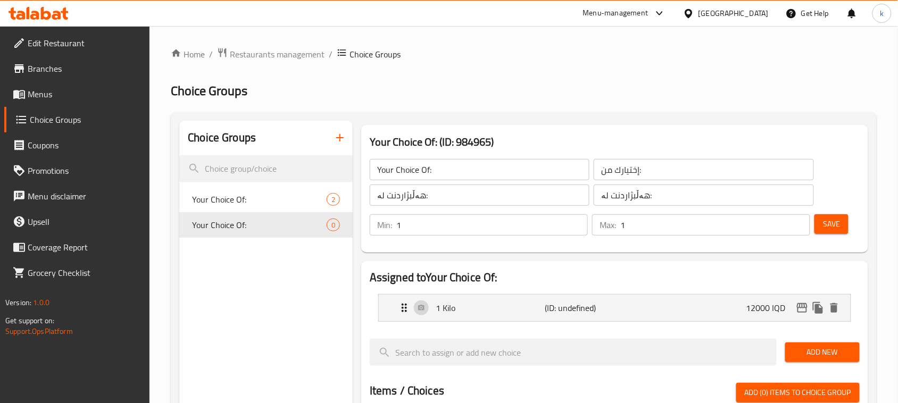
click at [846, 227] on button "Save" at bounding box center [831, 224] width 34 height 20
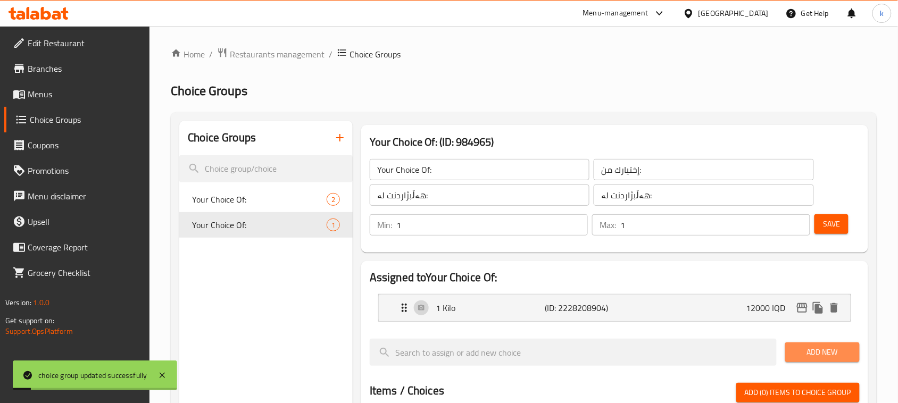
click at [836, 352] on span "Add New" at bounding box center [822, 352] width 57 height 13
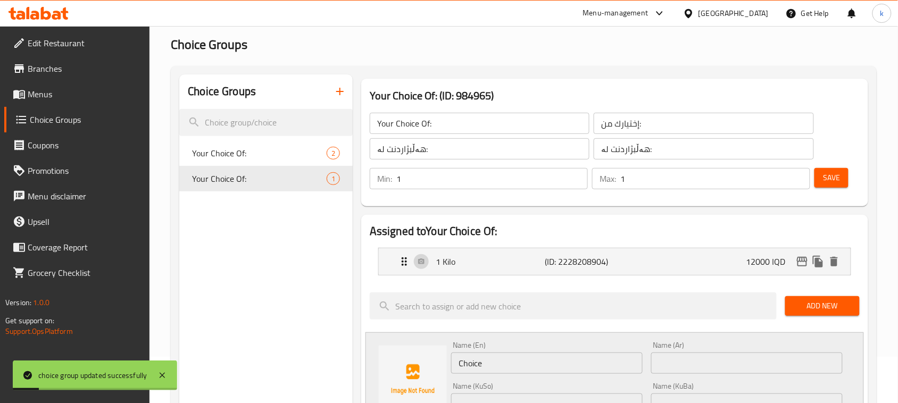
scroll to position [133, 0]
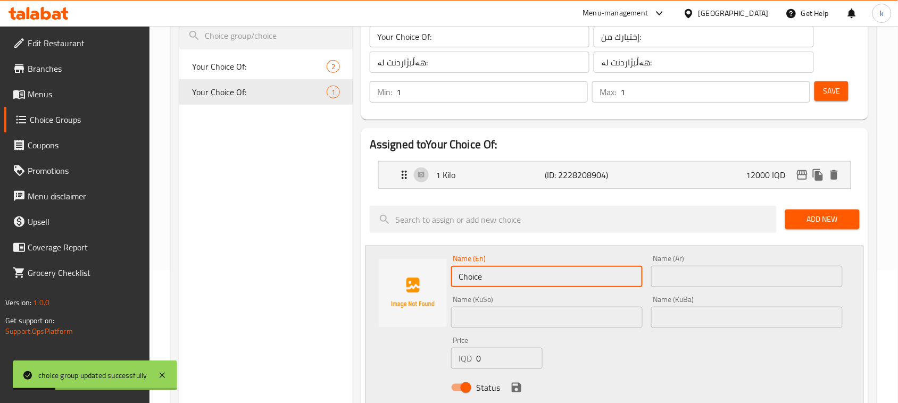
click at [396, 280] on div "Name (En) Choice Name (En) Name (Ar) Name (Ar) Name (KuSo) Name (KuSo) Name (Ku…" at bounding box center [614, 326] width 498 height 161
type input "Half Kilo"
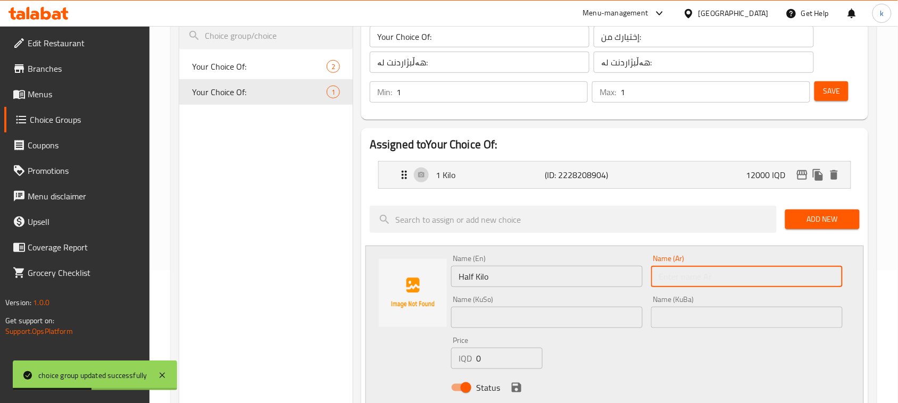
click at [698, 272] on input "text" at bounding box center [746, 276] width 191 height 21
type input "نصف كيلو"
drag, startPoint x: 727, startPoint y: 320, endPoint x: 736, endPoint y: 307, distance: 15.8
click at [727, 320] on input "text" at bounding box center [746, 317] width 191 height 21
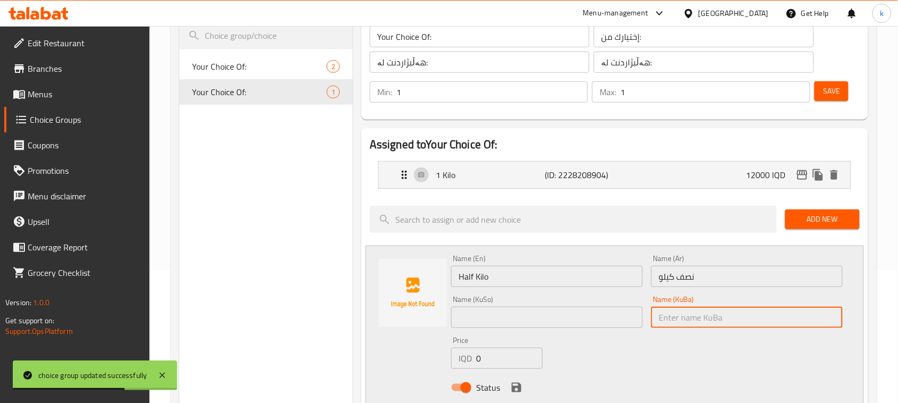
type input "نیو کیلۆ"
click at [633, 331] on div "Name (KuSo) Name (KuSo)" at bounding box center [547, 312] width 200 height 41
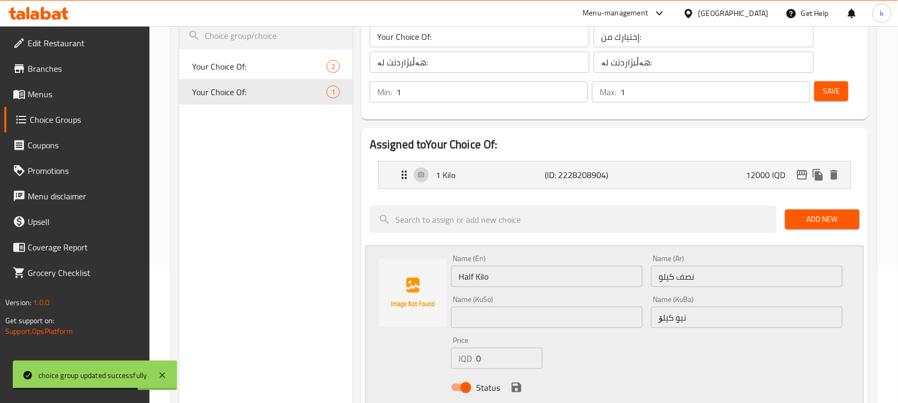
drag, startPoint x: 623, startPoint y: 320, endPoint x: 615, endPoint y: 309, distance: 13.4
click at [623, 320] on input "text" at bounding box center [546, 317] width 191 height 21
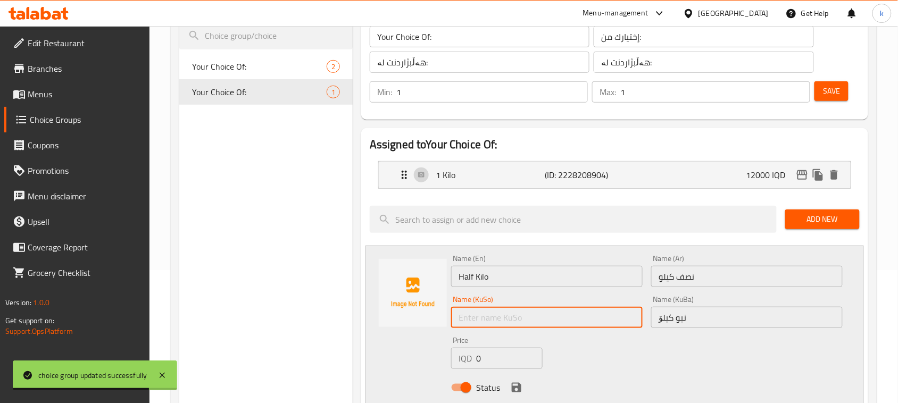
type input "نیو کیلۆ"
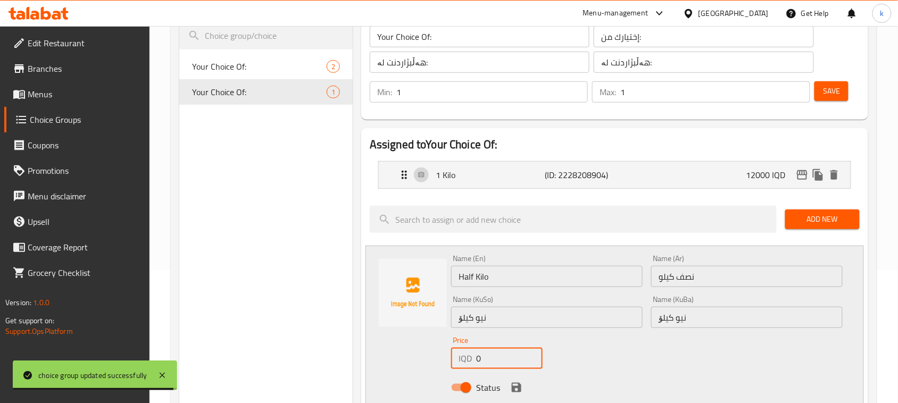
drag, startPoint x: 499, startPoint y: 360, endPoint x: 459, endPoint y: 366, distance: 40.3
click at [459, 366] on div "IQD 0 Price" at bounding box center [496, 358] width 91 height 21
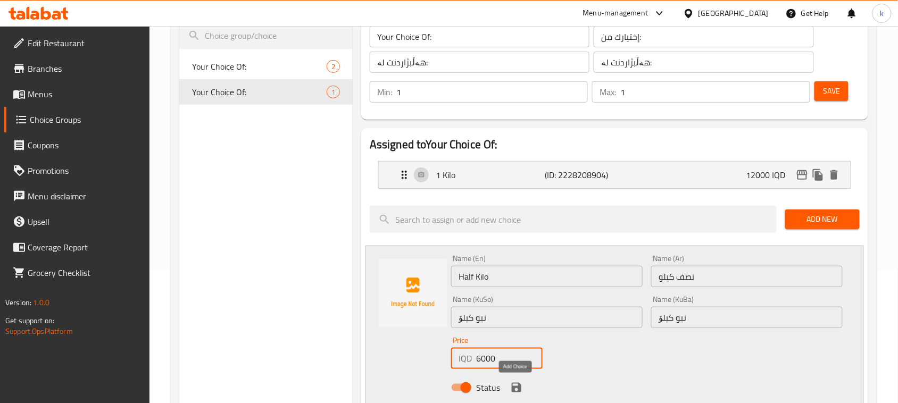
type input "6000"
click at [512, 389] on icon "save" at bounding box center [517, 388] width 10 height 10
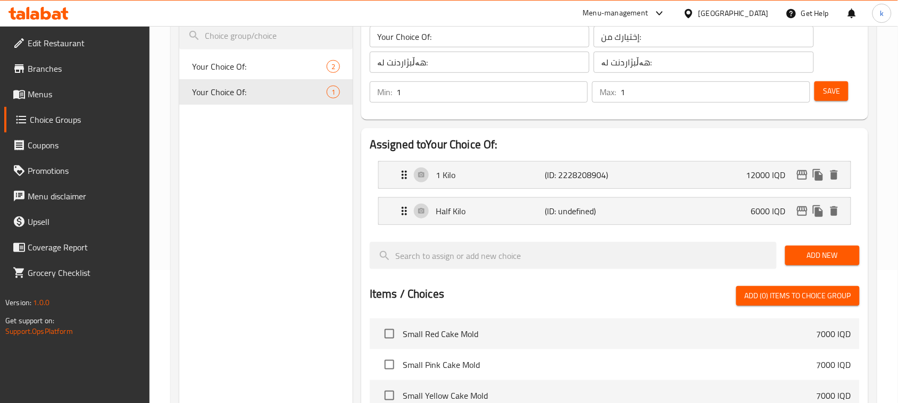
scroll to position [0, 0]
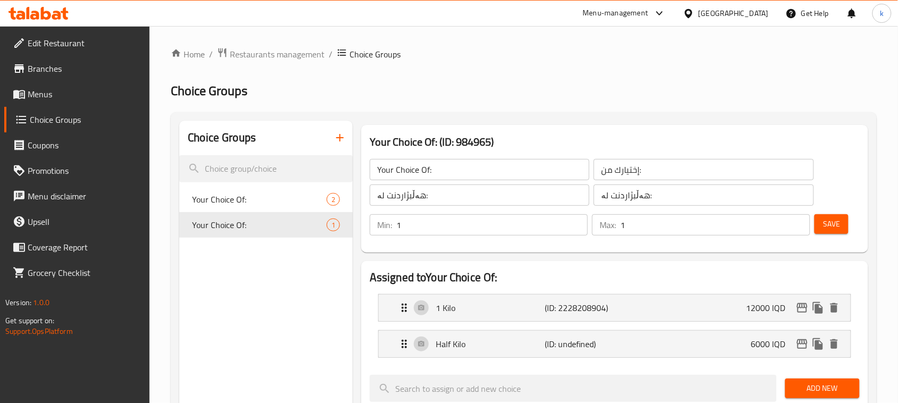
click at [830, 222] on span "Save" at bounding box center [831, 224] width 17 height 13
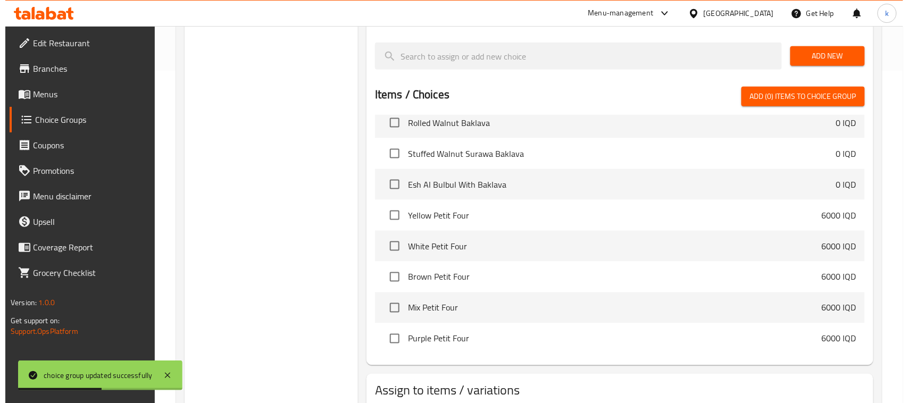
scroll to position [403, 0]
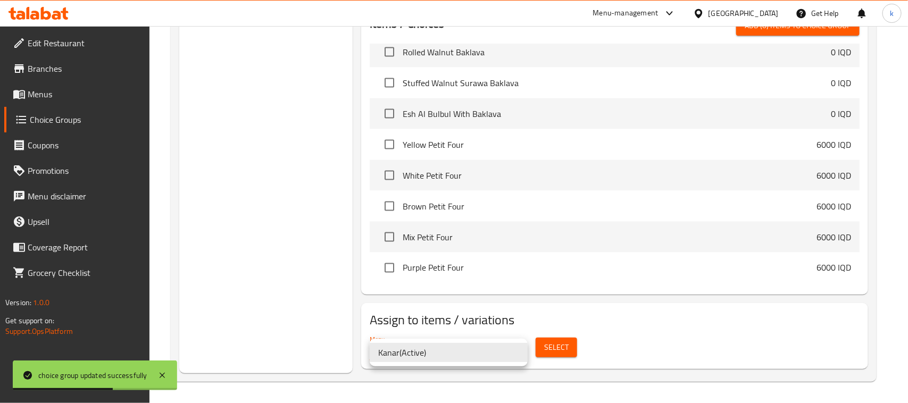
click at [415, 358] on li "Kanar ( Active )" at bounding box center [449, 352] width 158 height 19
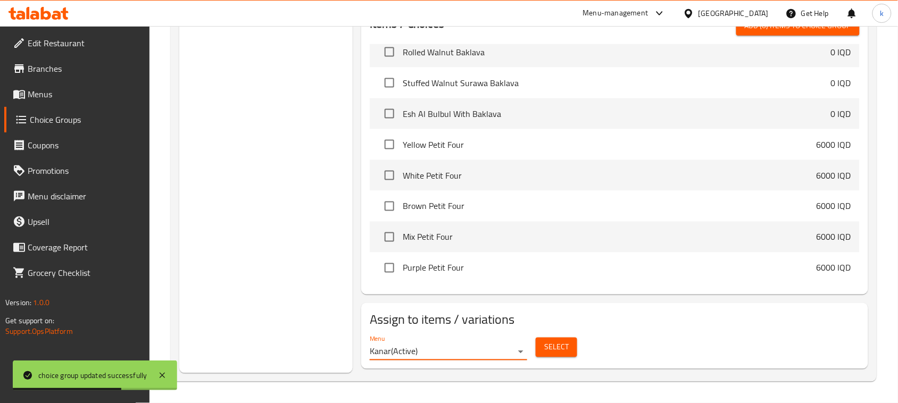
click at [554, 342] on span "Select" at bounding box center [556, 347] width 24 height 13
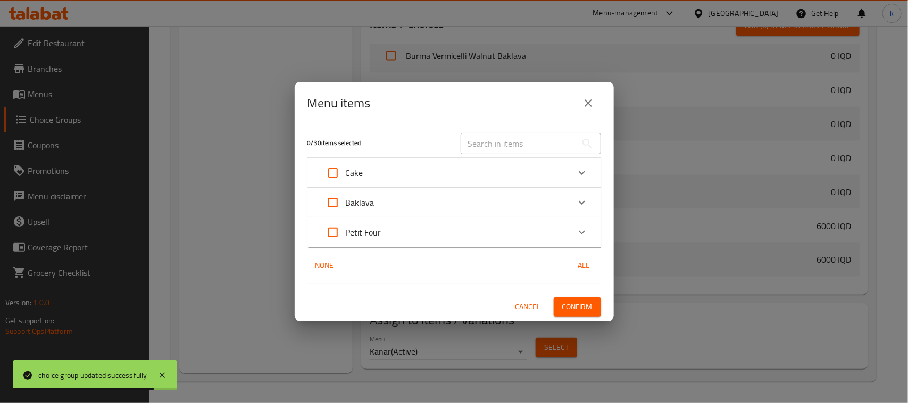
click at [396, 200] on div "Baklava" at bounding box center [444, 203] width 249 height 26
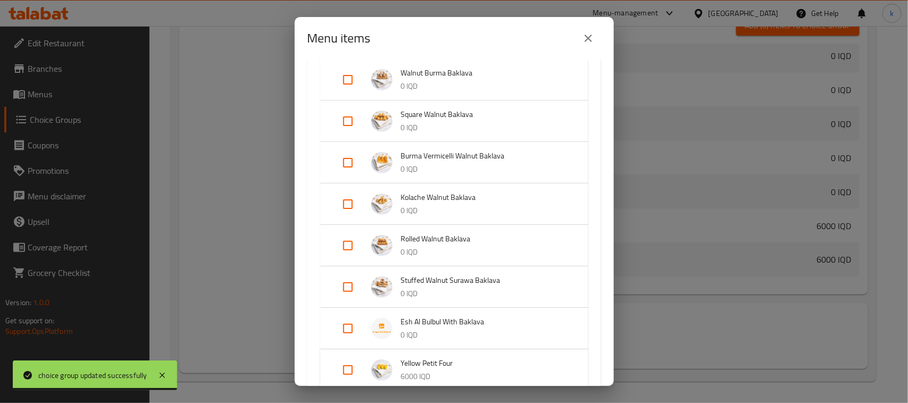
scroll to position [455, 0]
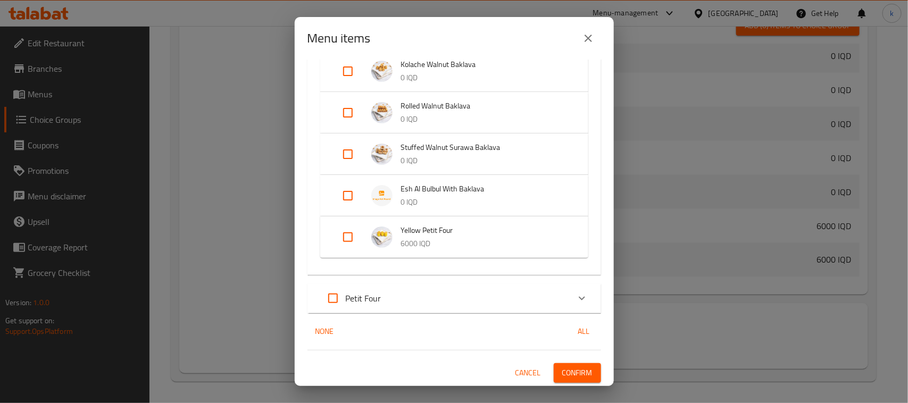
click at [352, 234] on input "Expand" at bounding box center [348, 237] width 26 height 26
checkbox input "true"
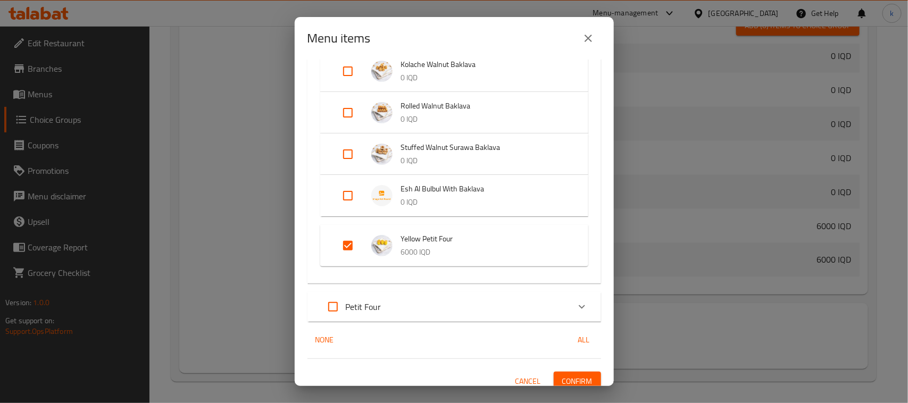
click at [351, 199] on input "Expand" at bounding box center [348, 196] width 26 height 26
checkbox input "true"
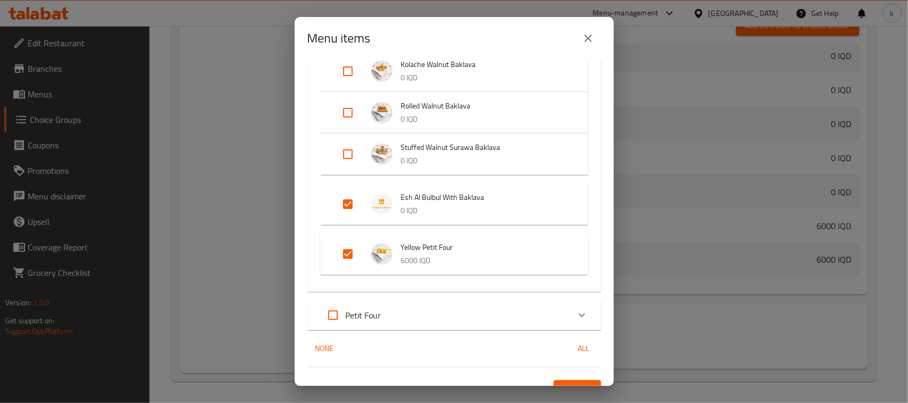
click at [349, 157] on input "Expand" at bounding box center [348, 154] width 26 height 26
checkbox input "true"
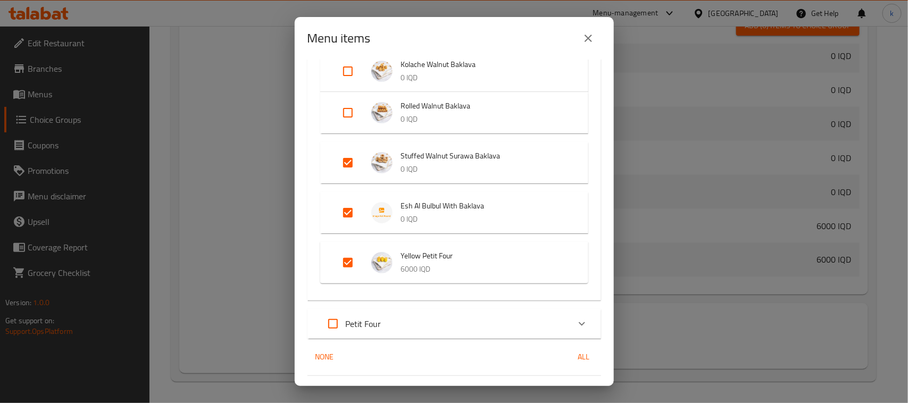
click at [348, 114] on input "Expand" at bounding box center [348, 113] width 26 height 26
checkbox input "true"
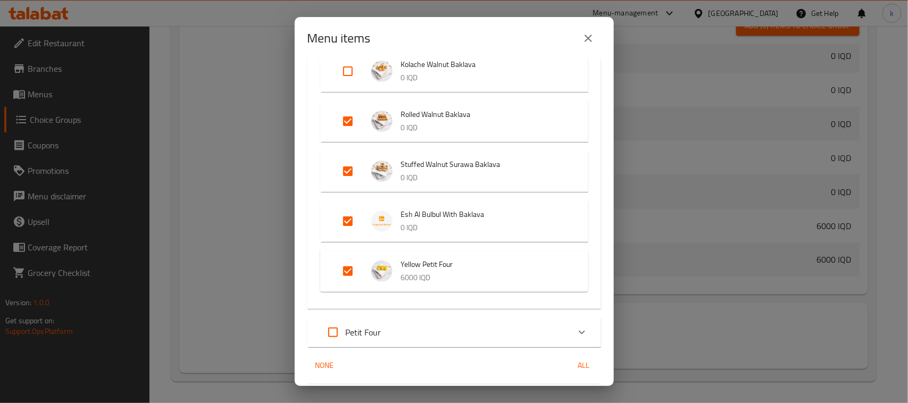
scroll to position [256, 0]
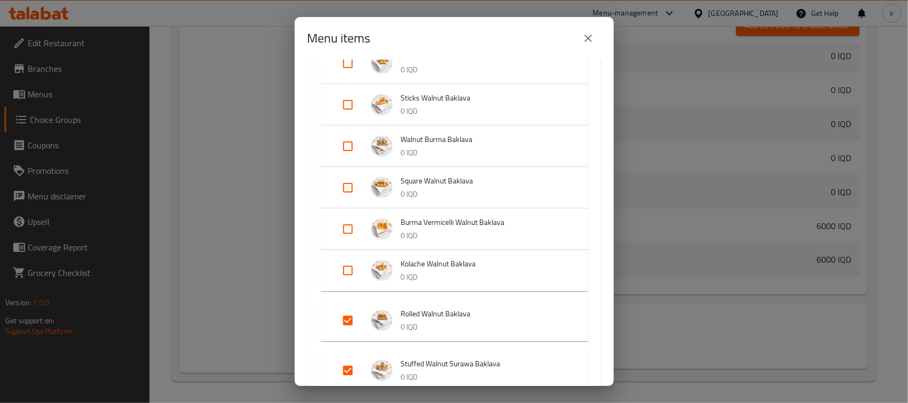
click at [347, 270] on input "Expand" at bounding box center [348, 271] width 26 height 26
checkbox input "true"
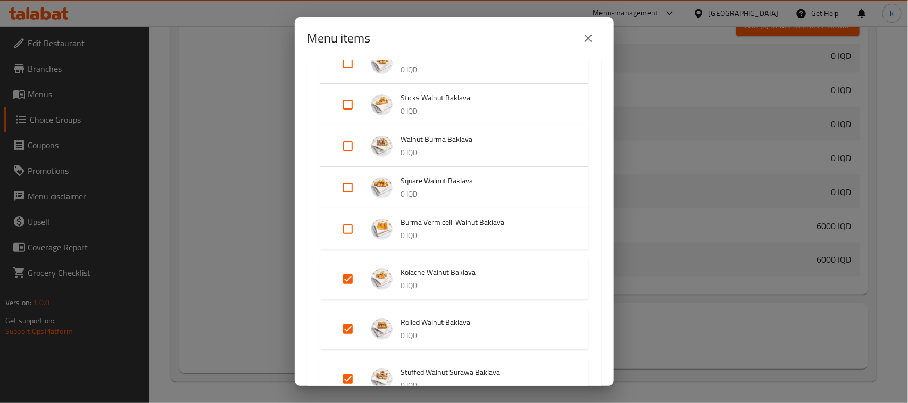
click at [347, 232] on input "Expand" at bounding box center [348, 229] width 26 height 26
checkbox input "true"
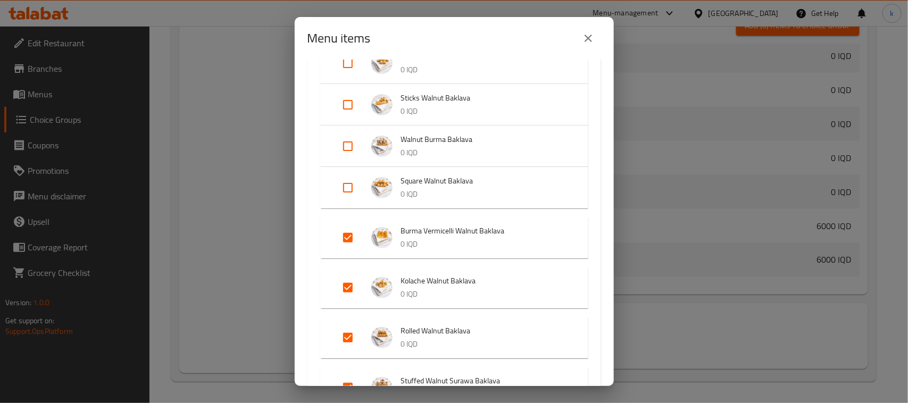
click at [342, 187] on input "Expand" at bounding box center [348, 188] width 26 height 26
checkbox input "true"
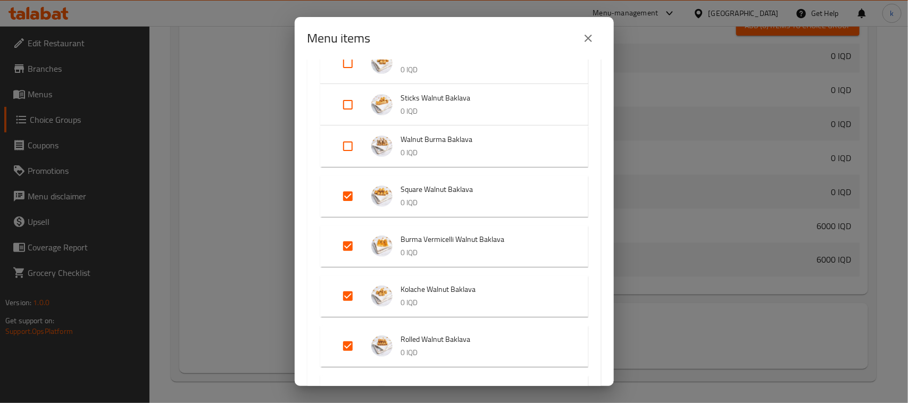
click at [344, 136] on input "Expand" at bounding box center [348, 147] width 26 height 26
checkbox input "true"
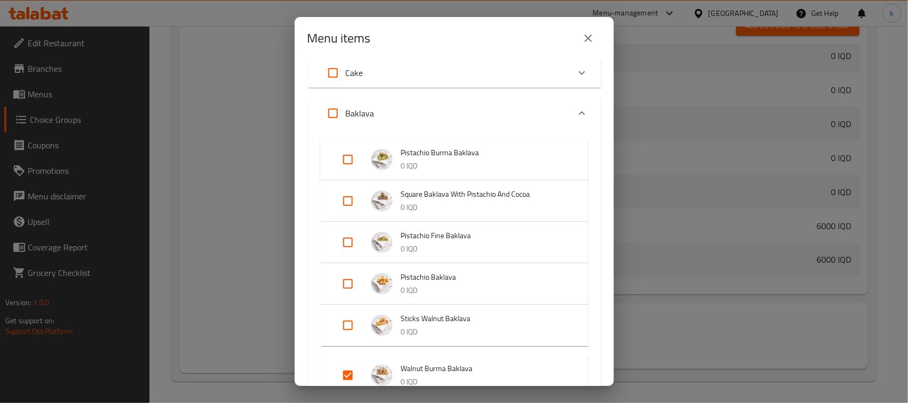
scroll to position [66, 0]
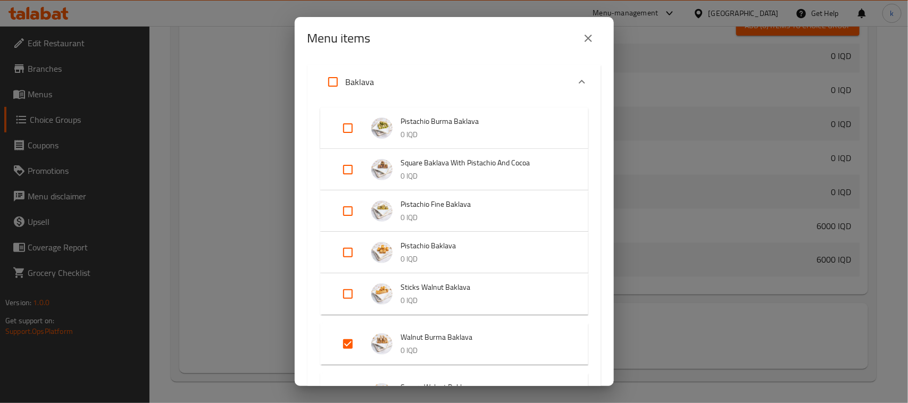
click at [352, 296] on input "Expand" at bounding box center [348, 294] width 26 height 26
checkbox input "true"
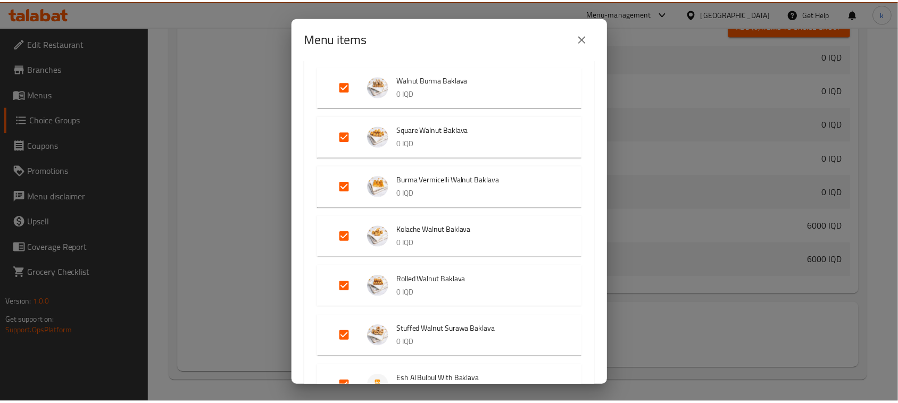
scroll to position [532, 0]
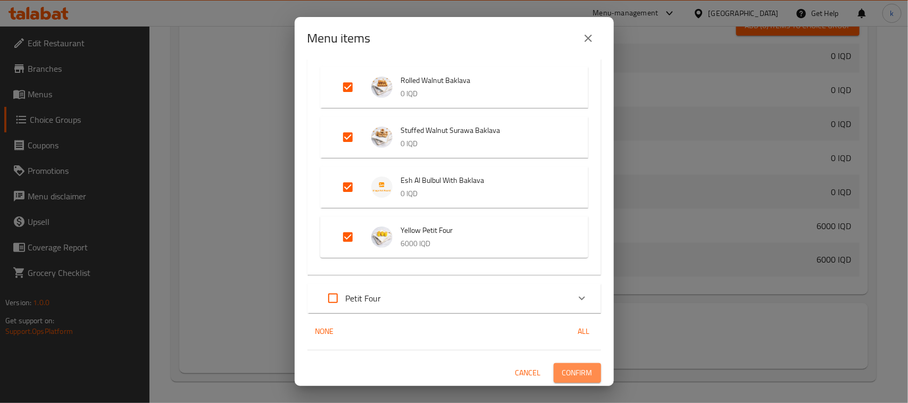
click at [562, 372] on span "Confirm" at bounding box center [577, 373] width 30 height 13
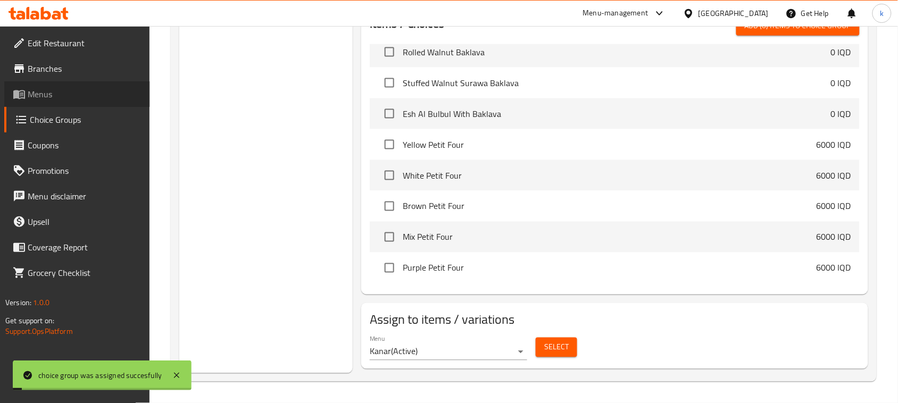
click at [46, 96] on span "Menus" at bounding box center [85, 94] width 114 height 13
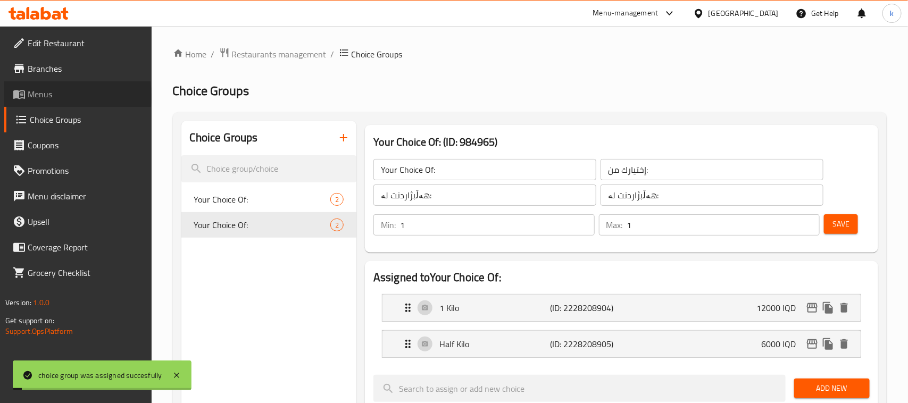
click at [46, 96] on span "Menus" at bounding box center [85, 94] width 115 height 13
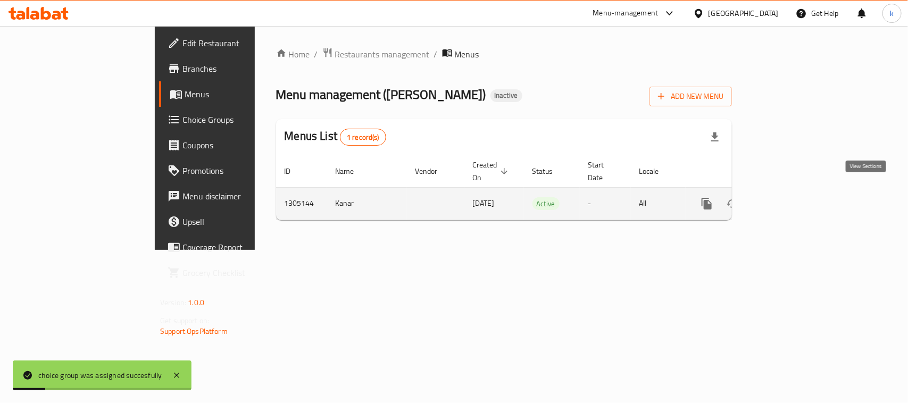
click at [790, 197] on icon "enhanced table" at bounding box center [783, 203] width 13 height 13
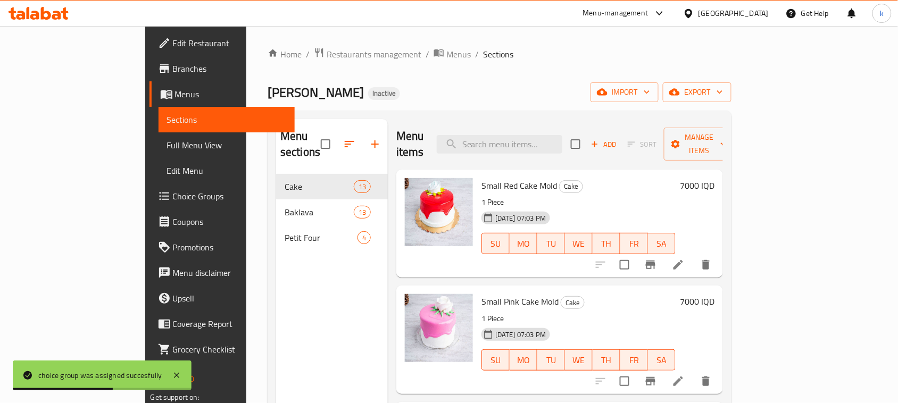
click at [159, 134] on link "Full Menu View" at bounding box center [227, 145] width 137 height 26
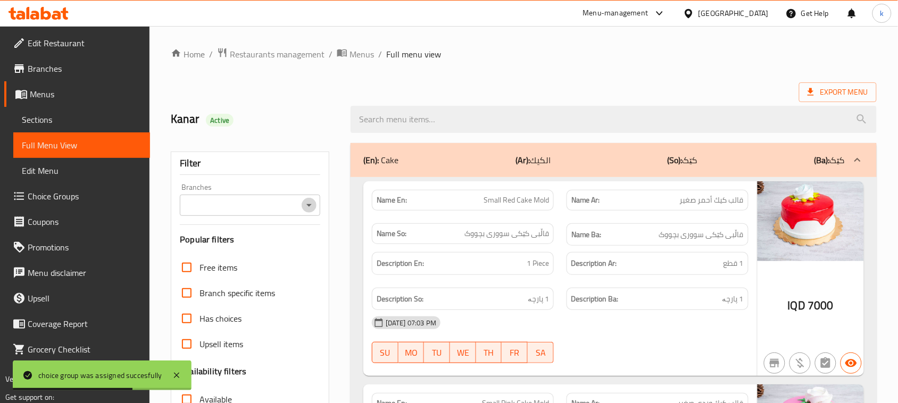
click at [307, 209] on icon "Open" at bounding box center [309, 205] width 13 height 13
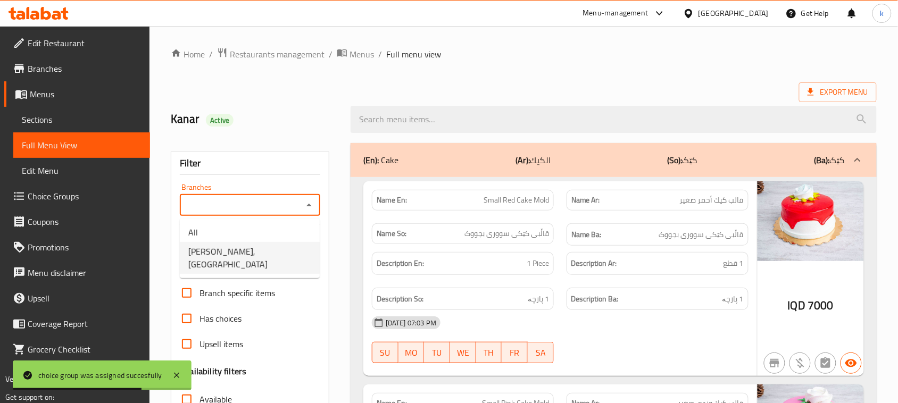
click at [239, 246] on span "Hadi Sweet, Kurdistan" at bounding box center [249, 258] width 123 height 26
type input "Hadi Sweet, Kurdistan"
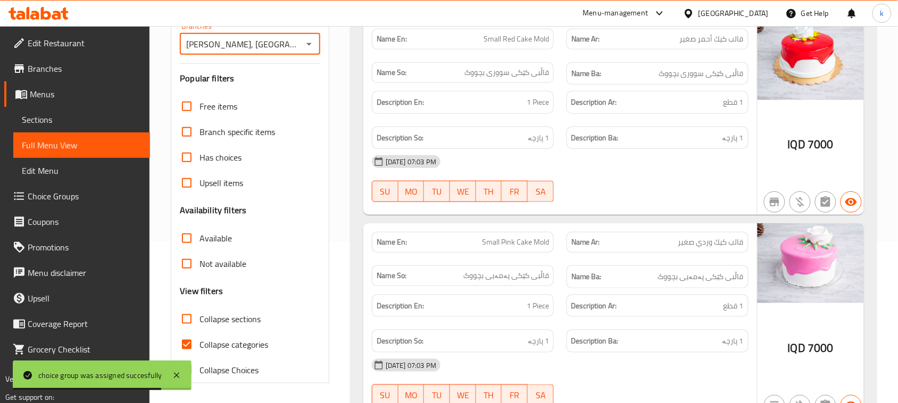
scroll to position [163, 0]
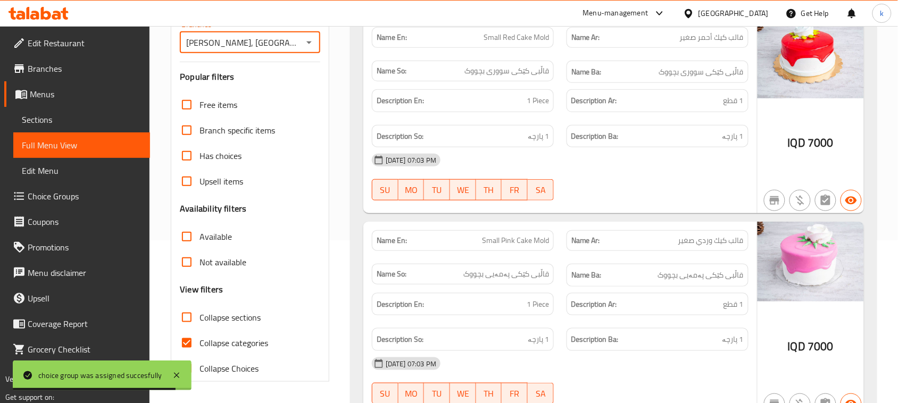
drag, startPoint x: 185, startPoint y: 345, endPoint x: 353, endPoint y: 358, distance: 168.6
click at [184, 345] on input "Collapse categories" at bounding box center [187, 343] width 26 height 26
checkbox input "false"
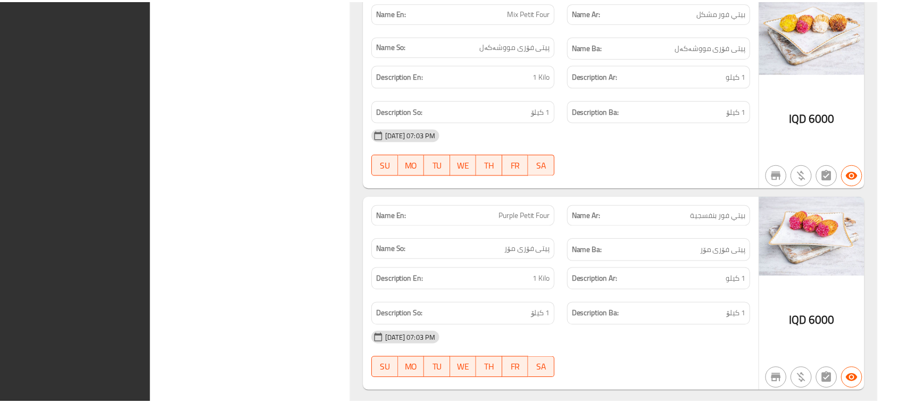
scroll to position [8355, 0]
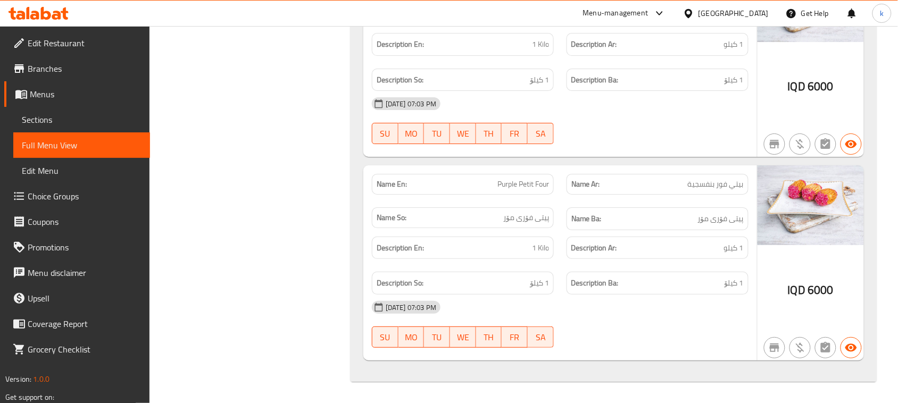
click at [57, 15] on icon at bounding box center [56, 15] width 9 height 9
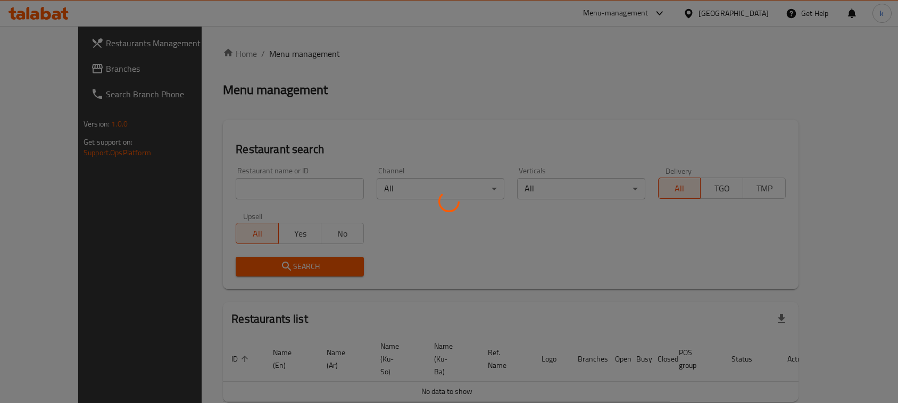
scroll to position [21, 0]
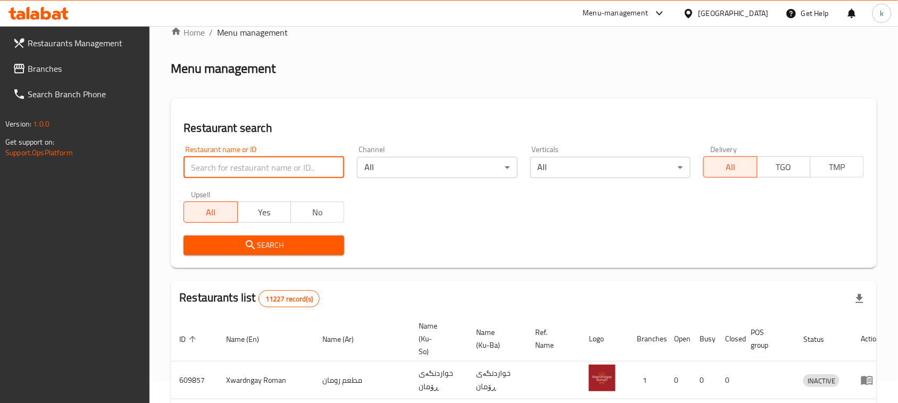
click at [263, 164] on input "search" at bounding box center [264, 167] width 161 height 21
paste input "773746"
type input "773746"
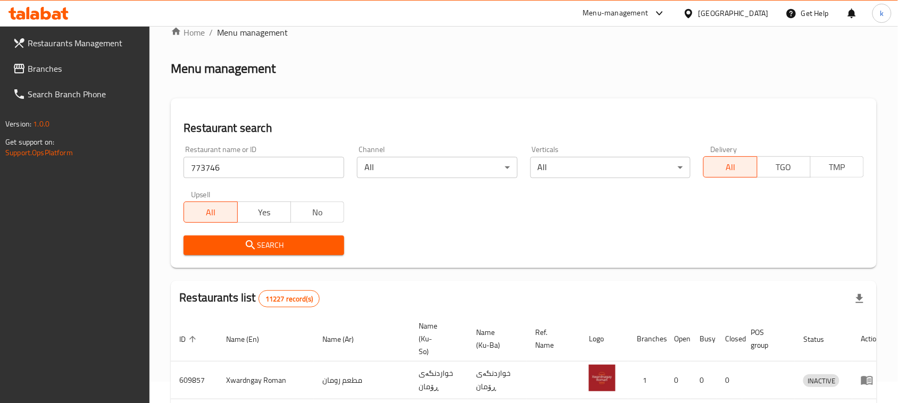
click at [261, 253] on button "Search" at bounding box center [264, 246] width 161 height 20
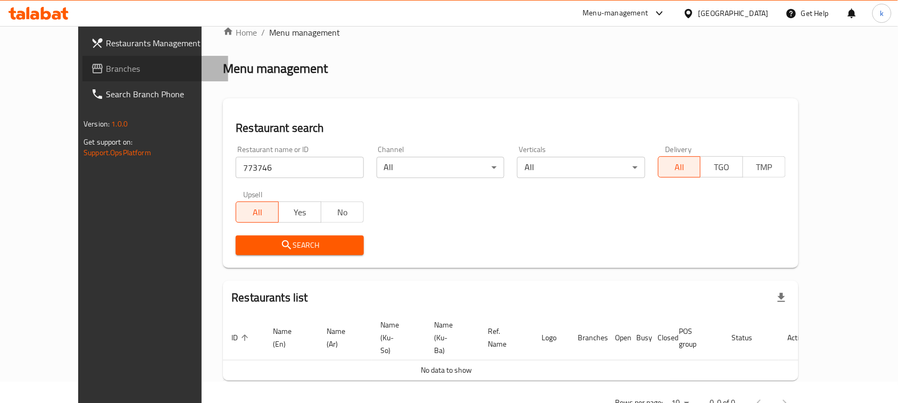
click at [106, 62] on span "Branches" at bounding box center [163, 68] width 114 height 13
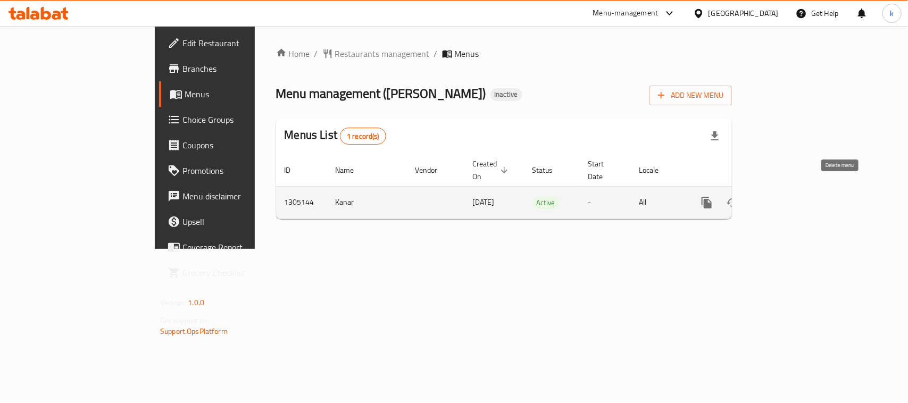
click at [790, 196] on icon "enhanced table" at bounding box center [783, 202] width 13 height 13
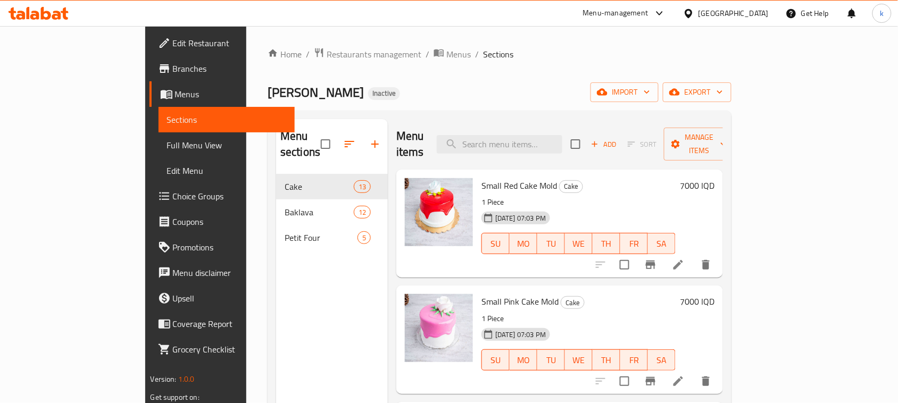
click at [167, 146] on span "Full Menu View" at bounding box center [227, 145] width 120 height 13
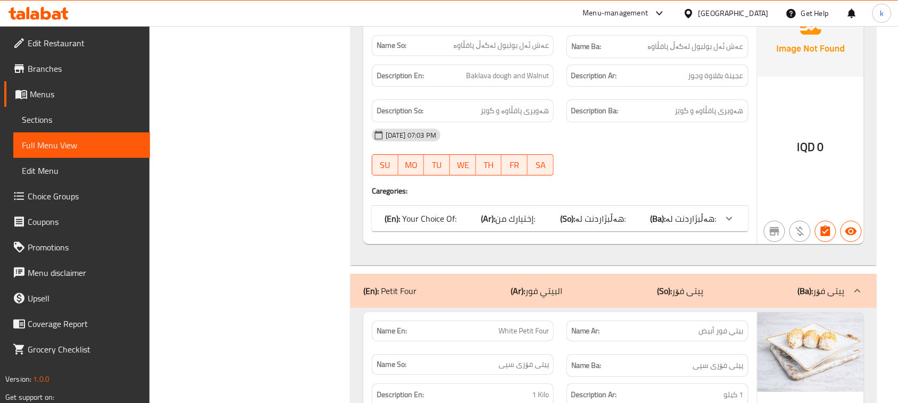
scroll to position [5738, 0]
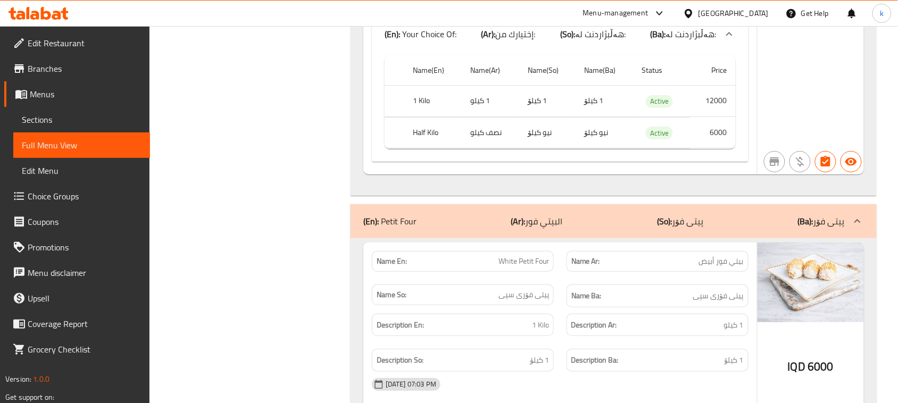
scroll to position [5938, 0]
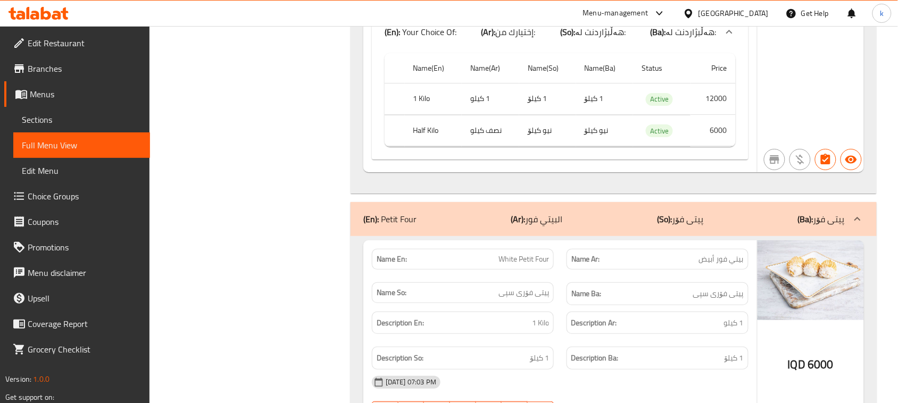
click at [38, 15] on icon at bounding box center [34, 15] width 9 height 9
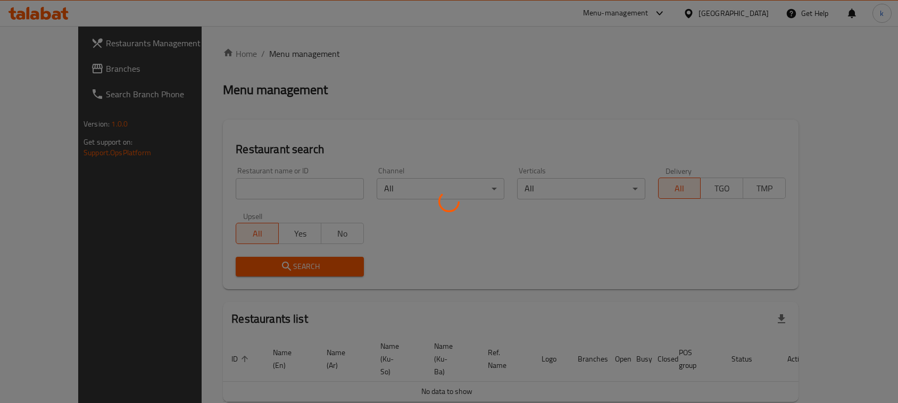
scroll to position [21, 0]
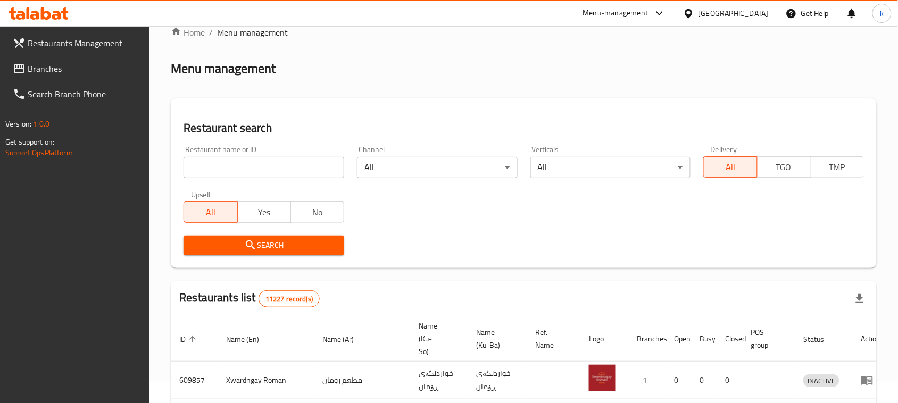
click at [55, 80] on link "Branches" at bounding box center [77, 69] width 146 height 26
